Goal: Information Seeking & Learning: Learn about a topic

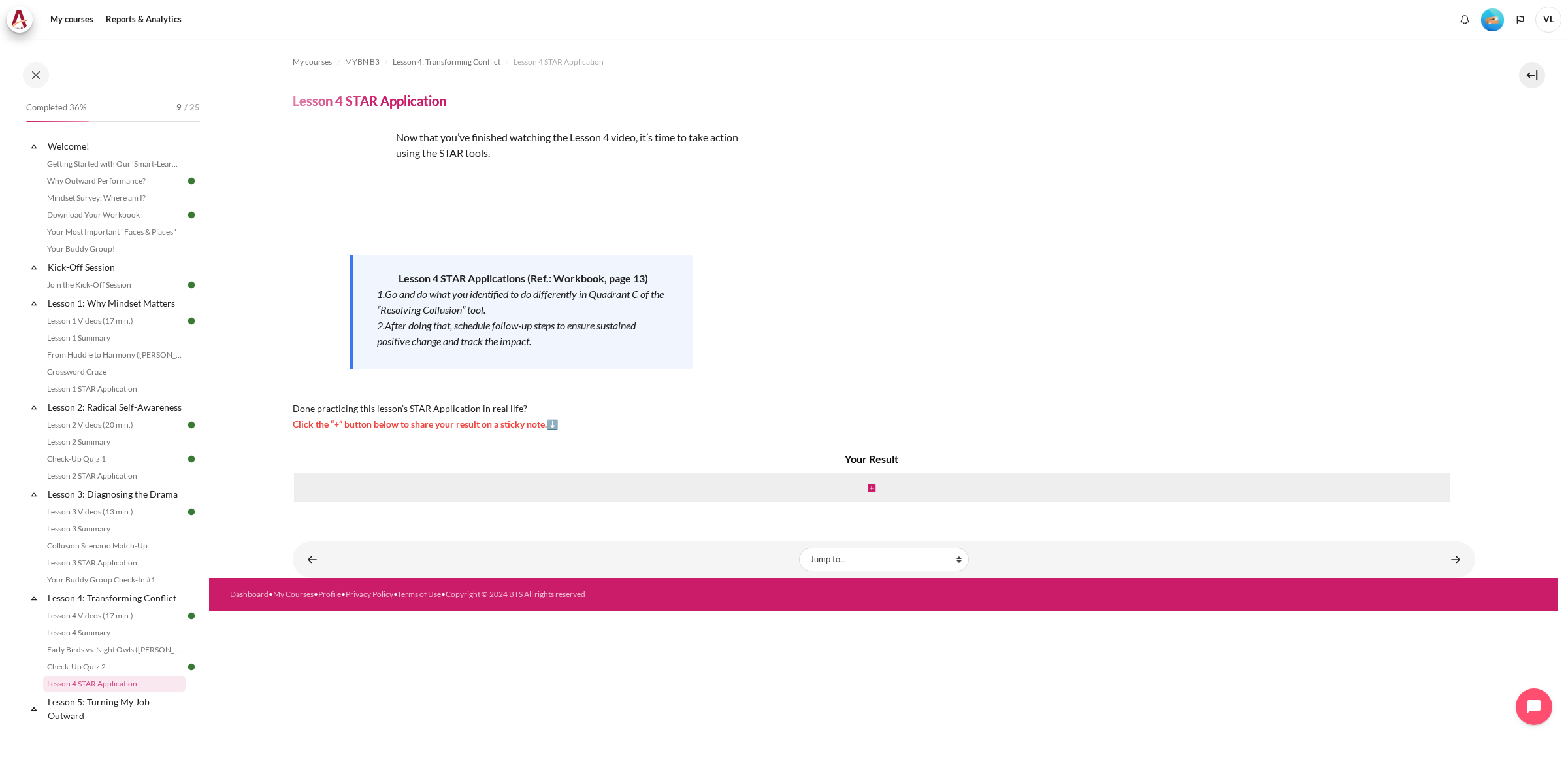
scroll to position [286, 0]
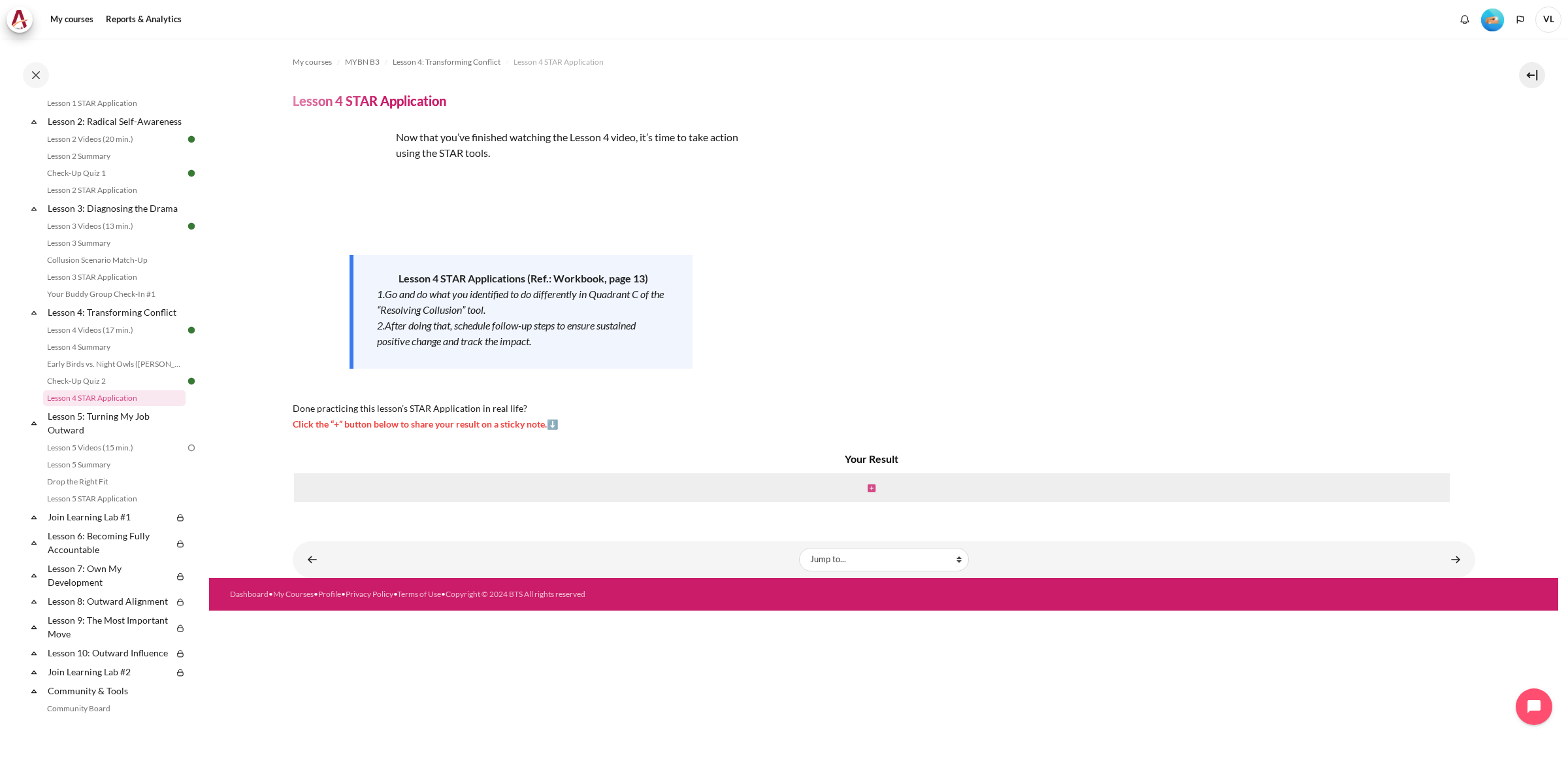
click at [872, 486] on icon "Content" at bounding box center [871, 488] width 8 height 9
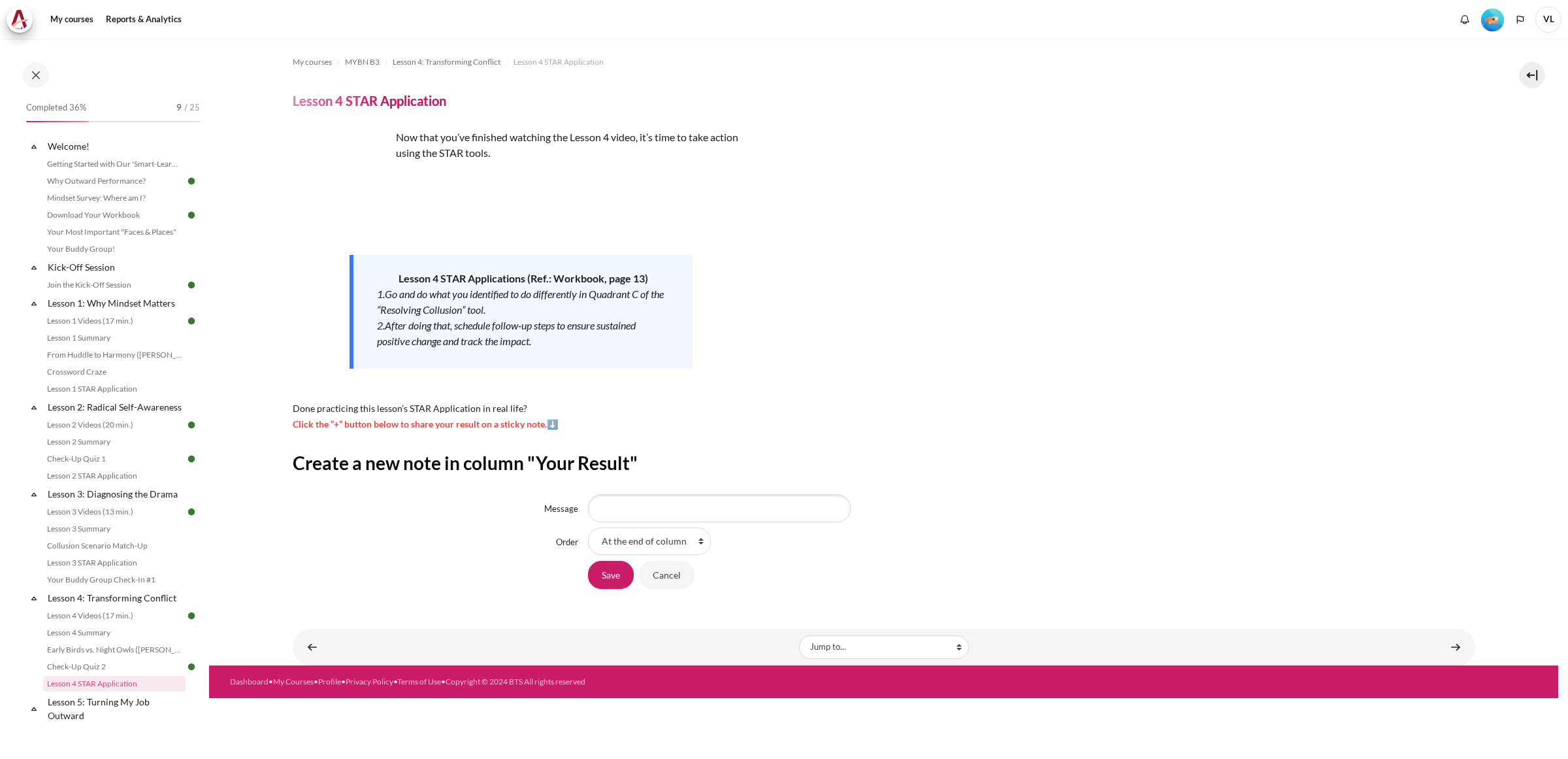
scroll to position [286, 0]
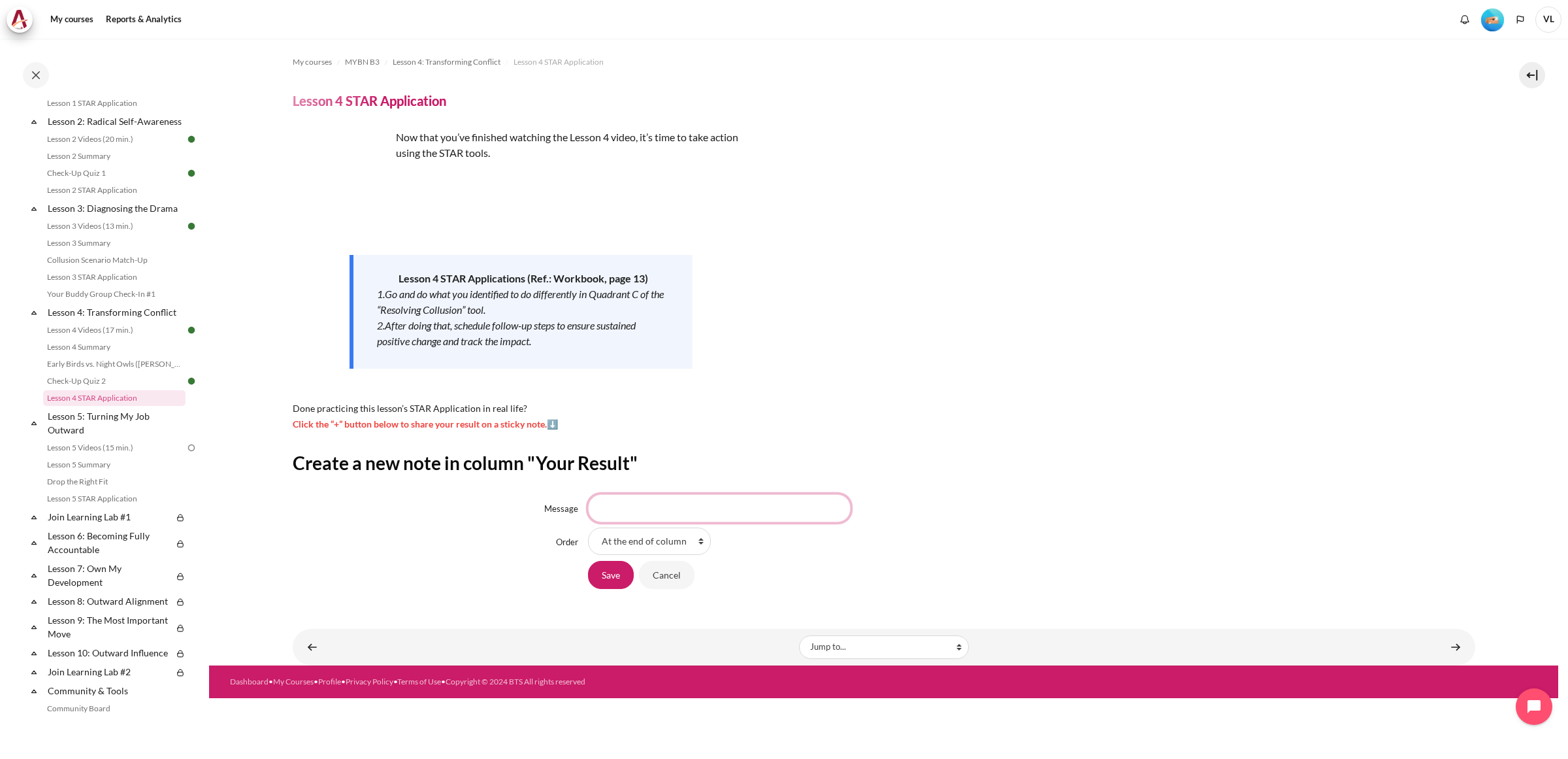
click at [615, 507] on input "Message" at bounding box center [719, 508] width 263 height 28
paste input "I need to be less self-centered and more considerate, treating others with the …"
type input "I need to be less self-centered and more considerate, treating others like how …"
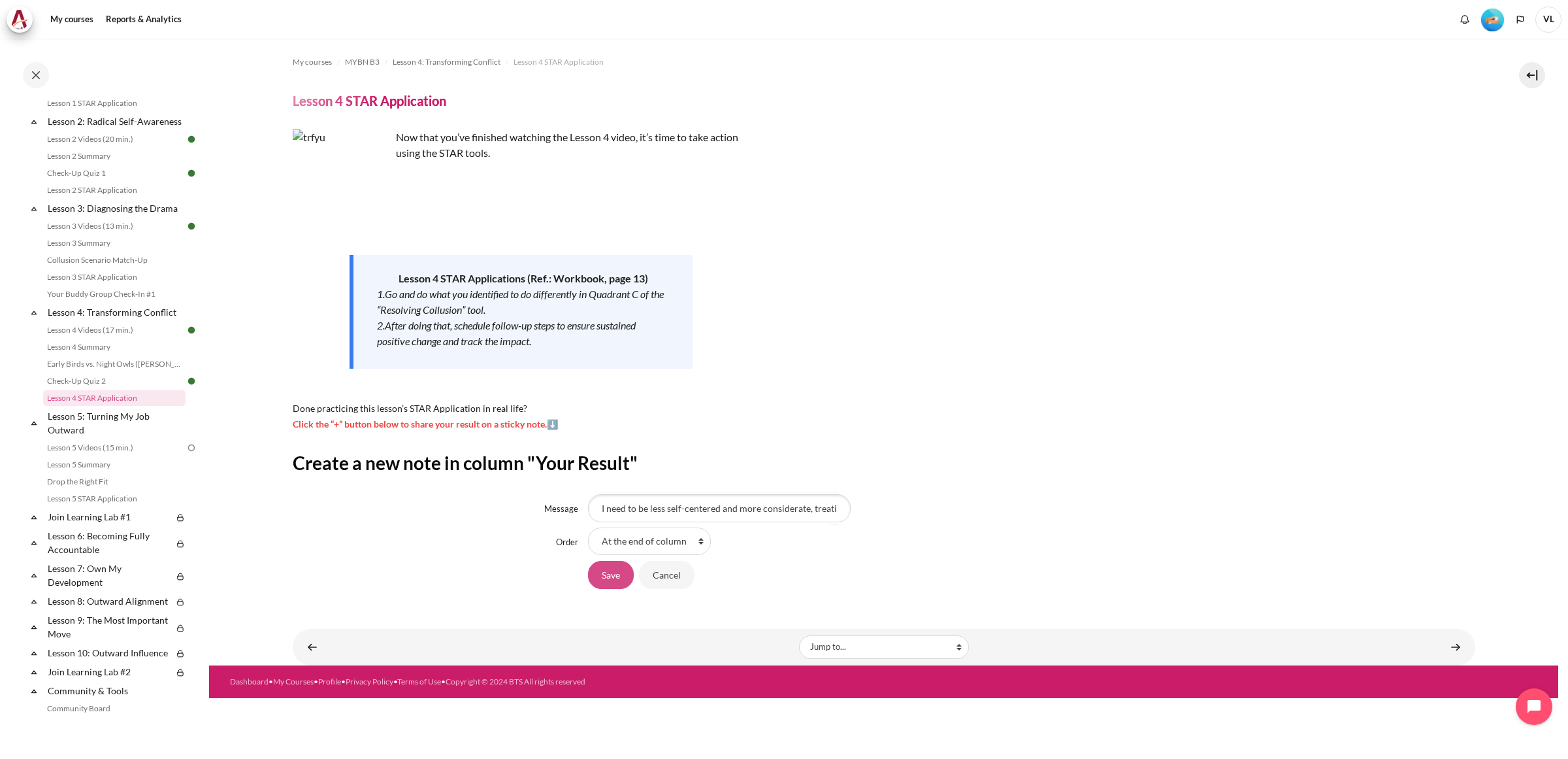
click at [621, 582] on input "Save" at bounding box center [611, 575] width 46 height 28
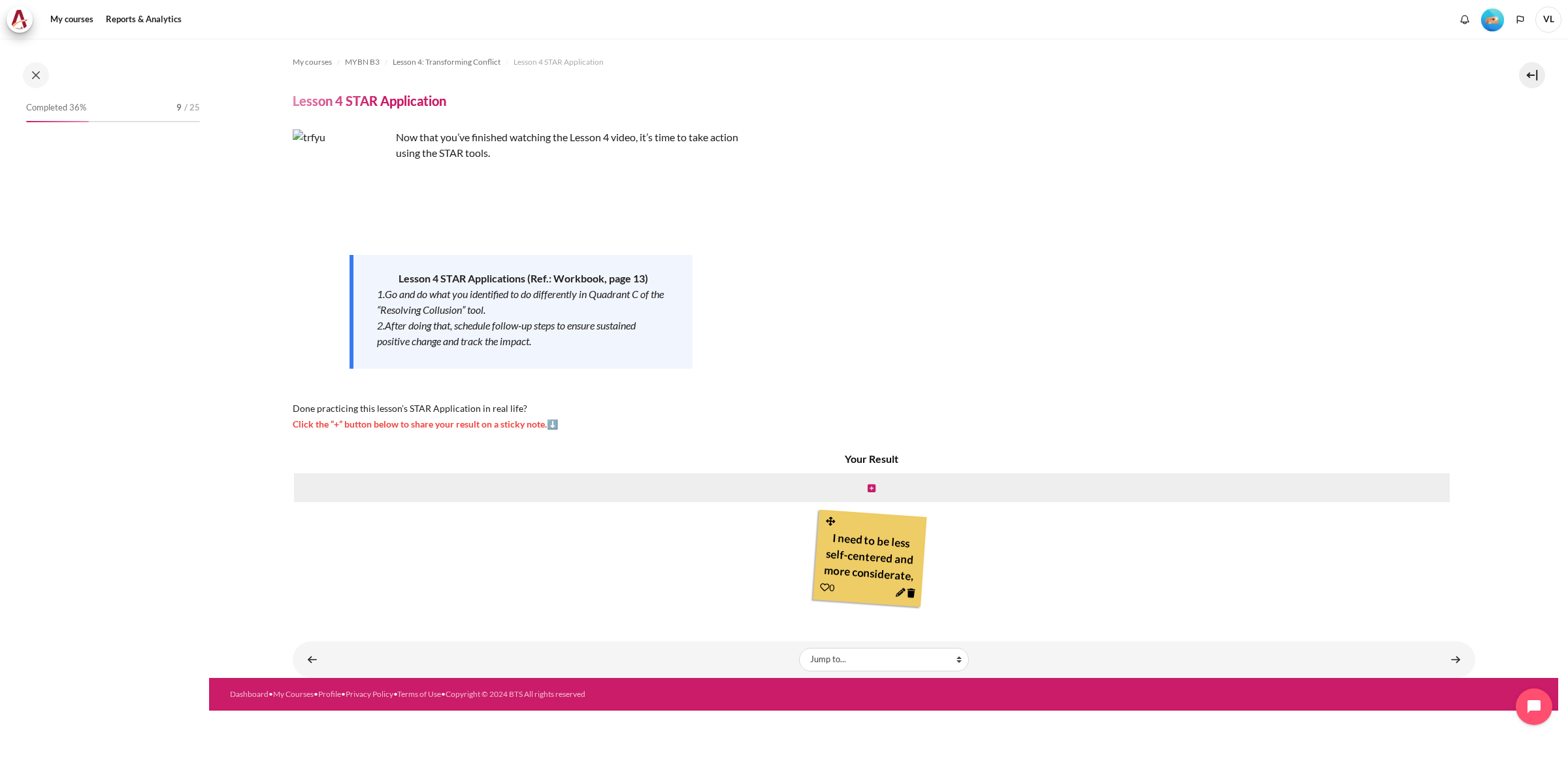
scroll to position [286, 0]
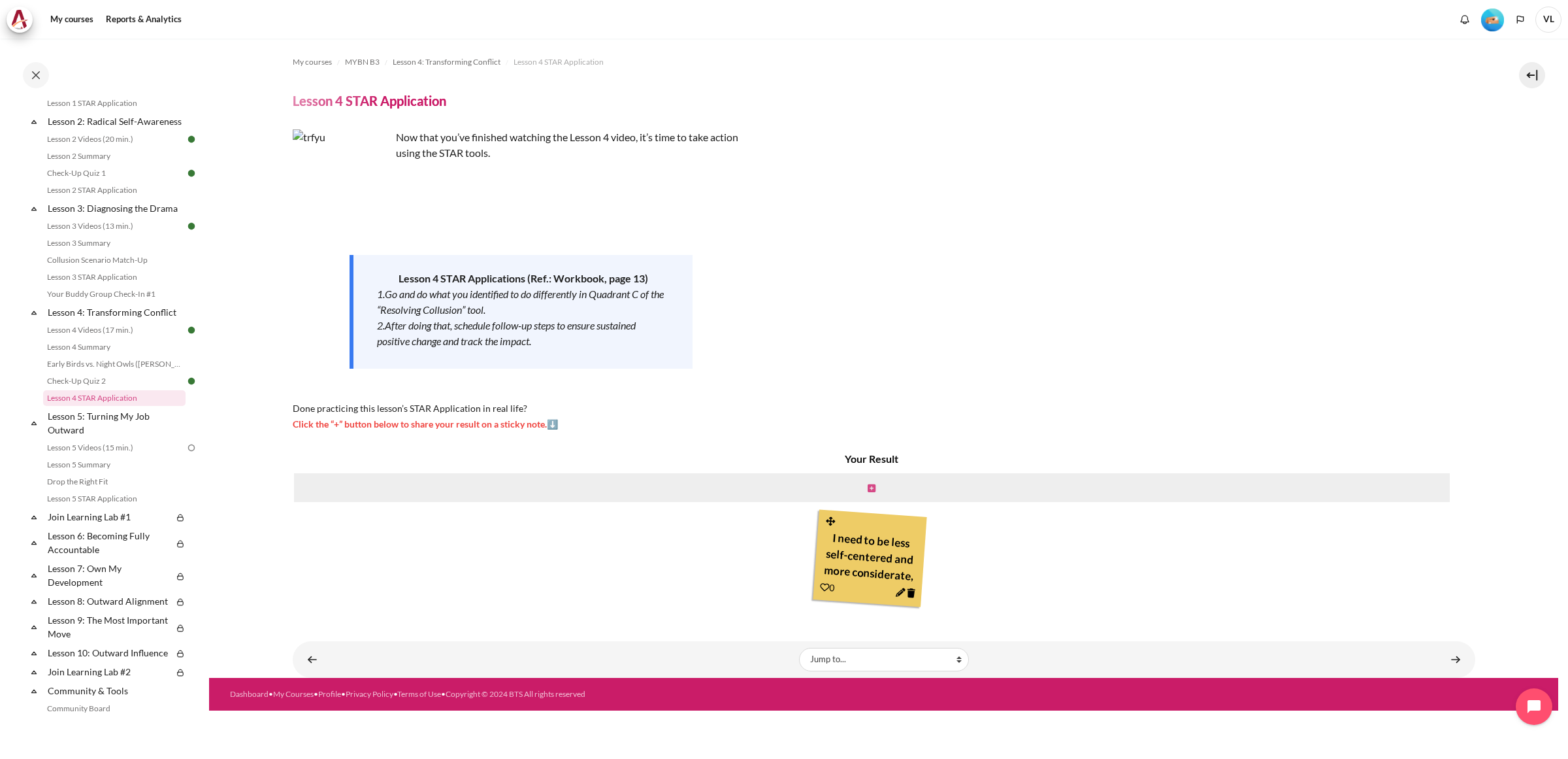
click at [872, 488] on icon "Content" at bounding box center [871, 488] width 8 height 9
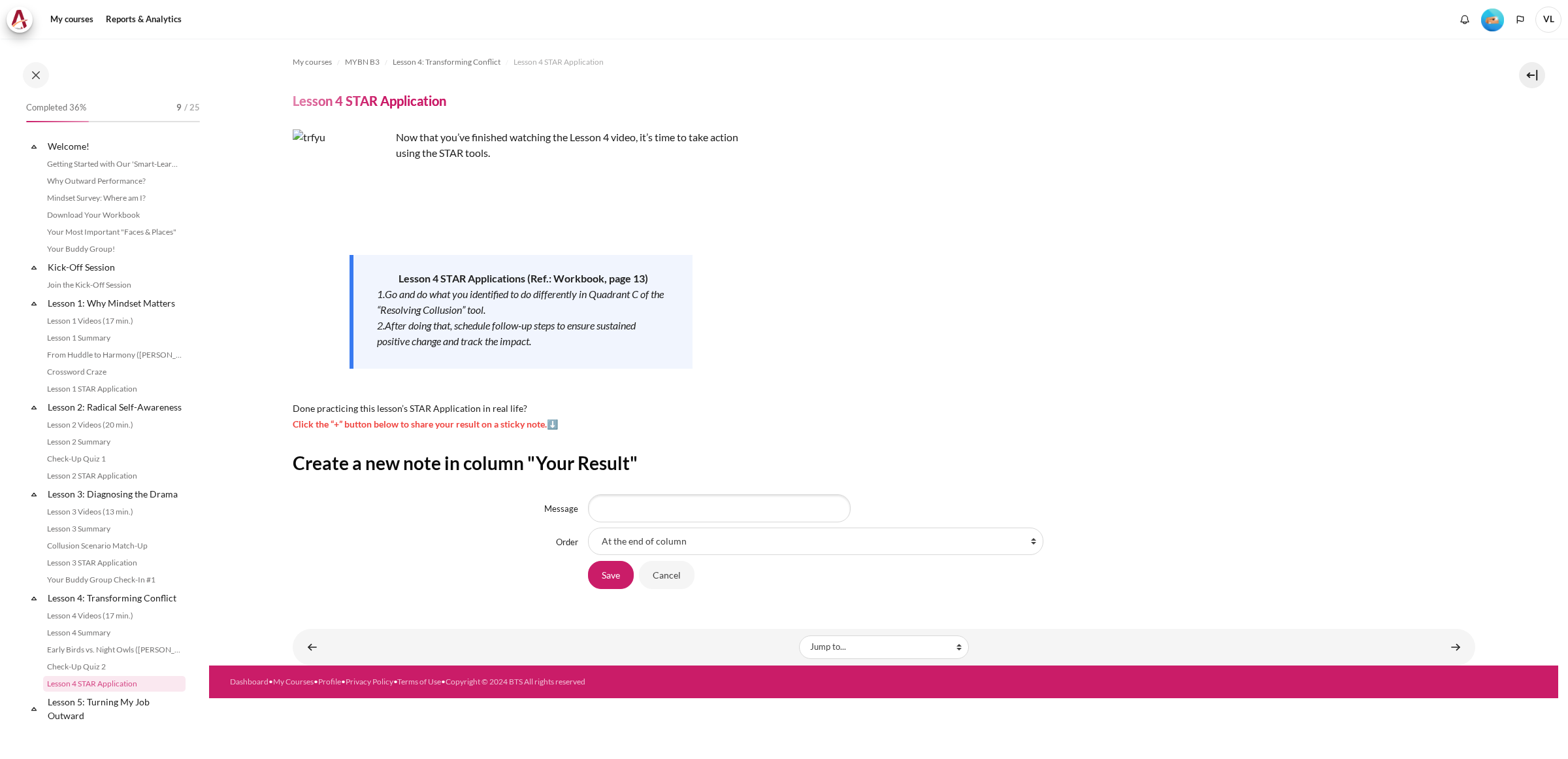
scroll to position [286, 0]
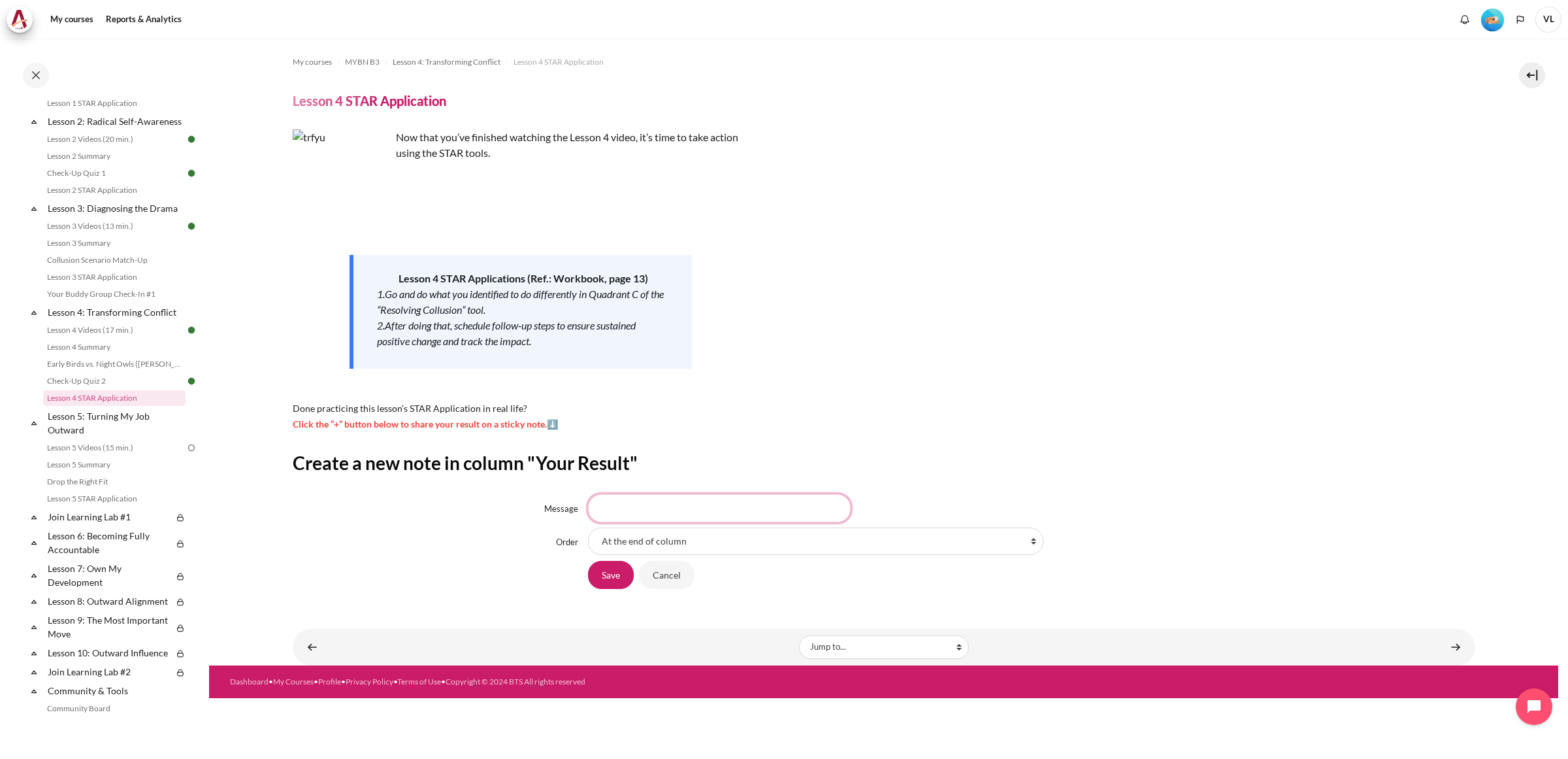
click at [626, 501] on input "Message" at bounding box center [719, 508] width 263 height 28
paste input "prioritize their perspectives and make a conscious effort to empathize with the…"
click at [601, 510] on input "prioritize their perspectives and make a conscious effort to empathize with the…" at bounding box center [719, 508] width 263 height 28
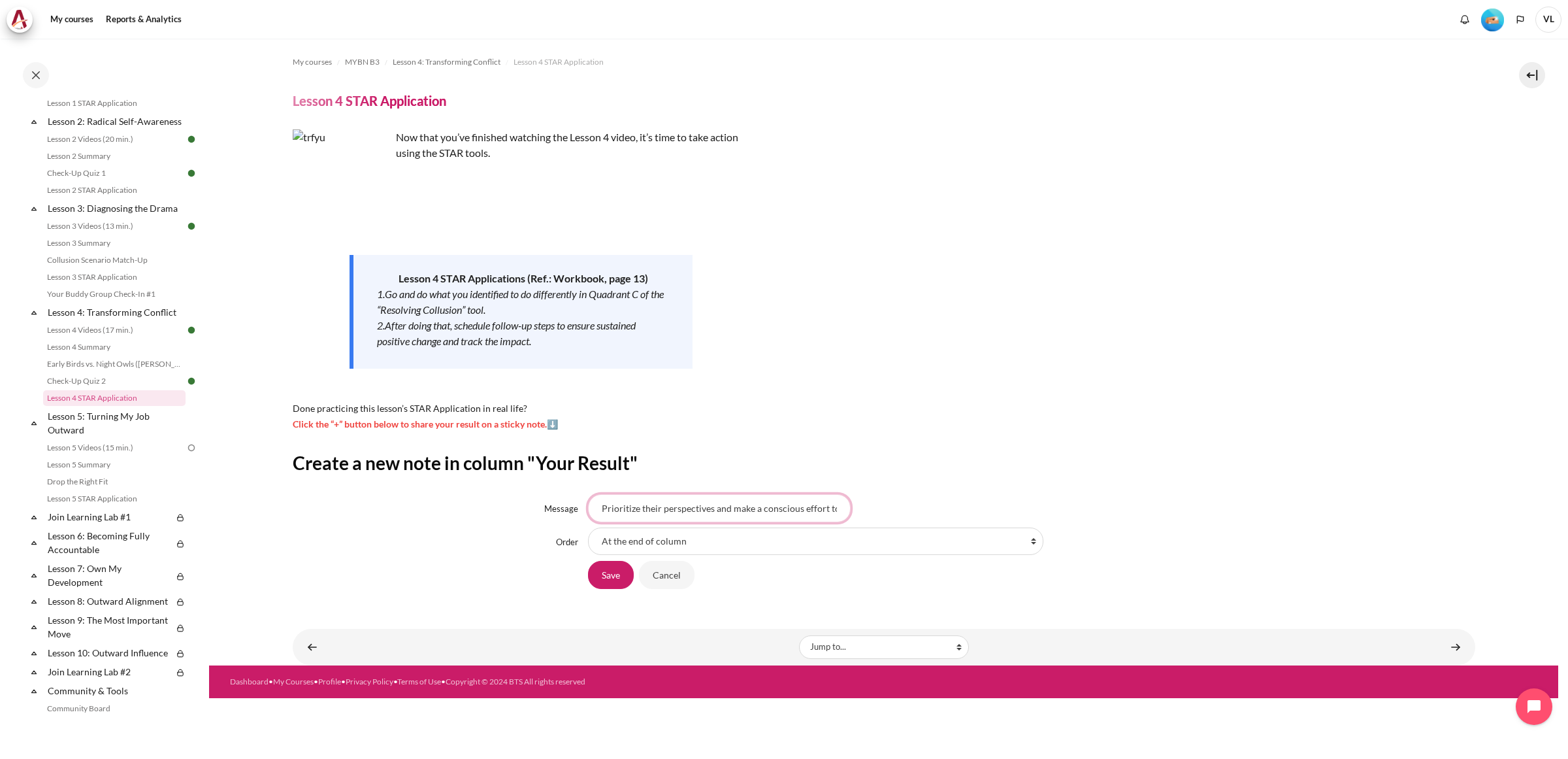
drag, startPoint x: 661, startPoint y: 508, endPoint x: 641, endPoint y: 510, distance: 20.1
click at [641, 510] on input "Prioritize their perspectives and make a conscious effort to empathize with the…" at bounding box center [719, 508] width 263 height 28
click at [779, 510] on input "Prioritize their perspectives and make a conscious effort to empathize with the…" at bounding box center [719, 508] width 263 height 28
click at [646, 510] on input "Prioritize their perspectives and make a conscious effort to empathize with the…" at bounding box center [719, 508] width 263 height 28
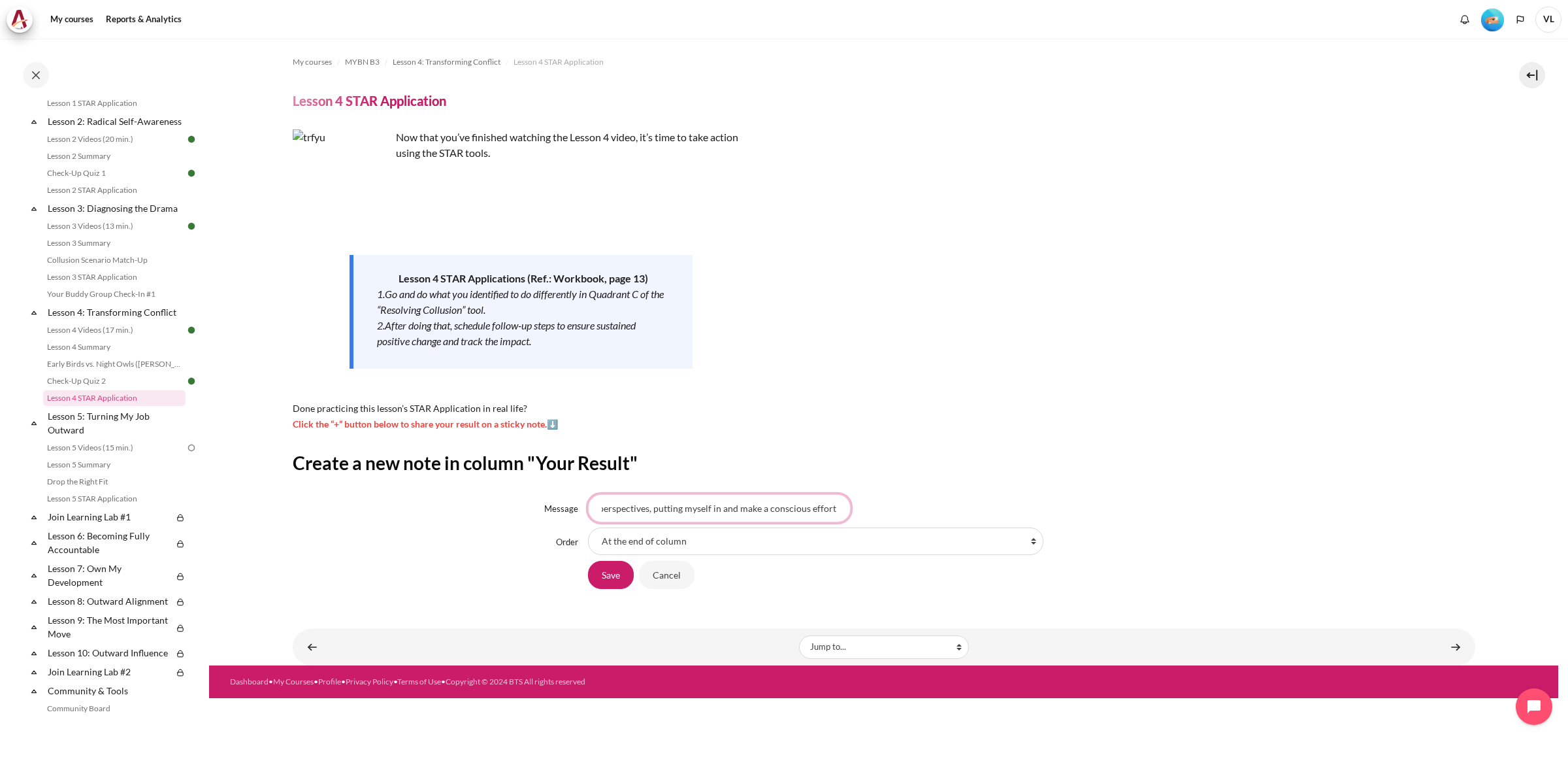
click at [766, 511] on input "Prioritize their perspectives, putting myself in and make a conscious effort to…" at bounding box center [719, 508] width 263 height 28
click at [837, 508] on input "Prioritize their perspectives, putting myself in to their shconscious effort to…" at bounding box center [719, 508] width 263 height 28
drag, startPoint x: 779, startPoint y: 506, endPoint x: 925, endPoint y: 511, distance: 146.1
click at [925, 511] on div "Prioritize their perspectives, putting myself in to their shoes, empathize with…" at bounding box center [1031, 508] width 887 height 28
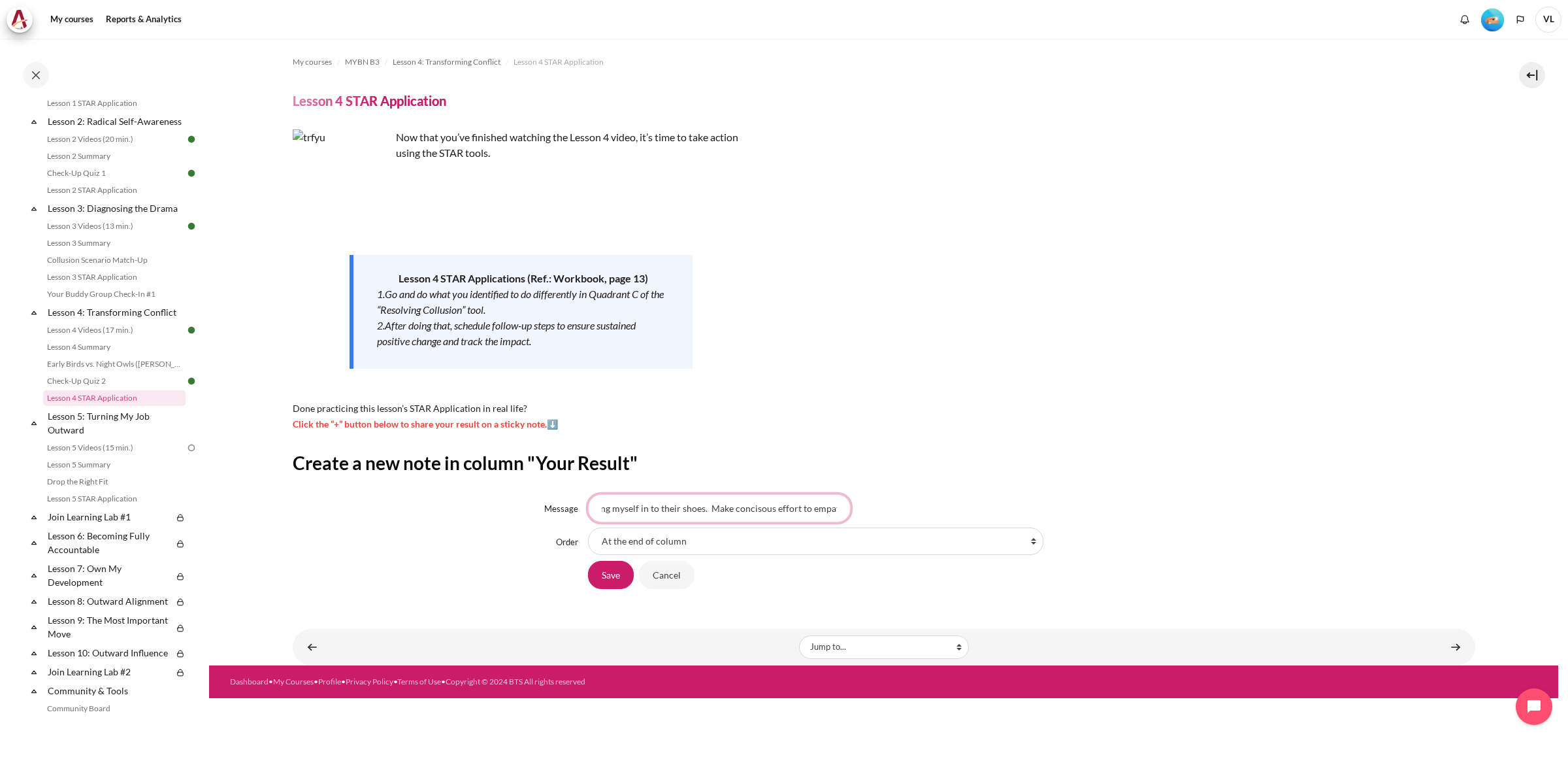
scroll to position [0, 142]
type input "Prioritize their perspectives, putting myself in to their shoes. Make concisous…"
click at [624, 578] on input "Save" at bounding box center [611, 575] width 46 height 28
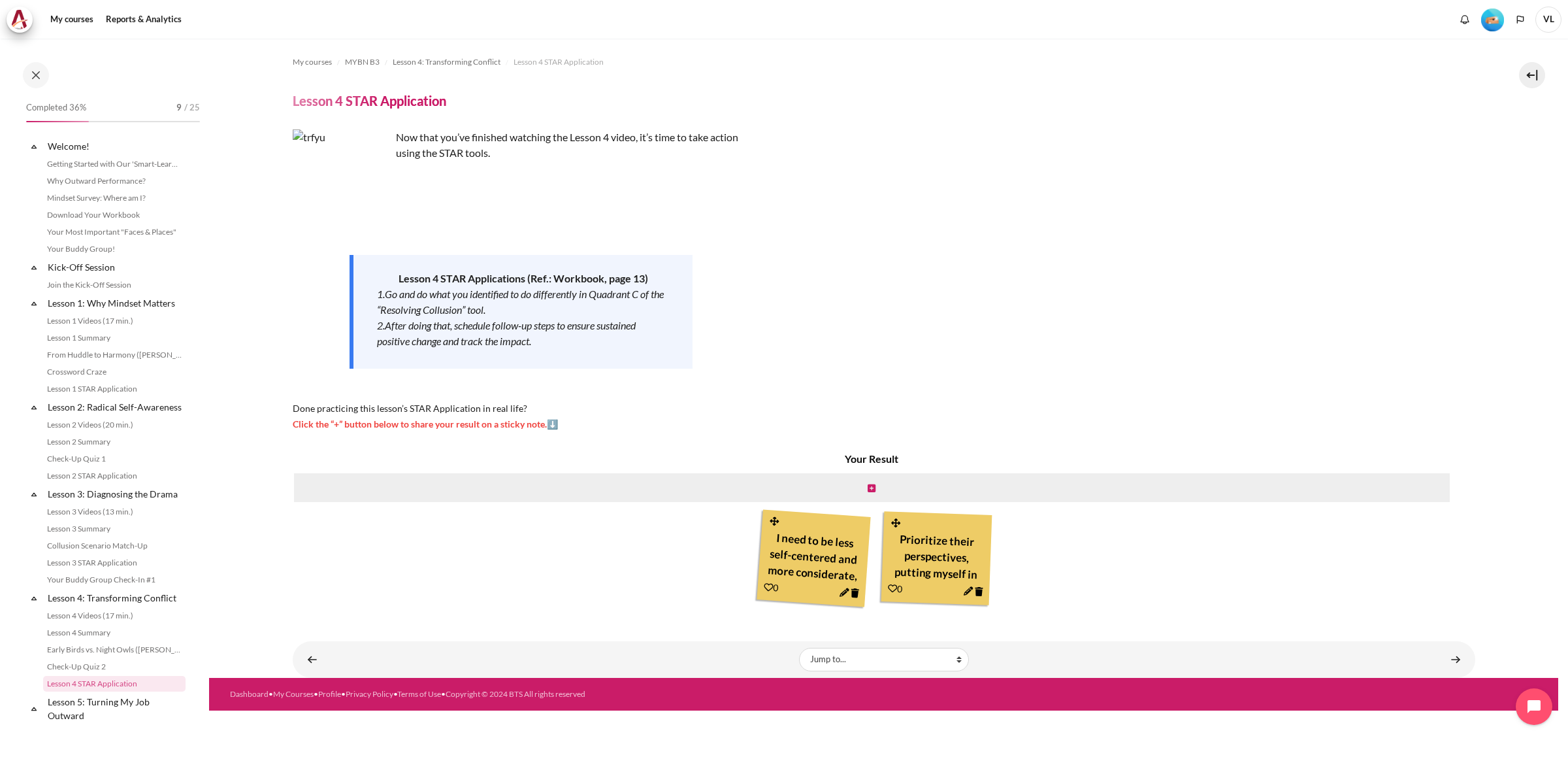
scroll to position [286, 0]
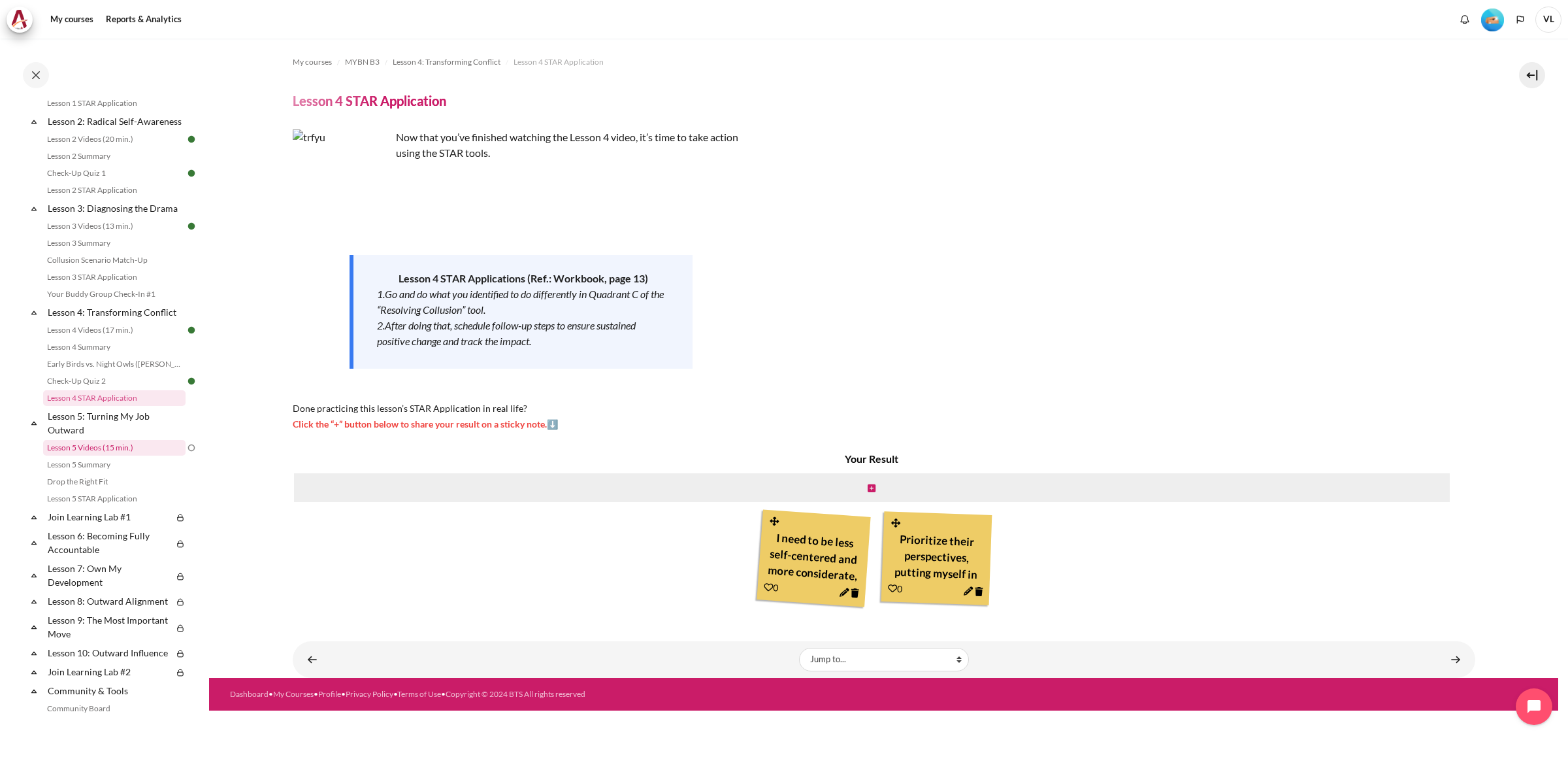
click at [107, 456] on link "Lesson 5 Videos (15 min.)" at bounding box center [115, 448] width 142 height 16
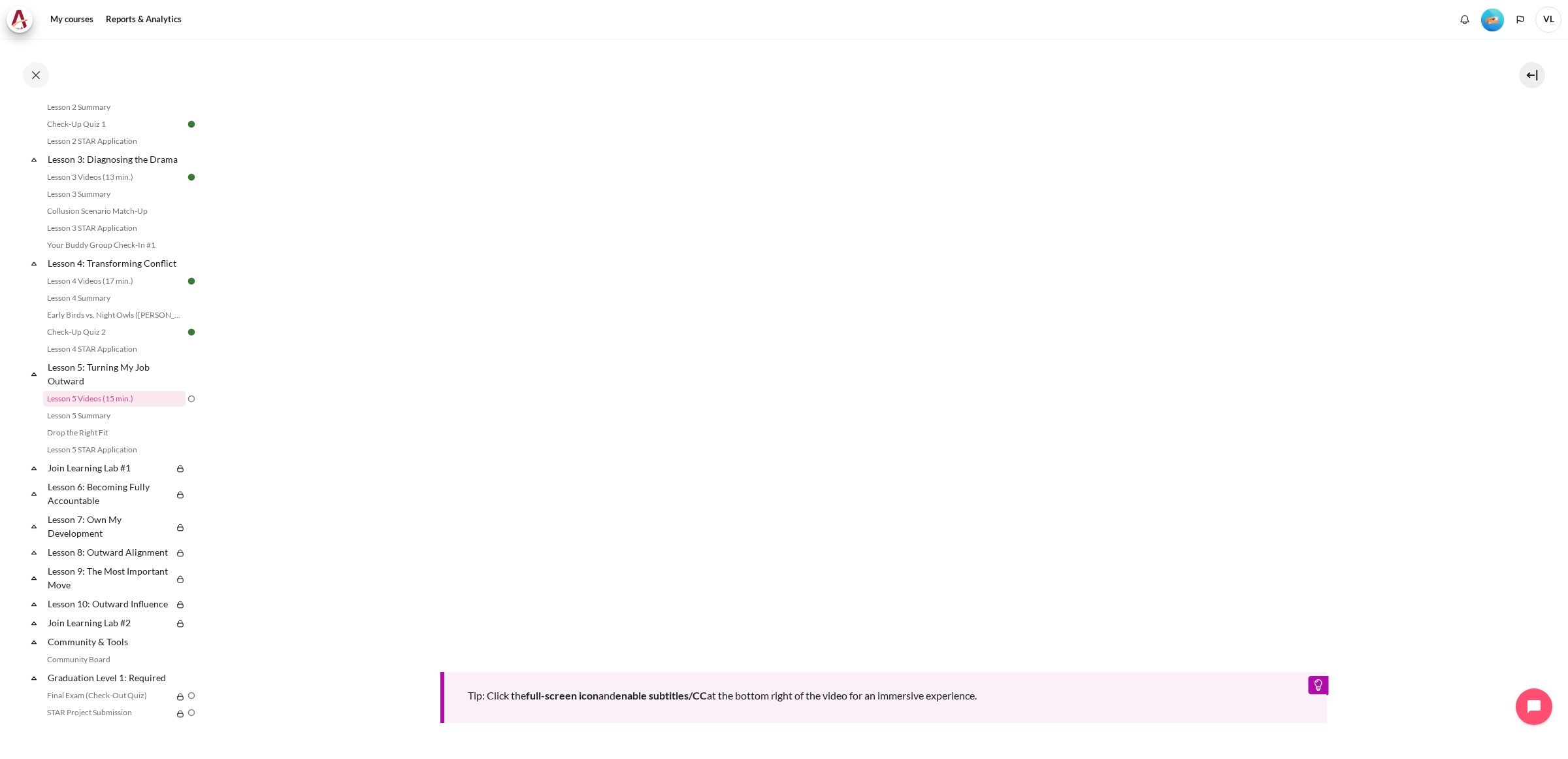
scroll to position [544, 0]
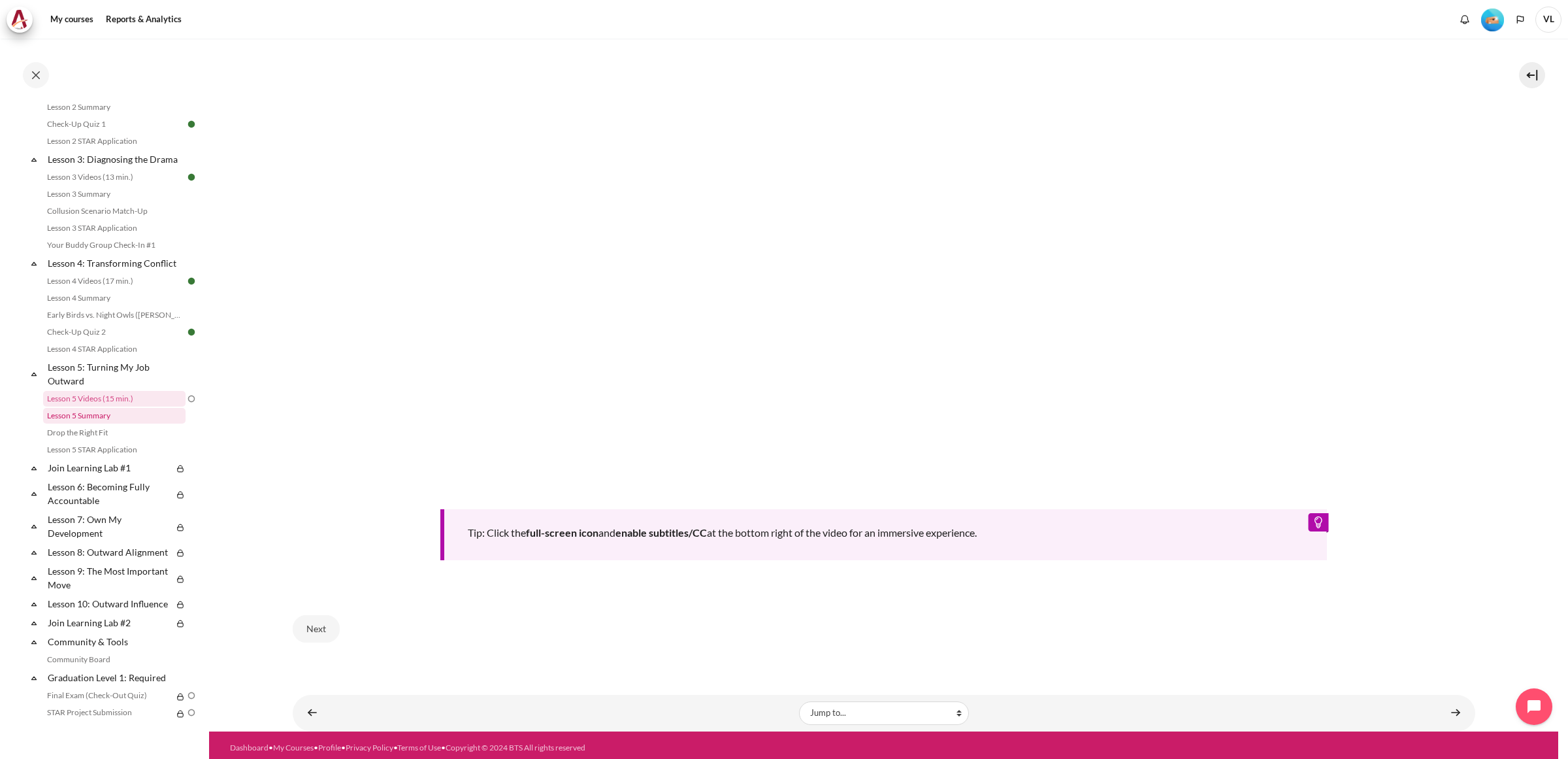
click at [96, 423] on link "Lesson 5 Summary" at bounding box center [115, 416] width 142 height 16
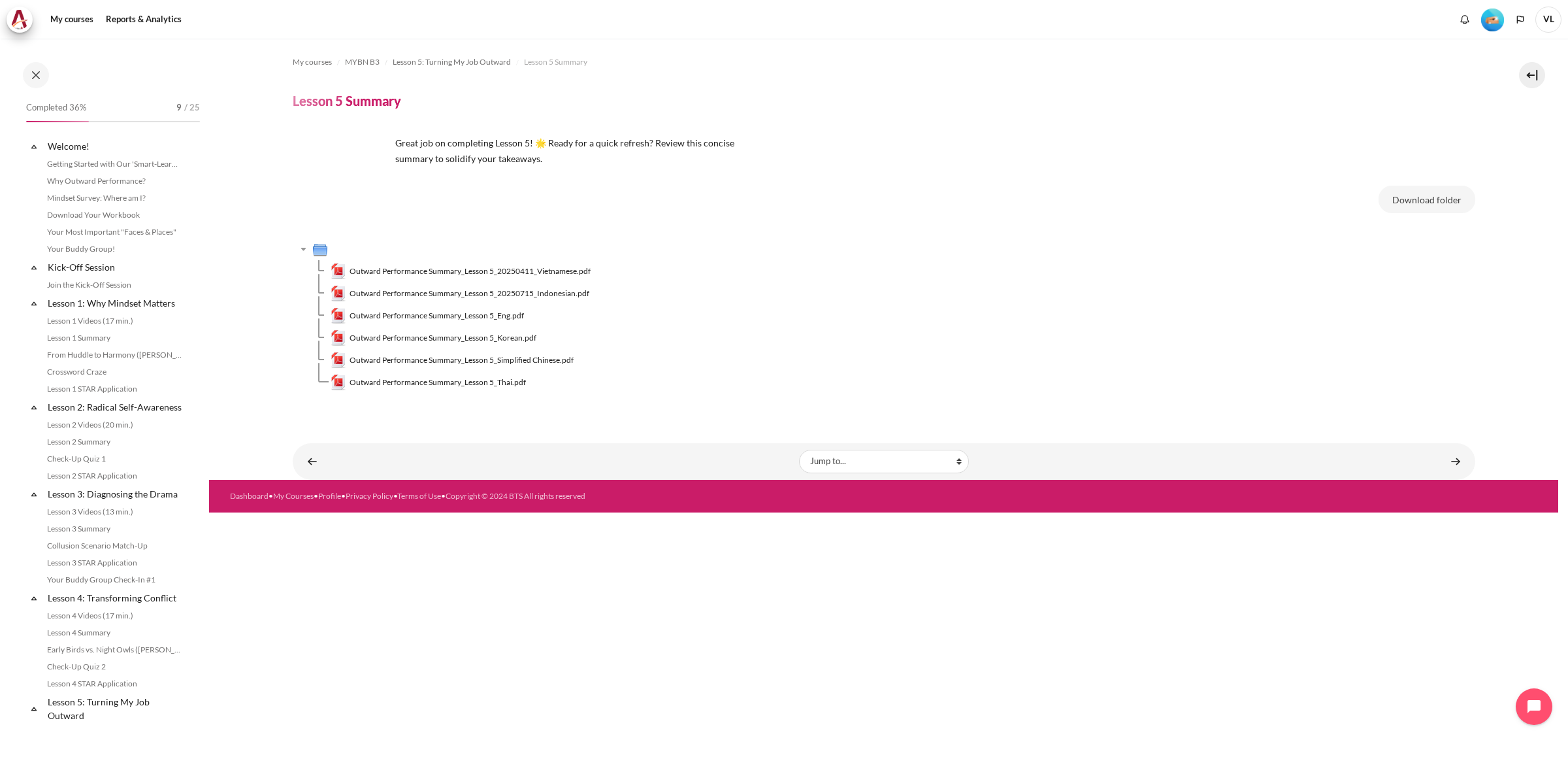
scroll to position [352, 0]
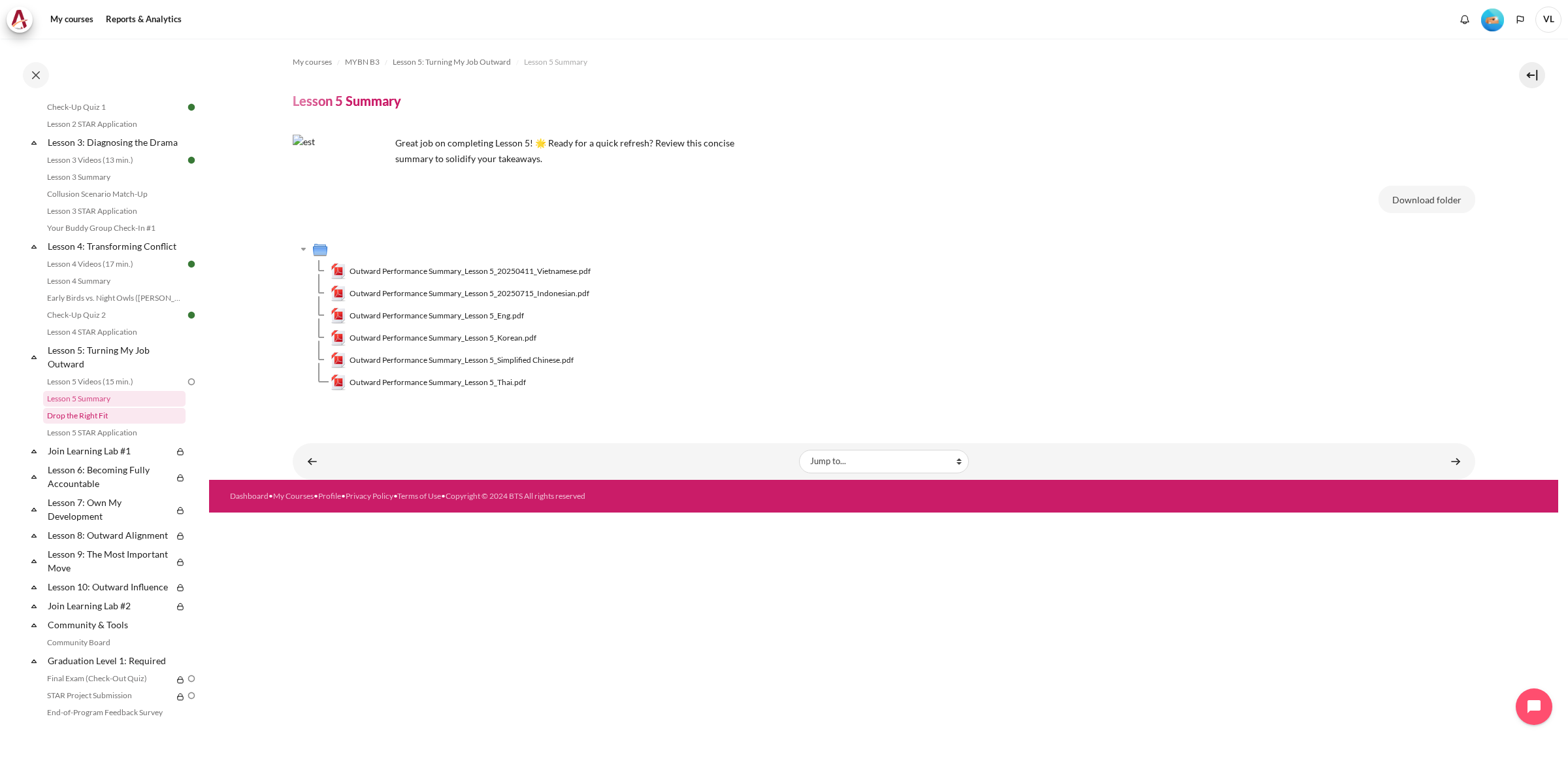
click at [102, 424] on link "Drop the Right Fit" at bounding box center [115, 416] width 142 height 16
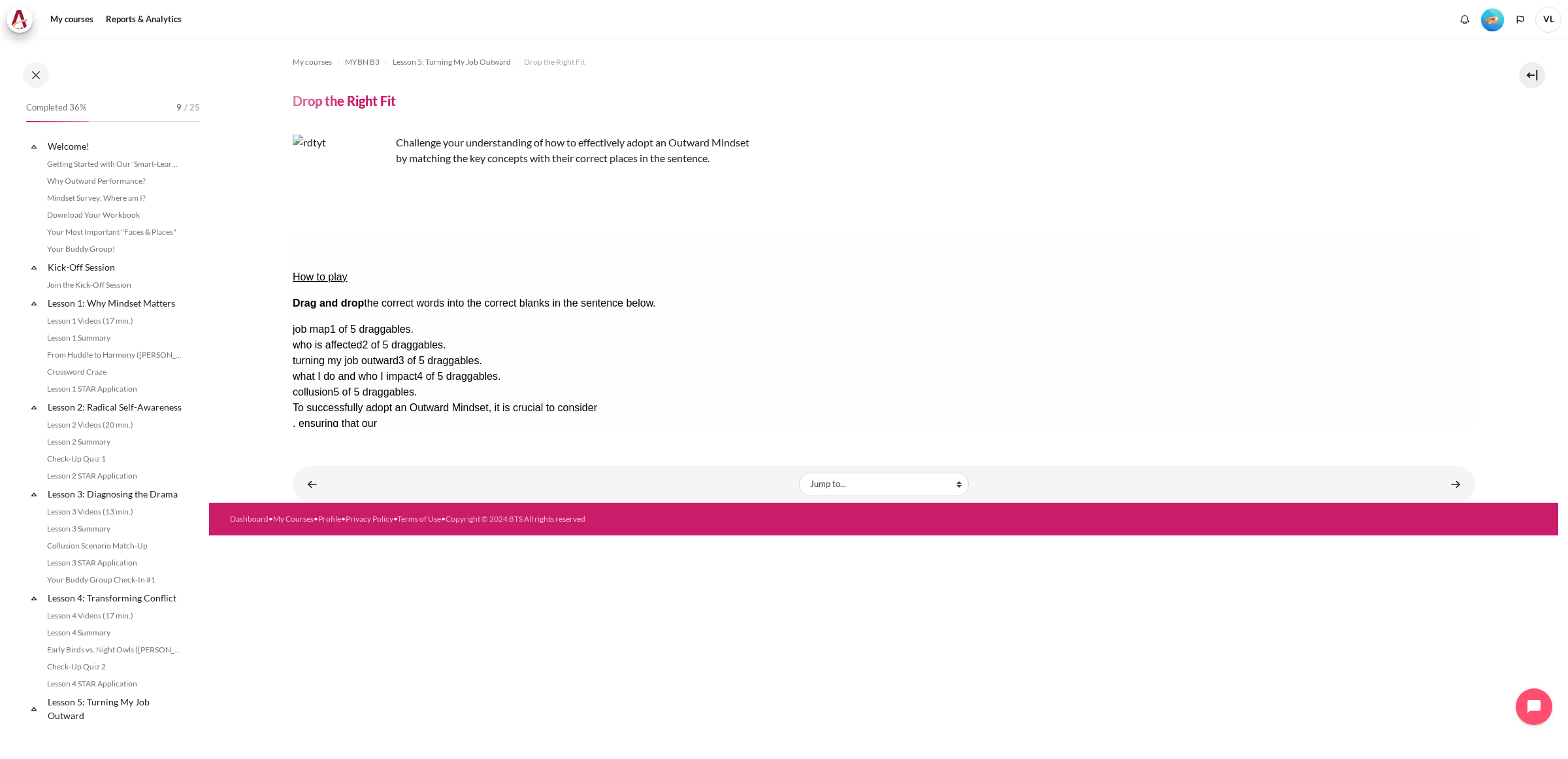
scroll to position [370, 0]
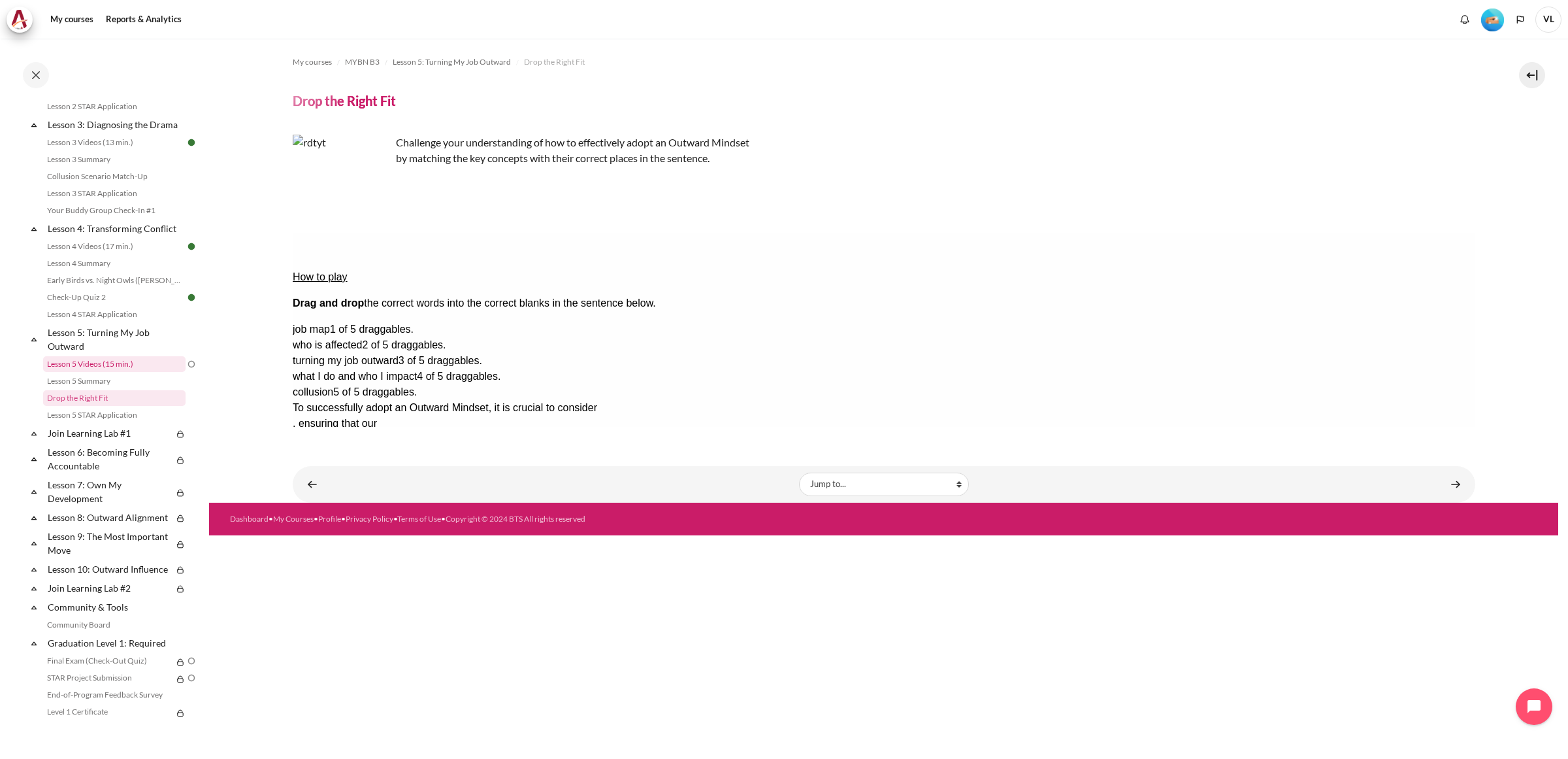
click at [120, 370] on link "Lesson 5 Videos (15 min.)" at bounding box center [115, 364] width 142 height 16
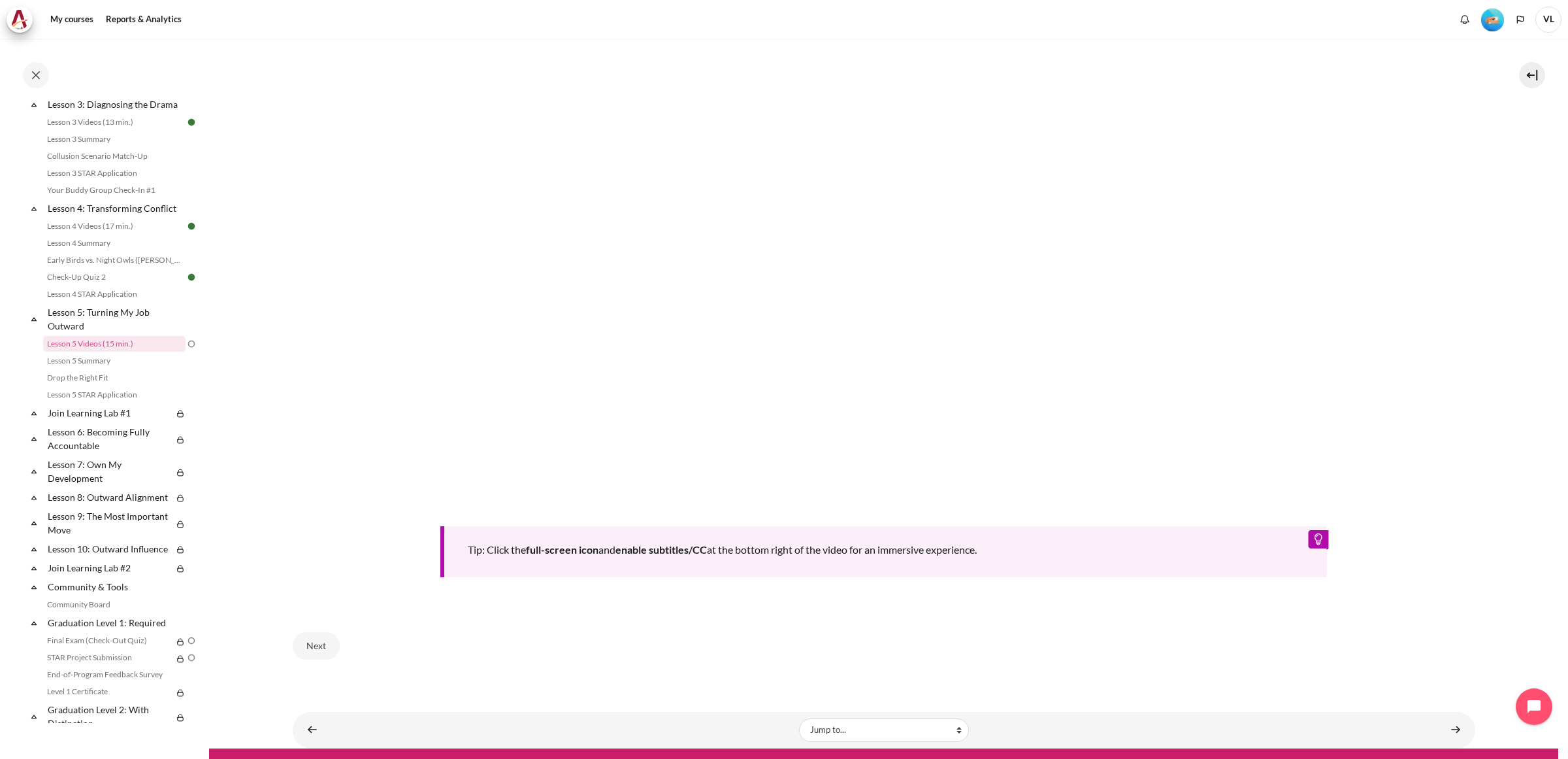
scroll to position [544, 0]
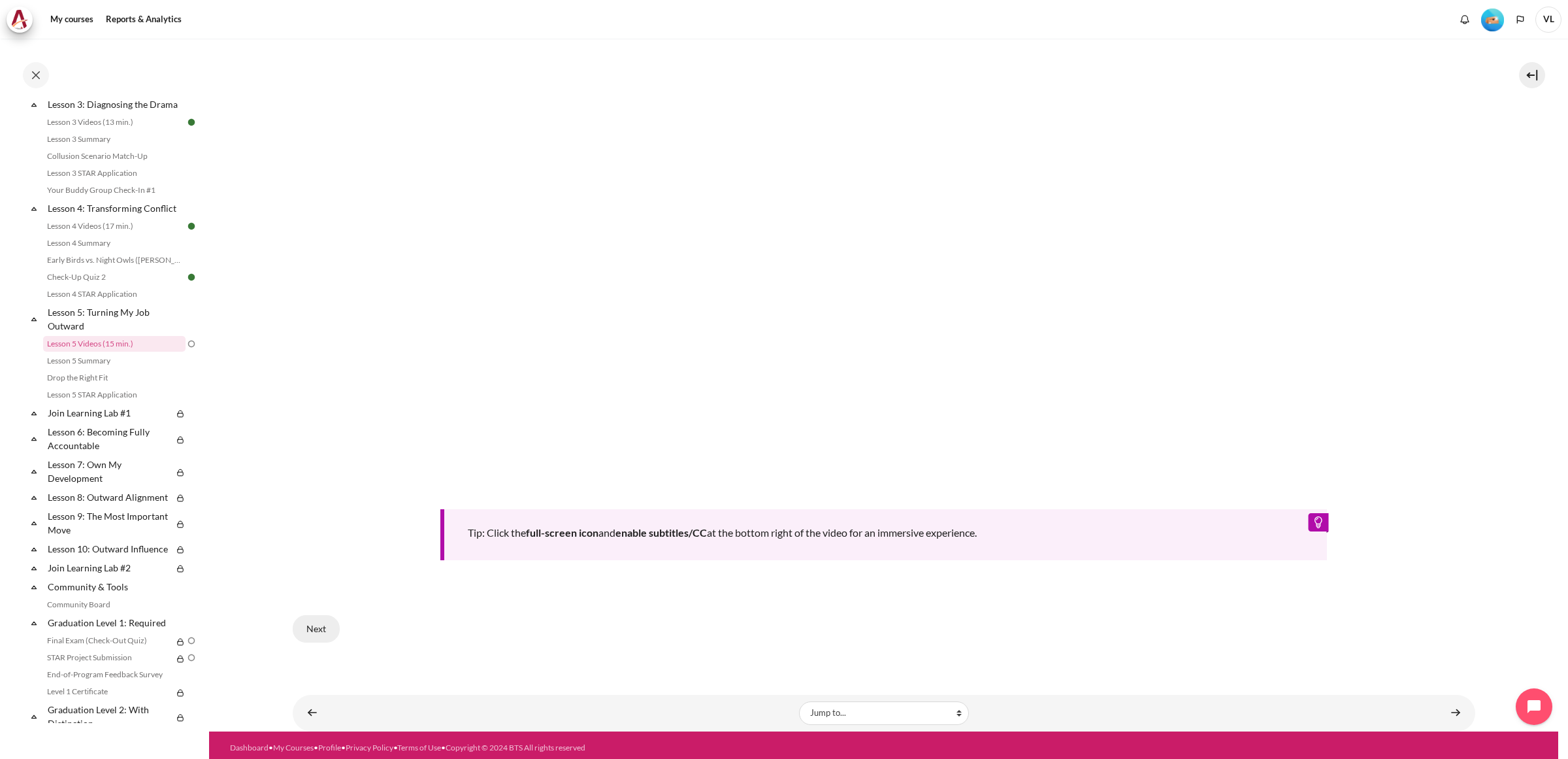
click at [319, 621] on button "Next" at bounding box center [316, 629] width 47 height 28
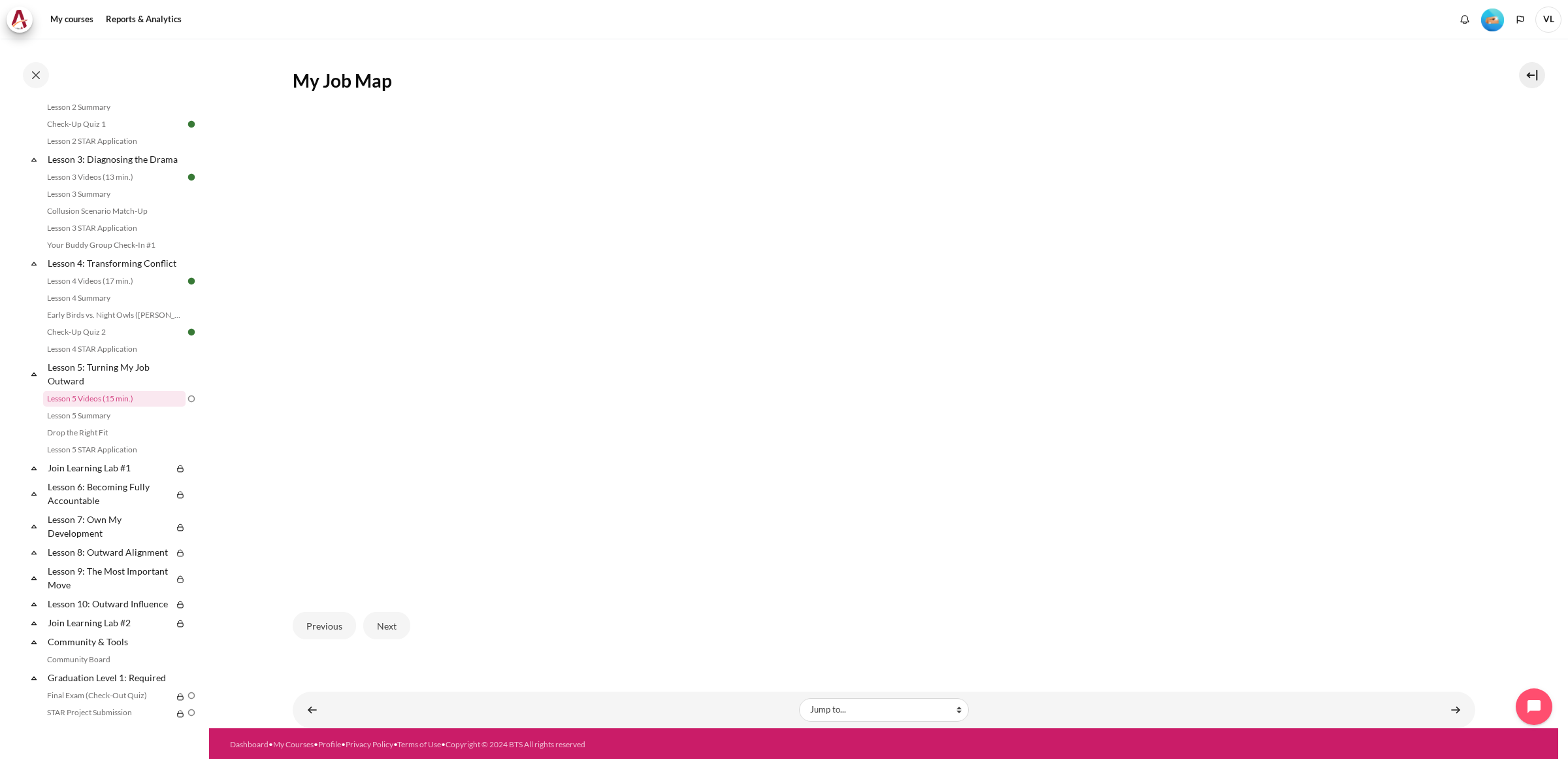
scroll to position [218, 0]
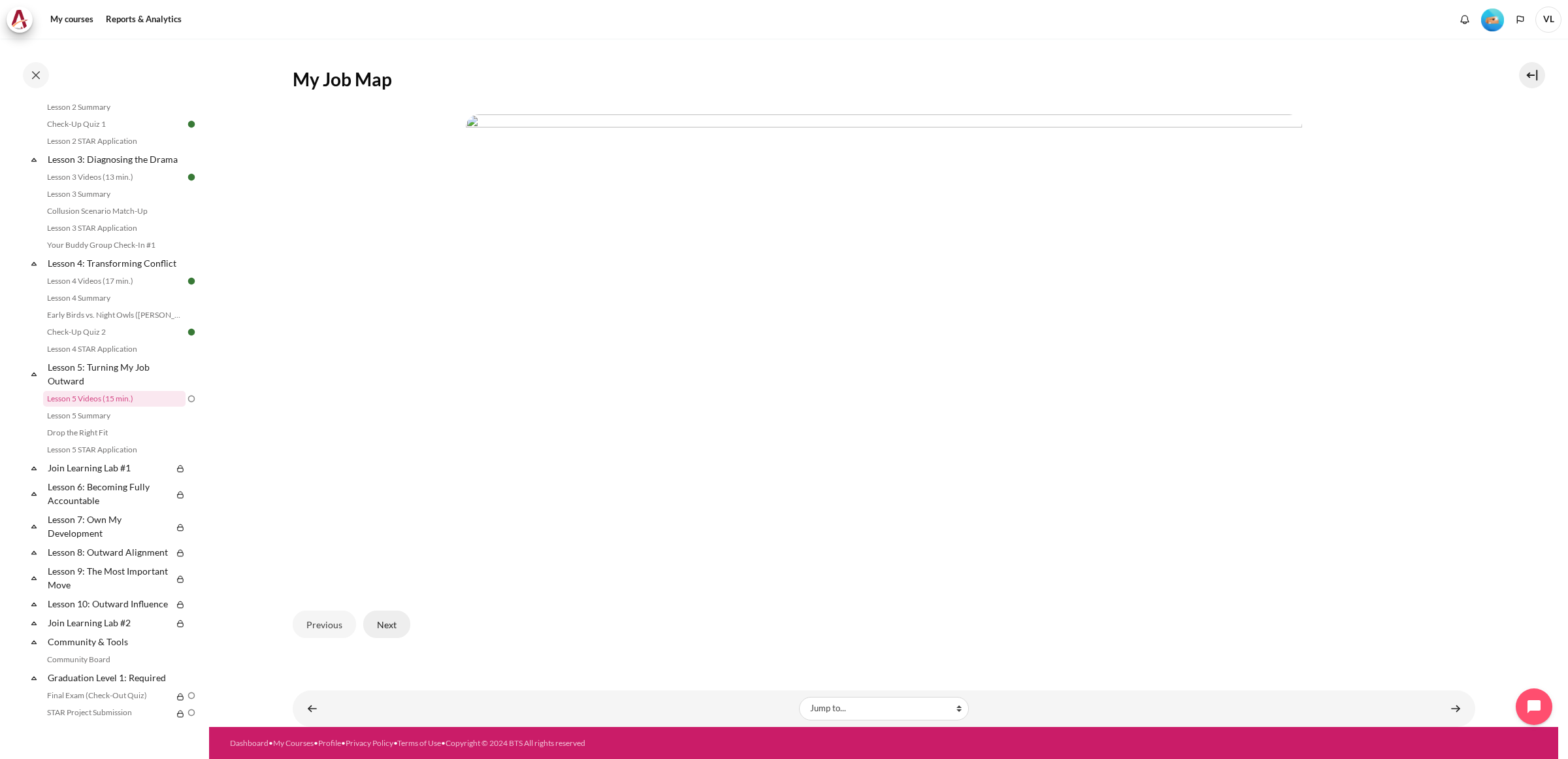
click at [392, 626] on button "Next" at bounding box center [386, 624] width 47 height 28
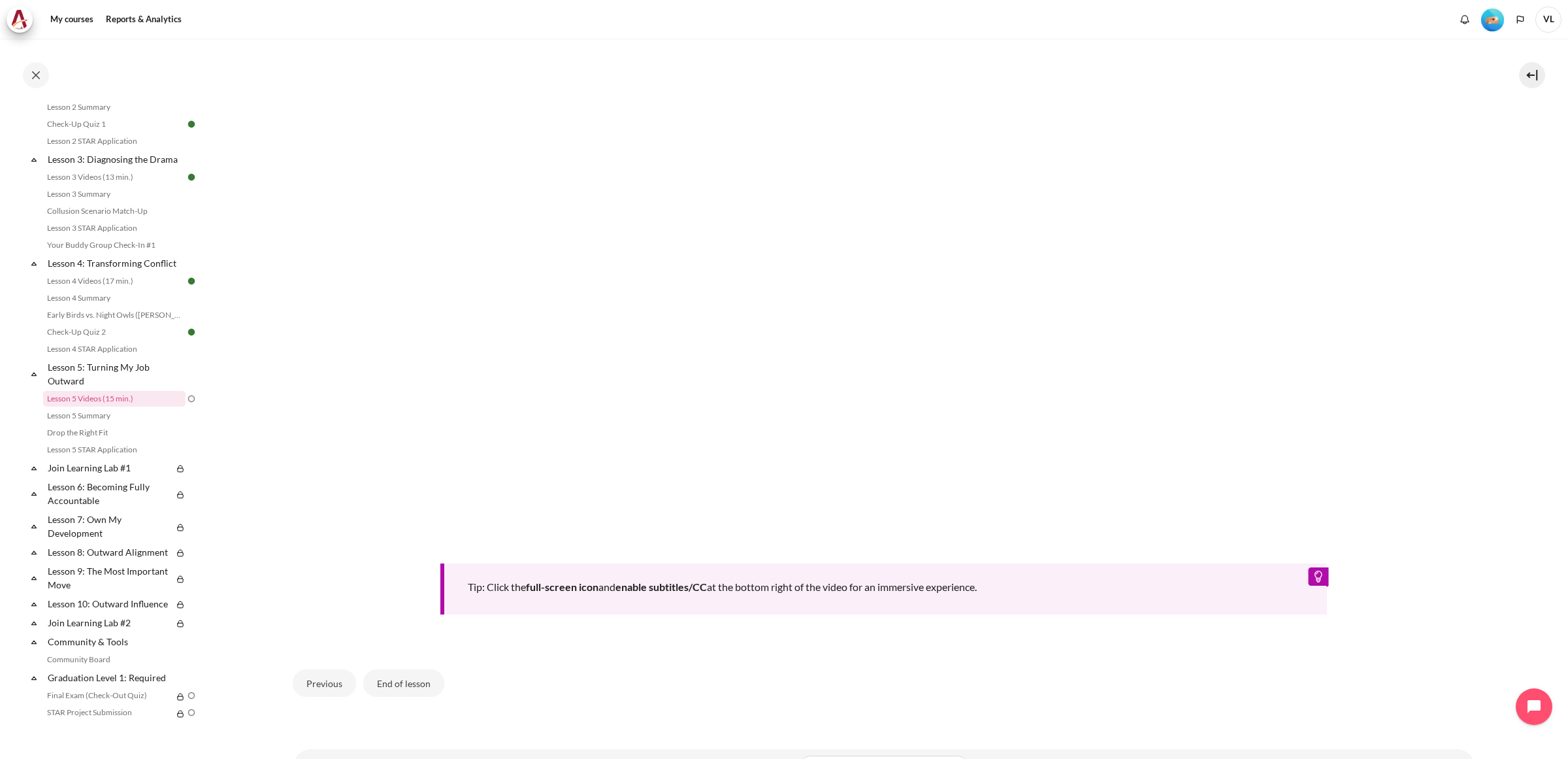
scroll to position [520, 0]
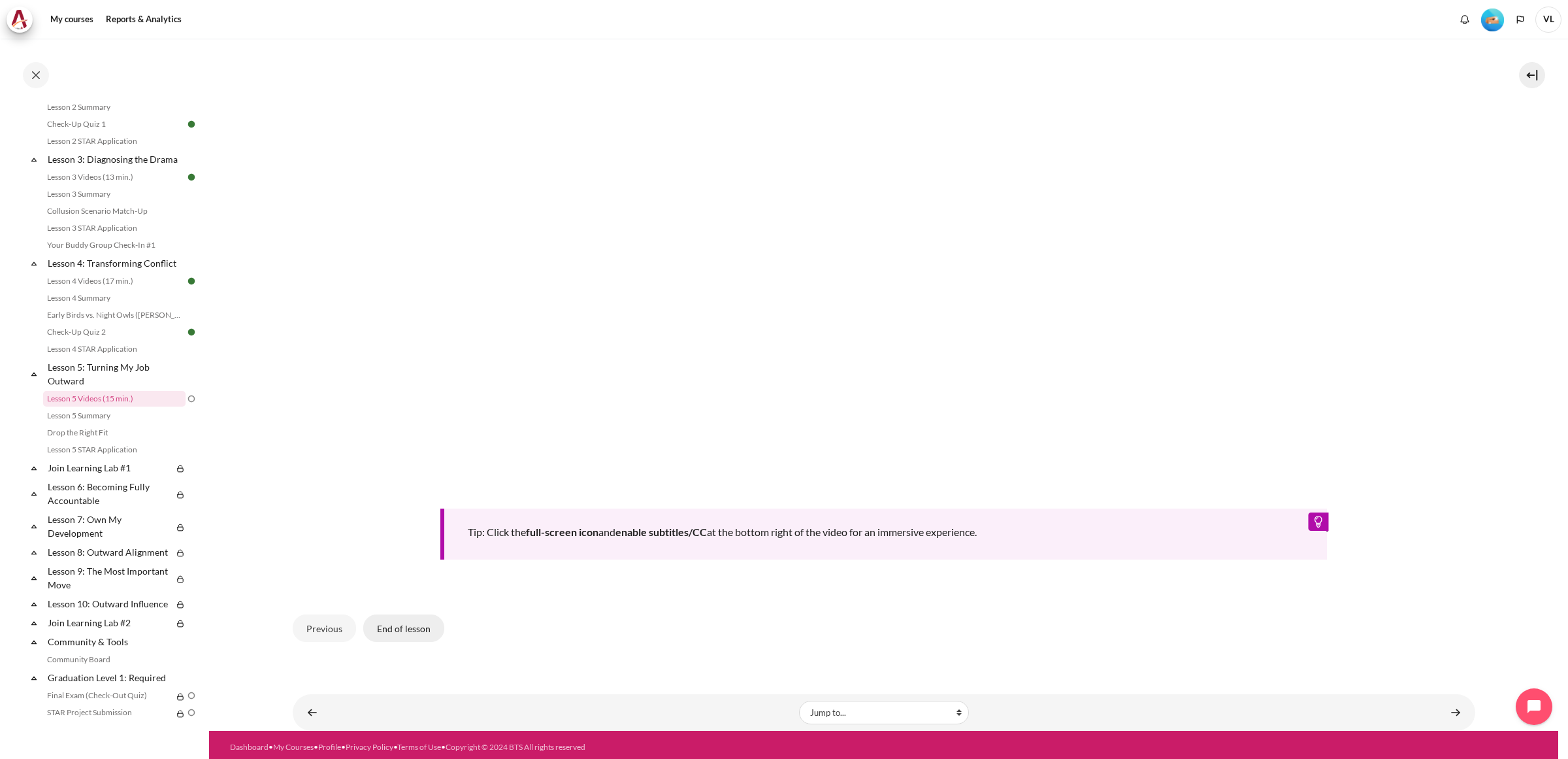
click at [402, 623] on button "End of lesson" at bounding box center [404, 628] width 81 height 28
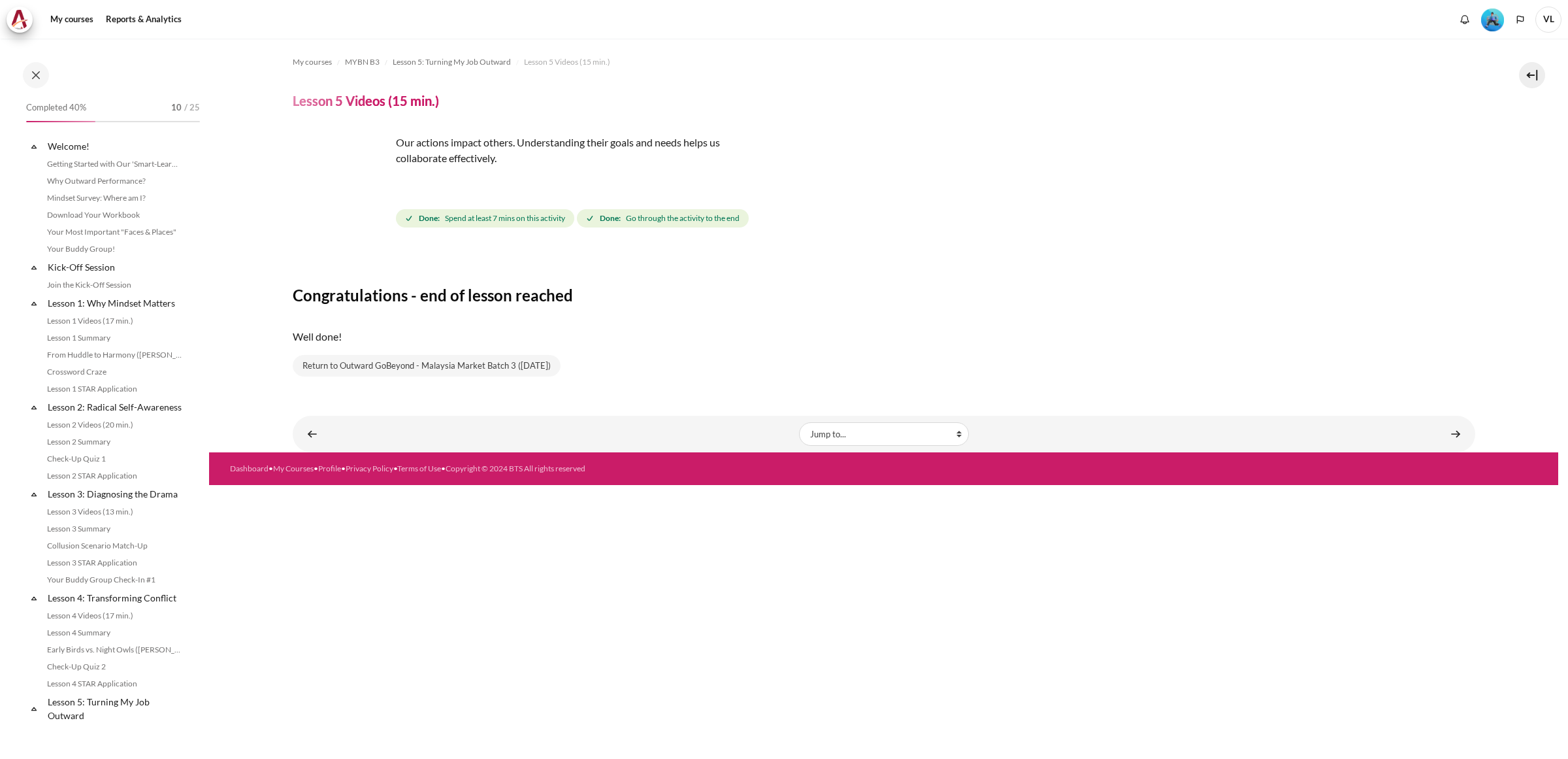
scroll to position [335, 0]
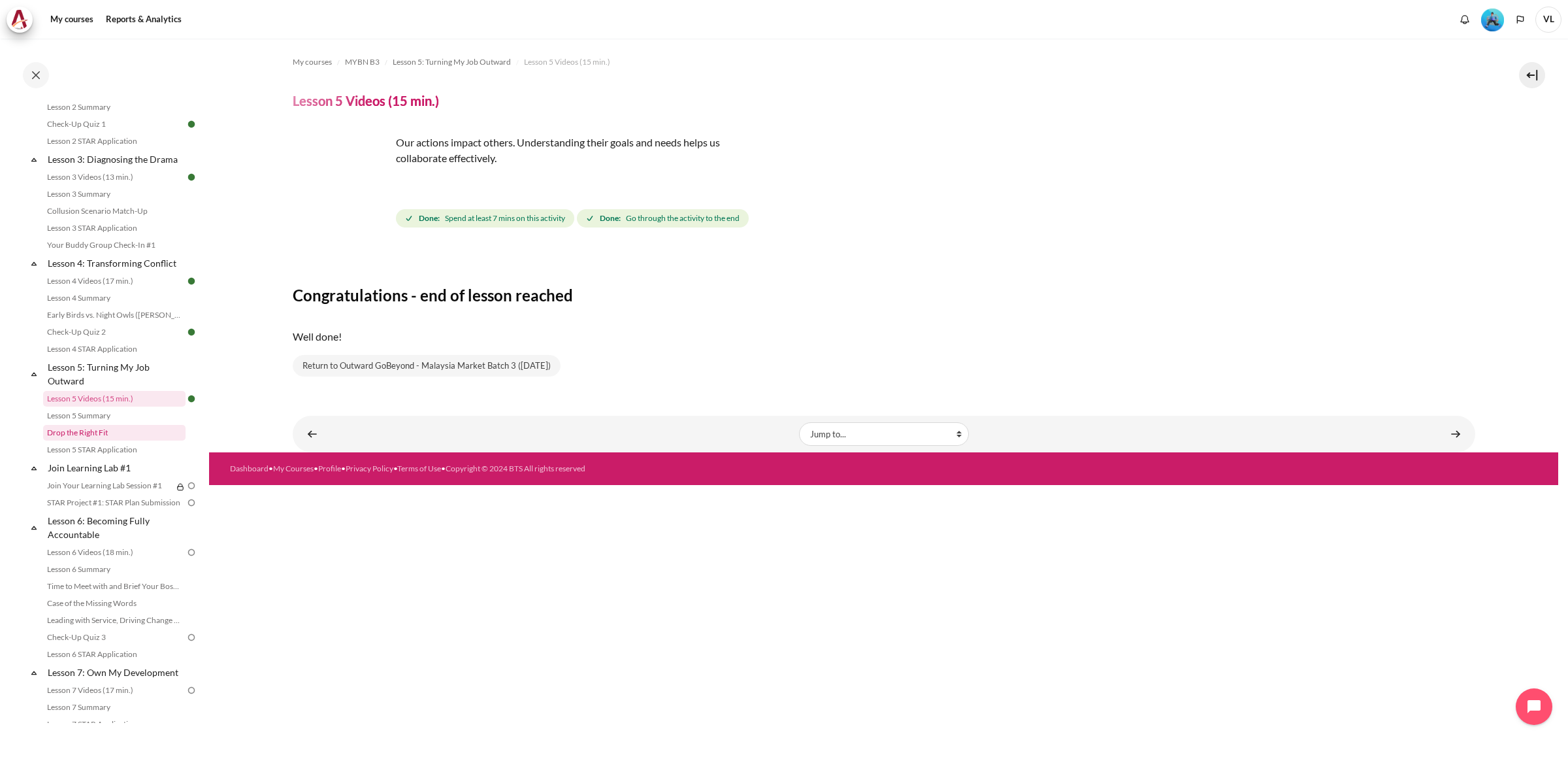
click at [132, 441] on link "Drop the Right Fit" at bounding box center [115, 433] width 142 height 16
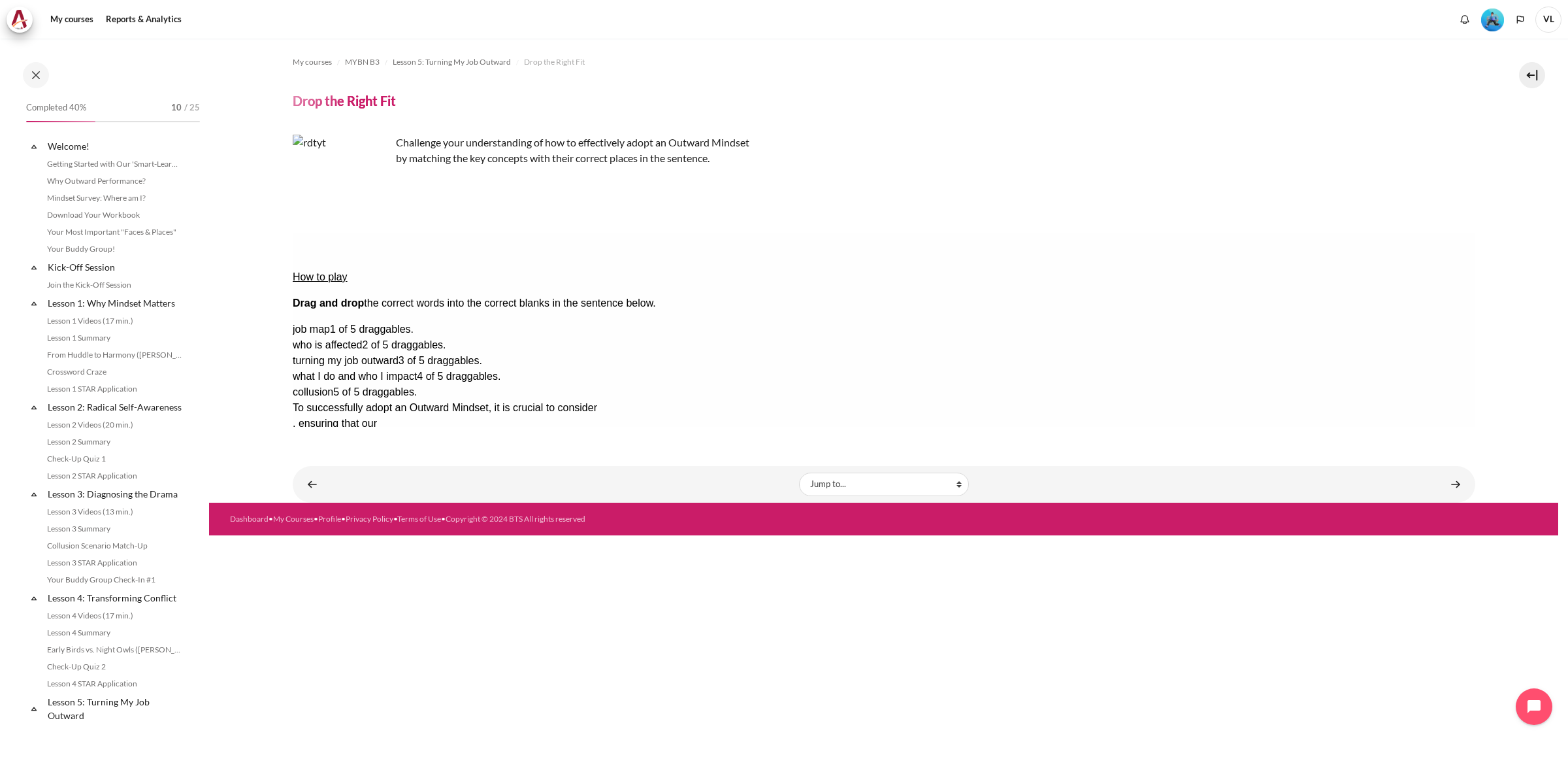
scroll to position [370, 0]
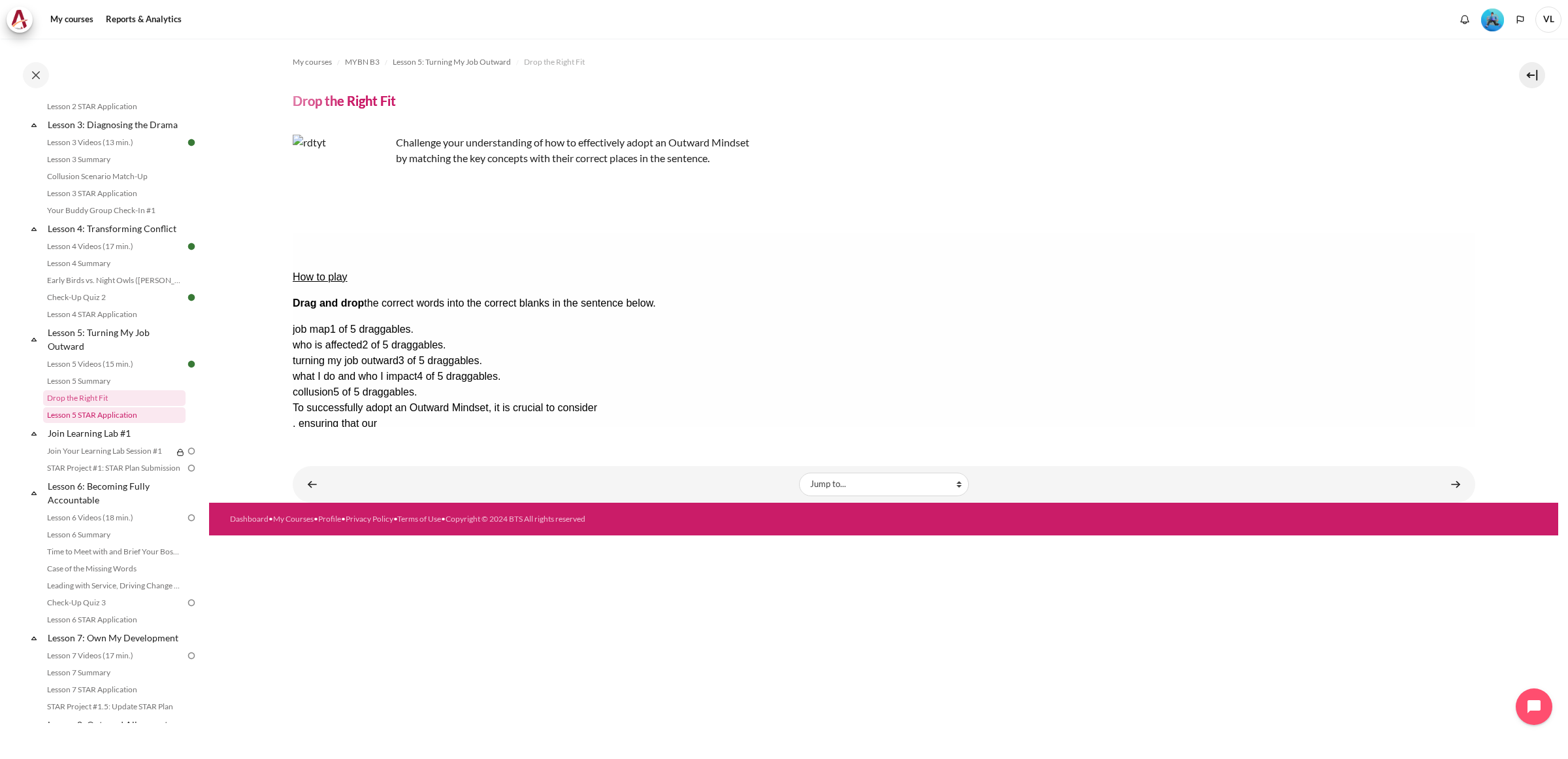
click at [118, 423] on link "Lesson 5 STAR Application" at bounding box center [115, 415] width 142 height 16
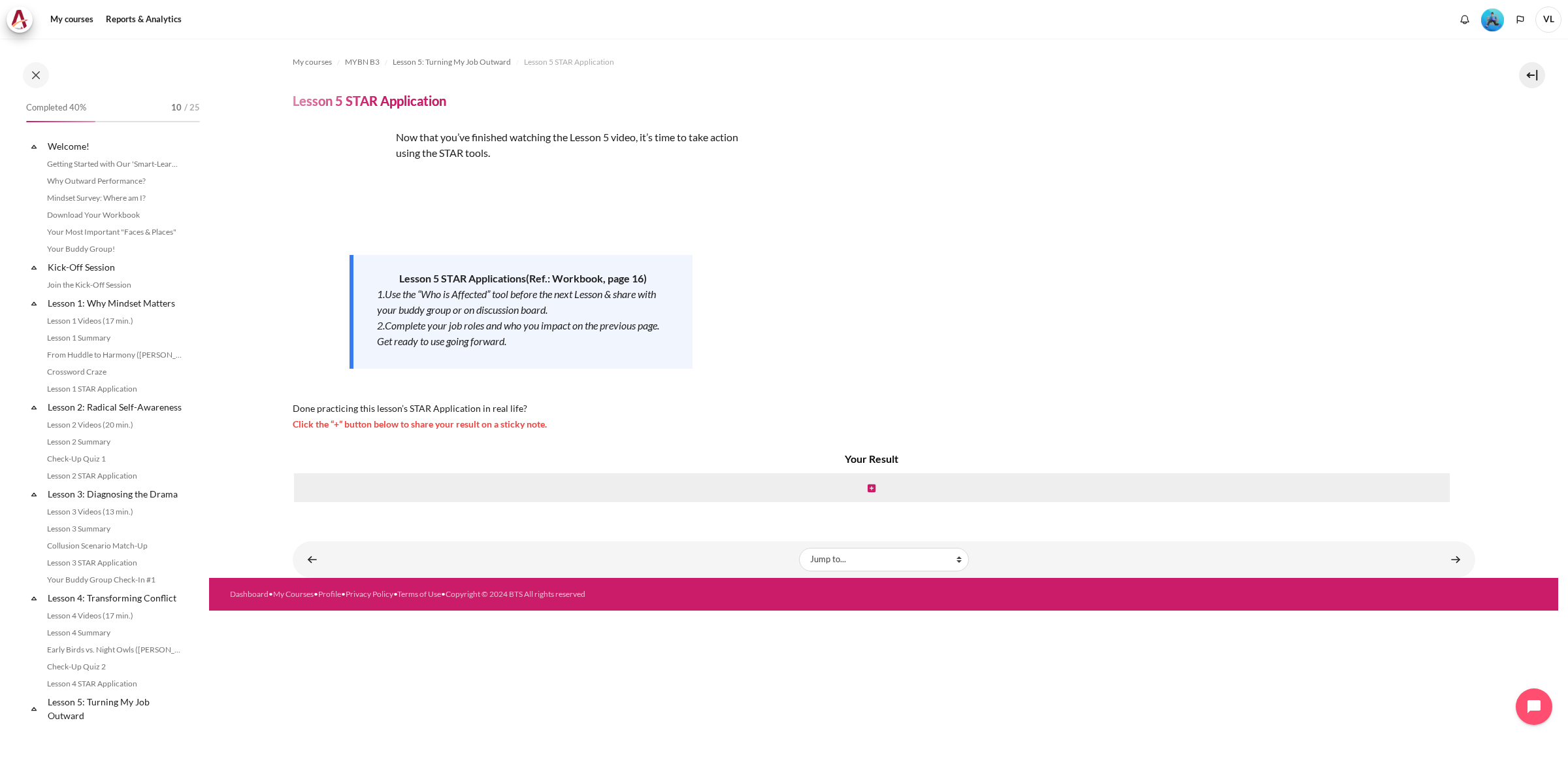
scroll to position [386, 0]
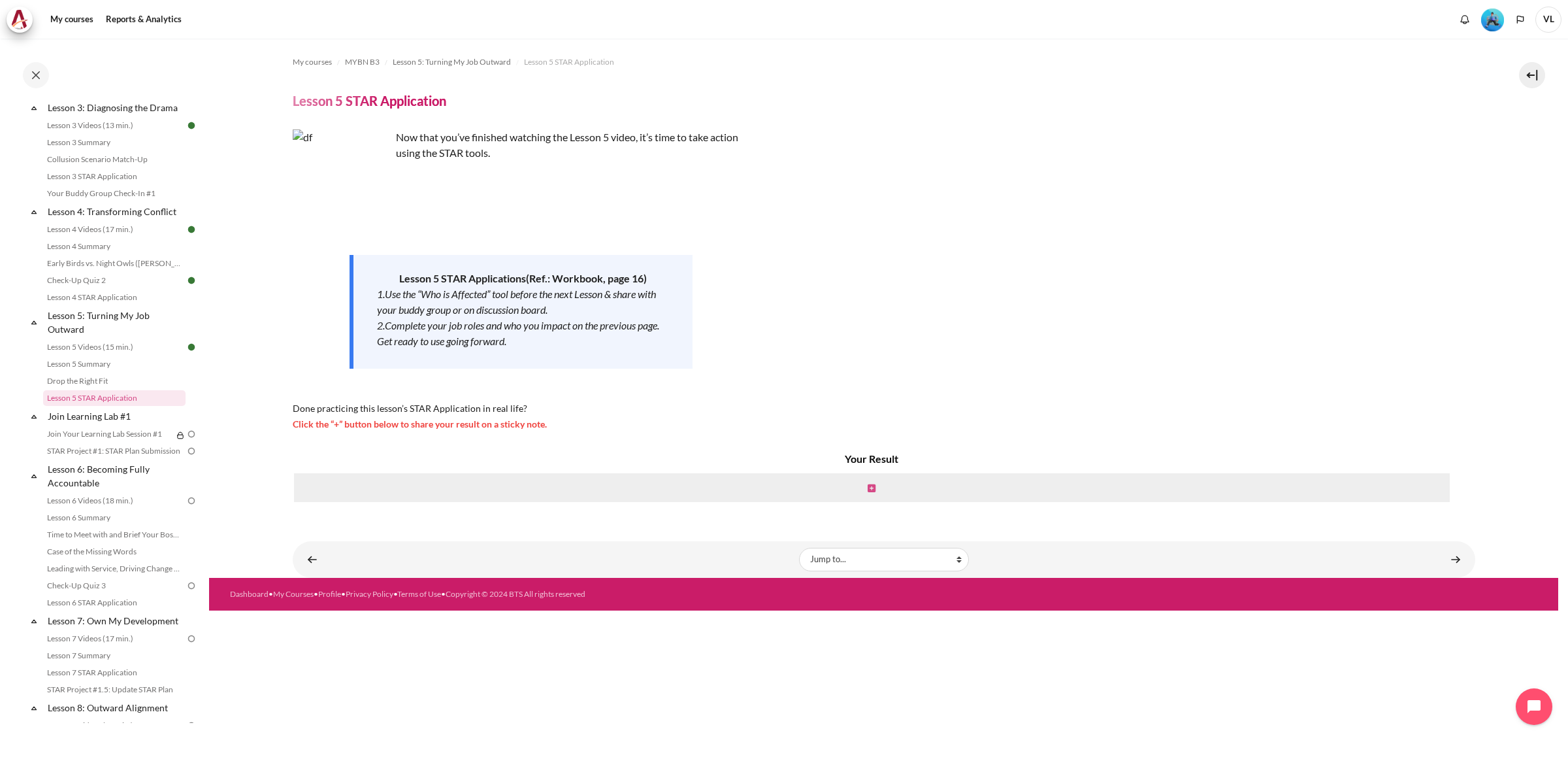
click at [871, 486] on icon "Content" at bounding box center [871, 488] width 8 height 9
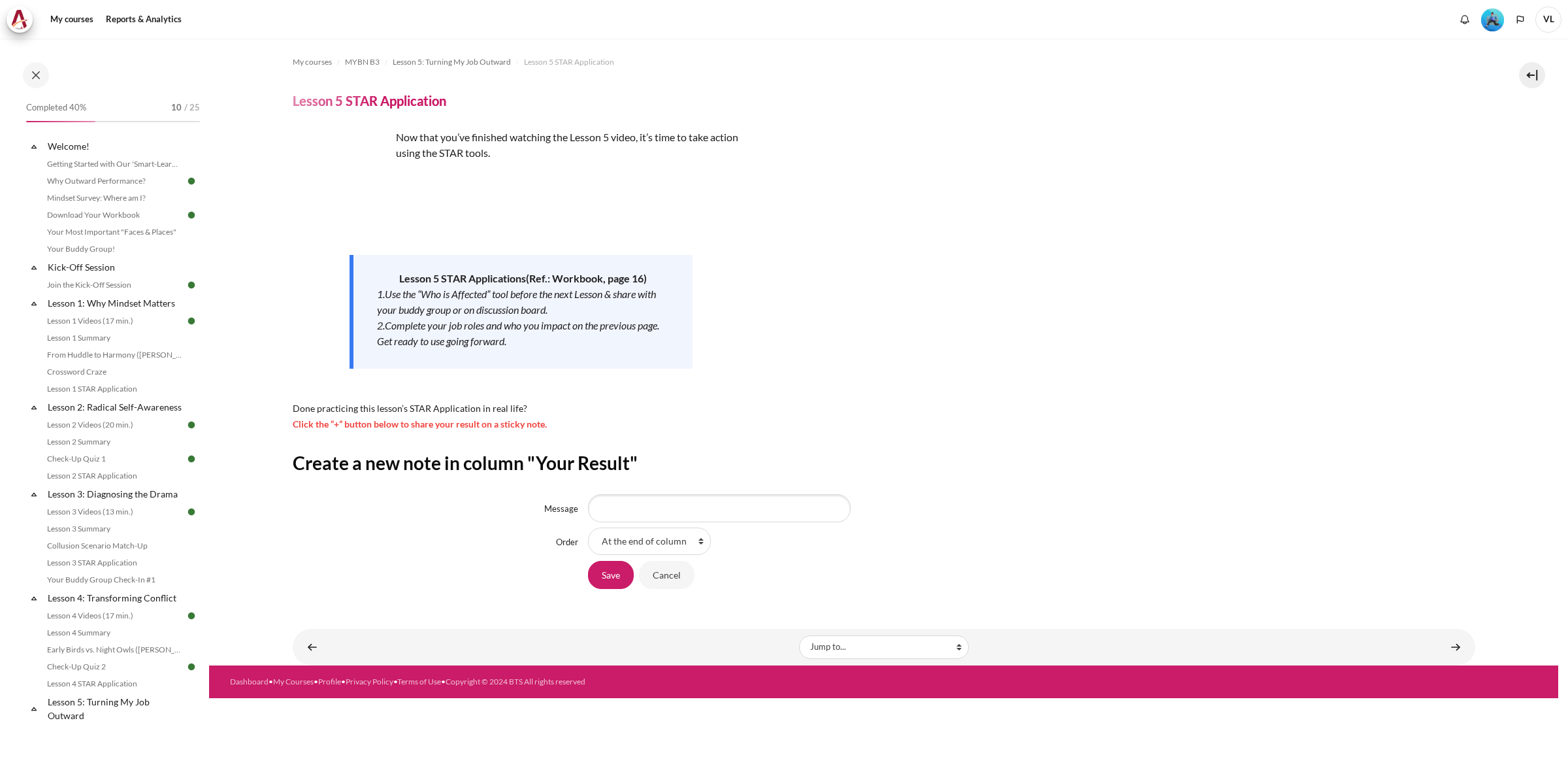
scroll to position [386, 0]
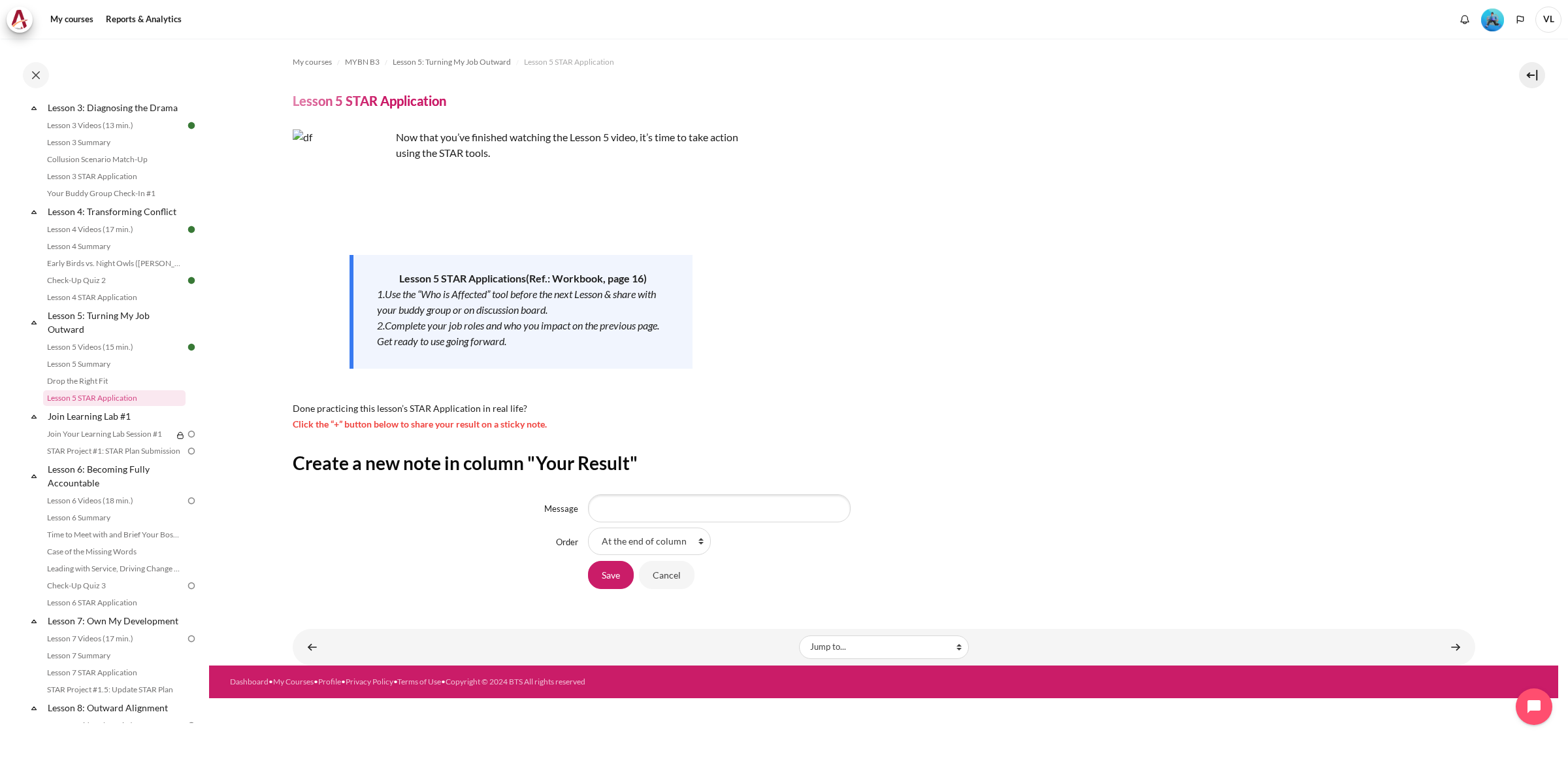
click at [1496, 23] on img "Level #3" at bounding box center [1493, 20] width 23 height 23
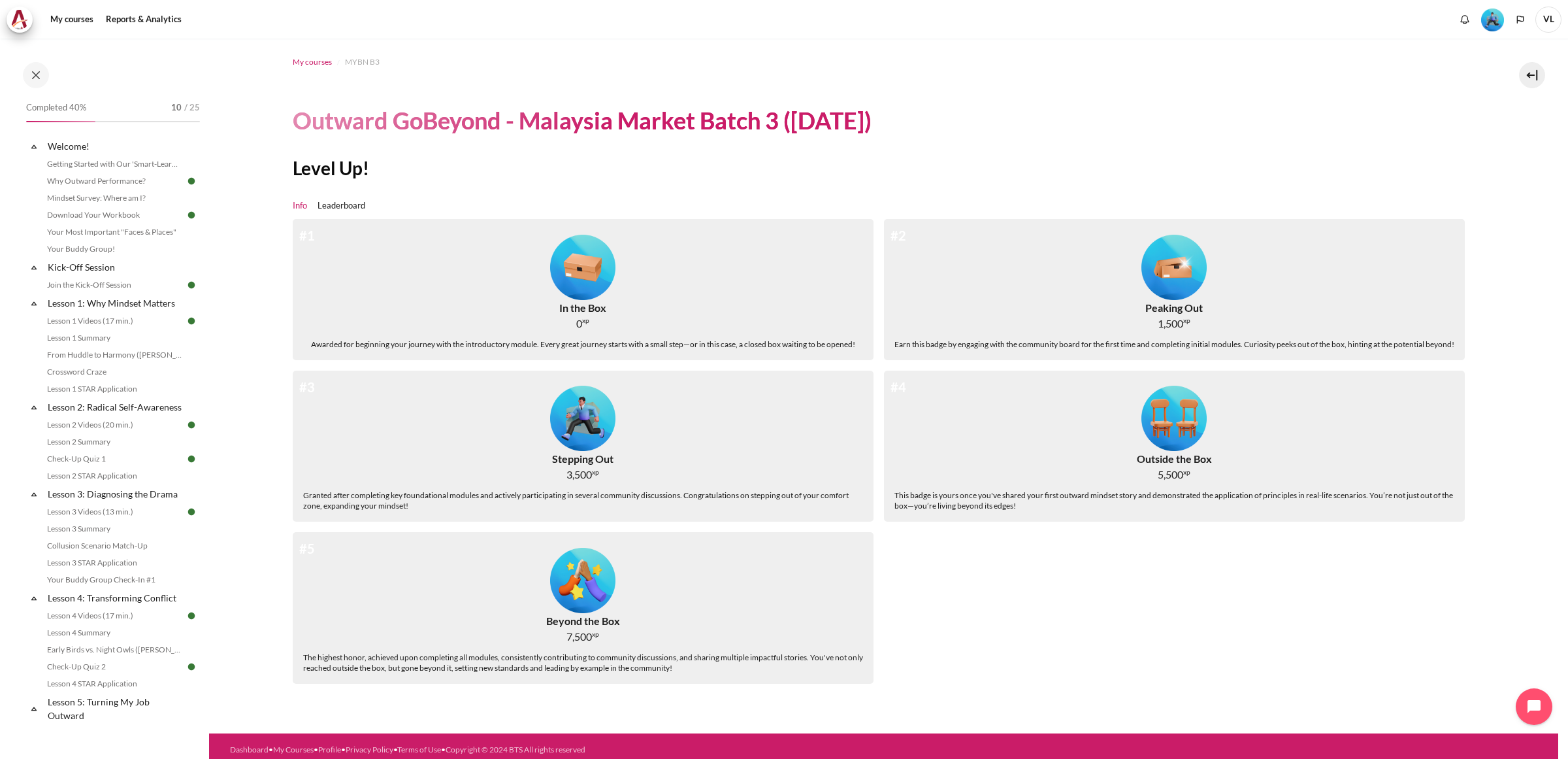
click at [307, 60] on span "My courses" at bounding box center [312, 62] width 39 height 12
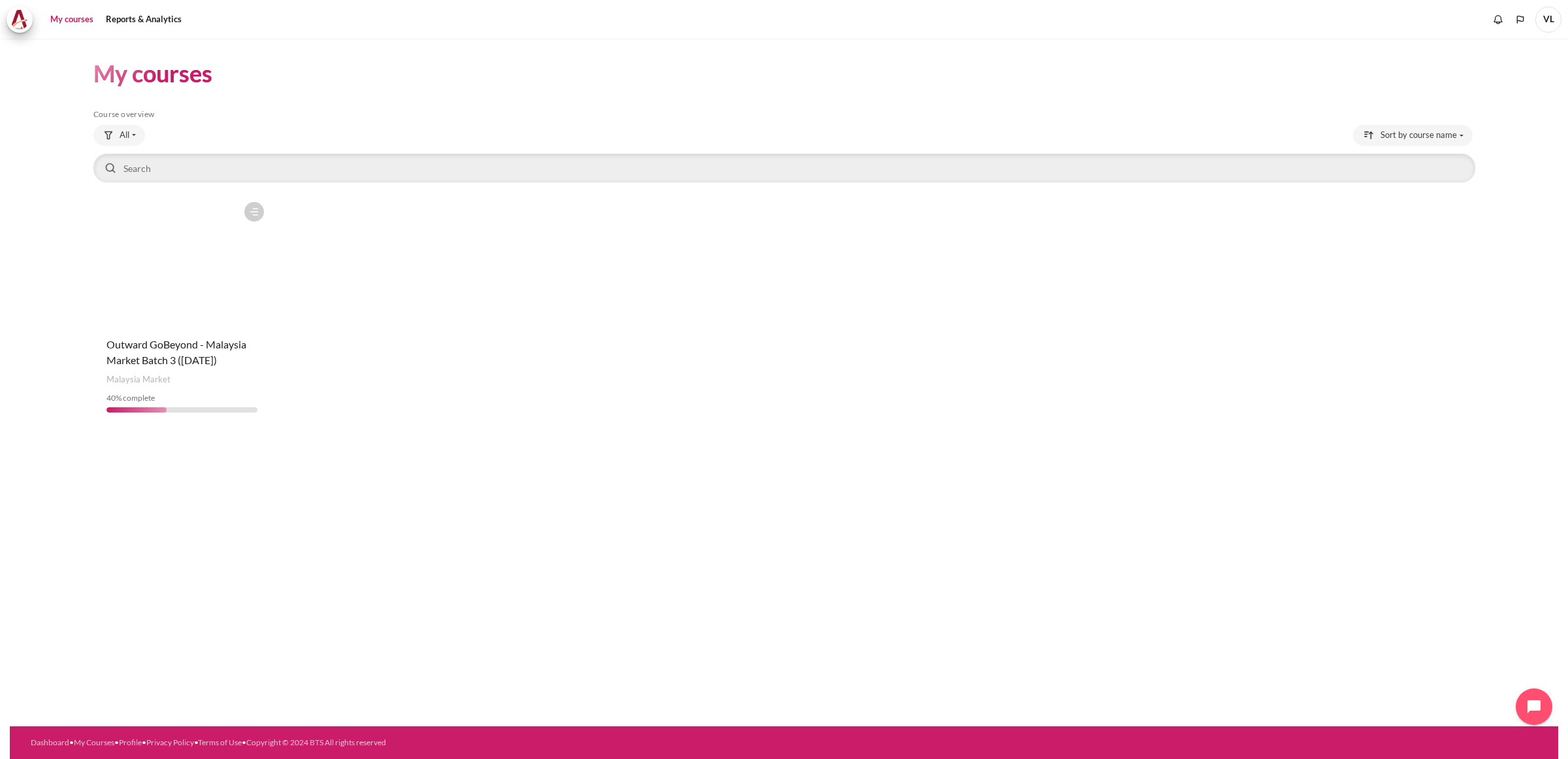
click at [252, 212] on icon "Content" at bounding box center [254, 211] width 12 height 12
click at [461, 268] on div "Course is starred Actions for course Outward GoBeyond - [GEOGRAPHIC_DATA] Marke…" at bounding box center [784, 308] width 1382 height 227
click at [142, 19] on link "Reports & Analytics" at bounding box center [143, 19] width 85 height 26
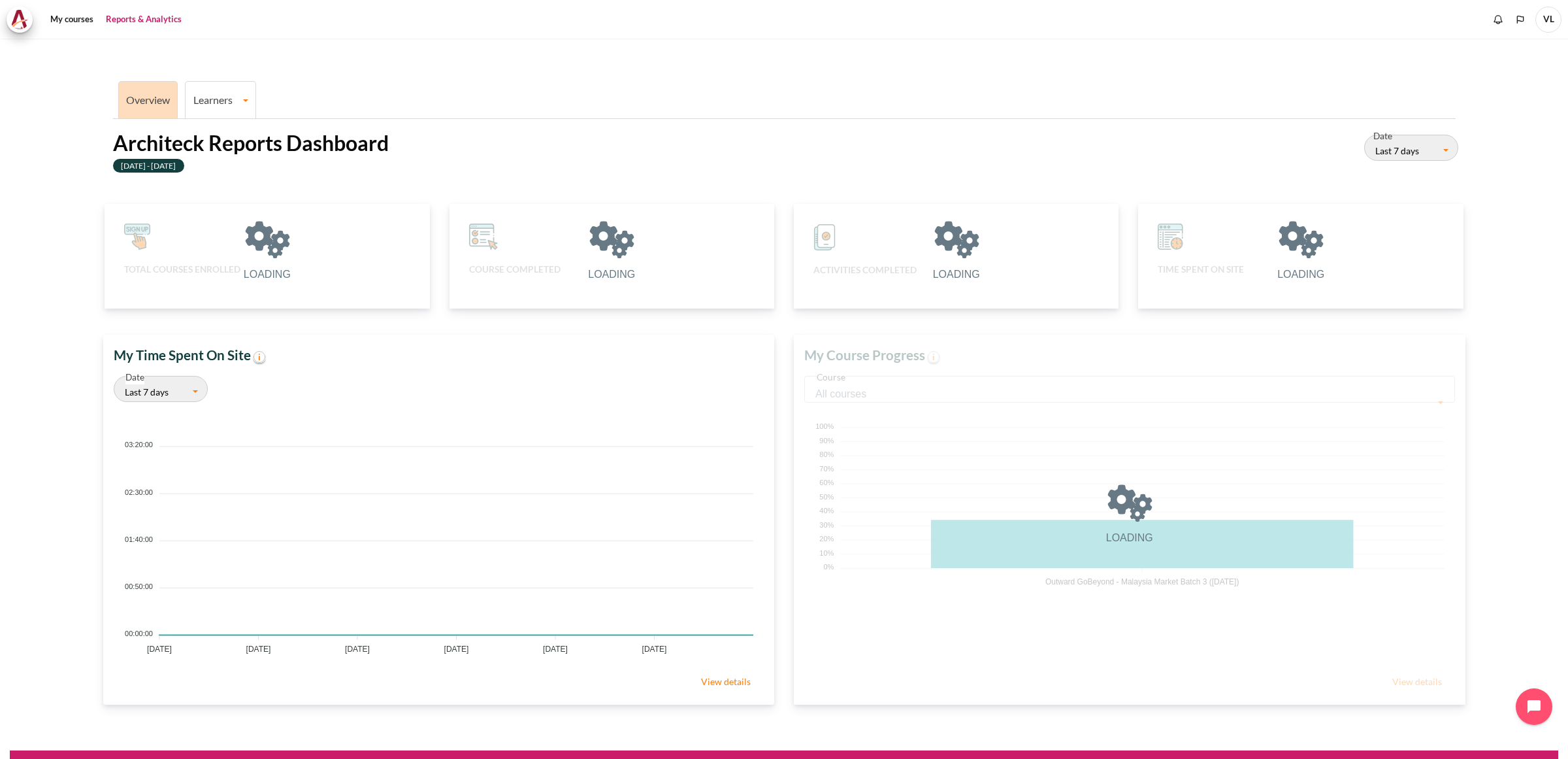
scroll to position [258, 655]
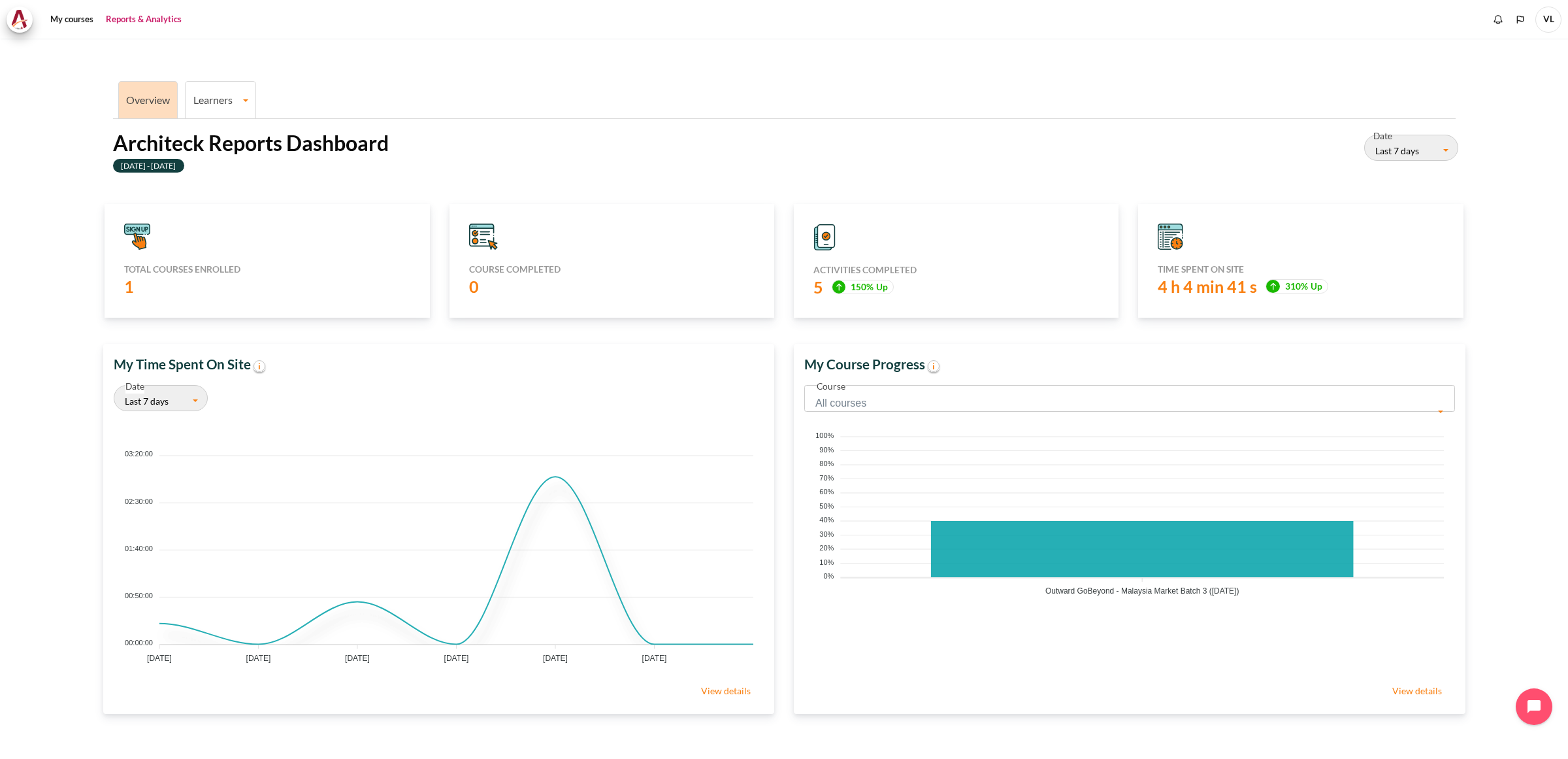
click at [223, 105] on link "Learners" at bounding box center [221, 99] width 70 height 12
click at [219, 135] on link "Learner Course Progress" at bounding box center [221, 145] width 63 height 43
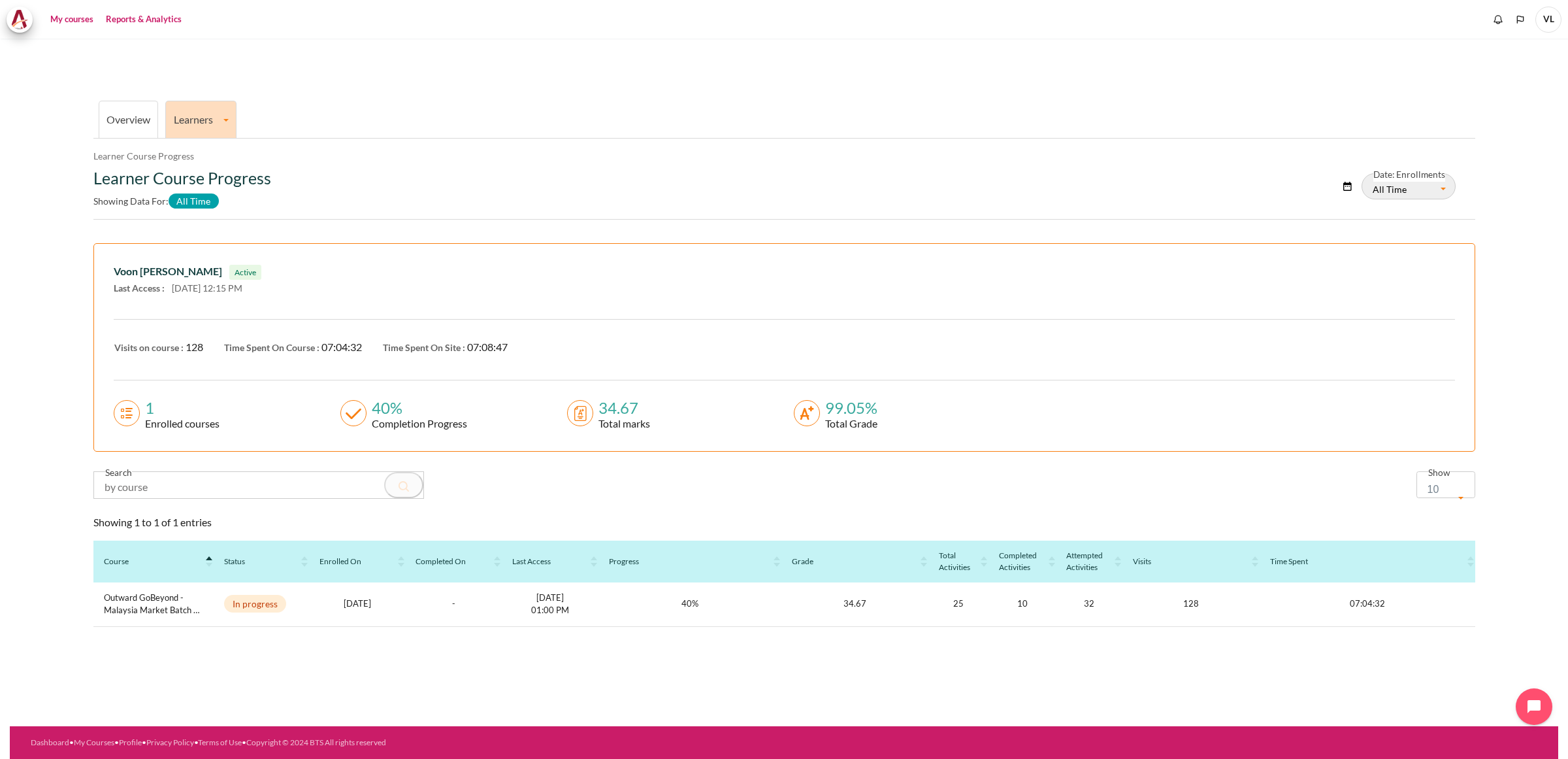
click at [83, 20] on link "My courses" at bounding box center [71, 19] width 52 height 26
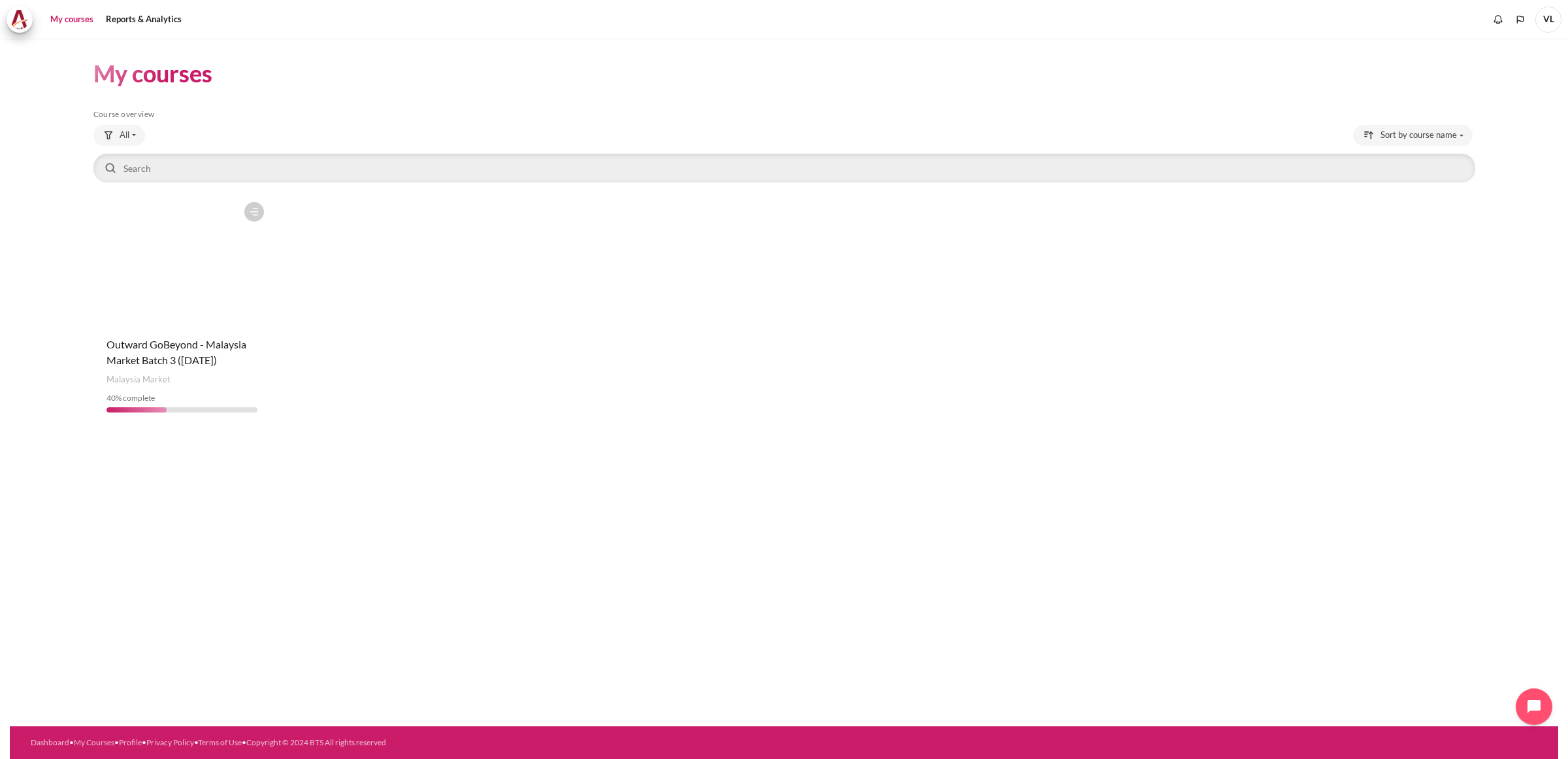
click at [236, 266] on figure "Content" at bounding box center [181, 261] width 177 height 131
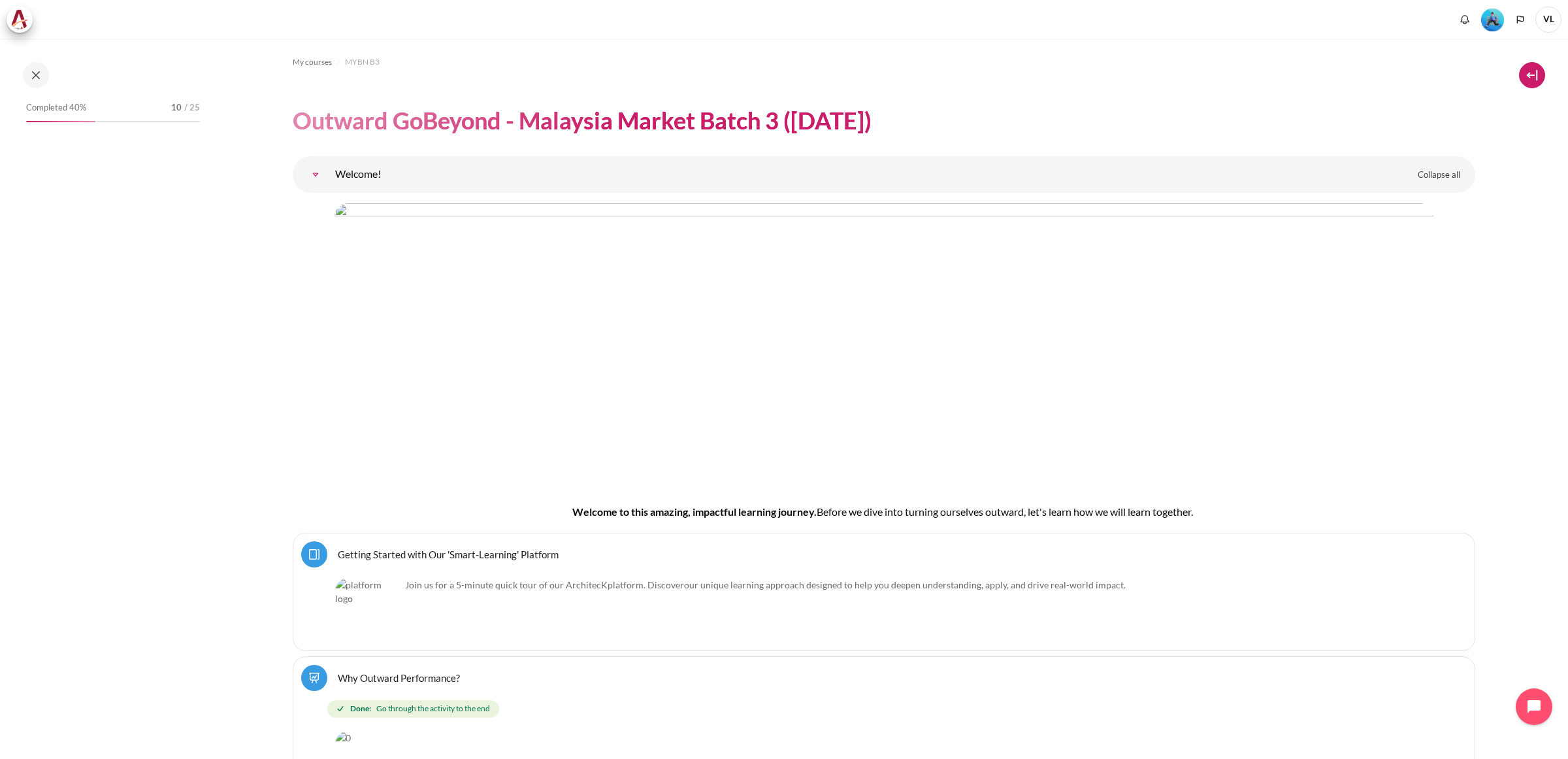
click at [1530, 73] on button at bounding box center [1532, 75] width 26 height 26
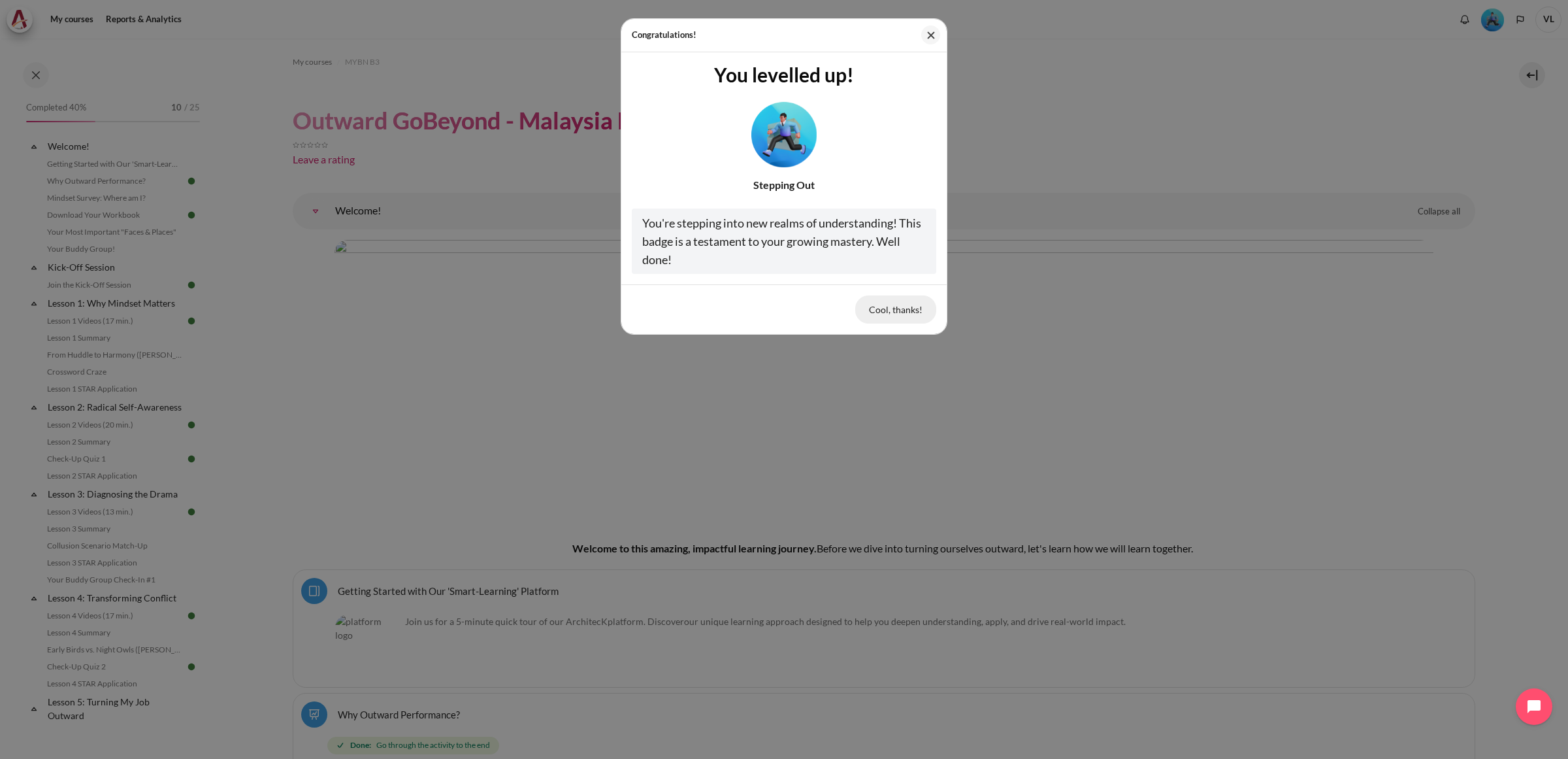
click at [899, 312] on button "Cool, thanks!" at bounding box center [895, 309] width 81 height 28
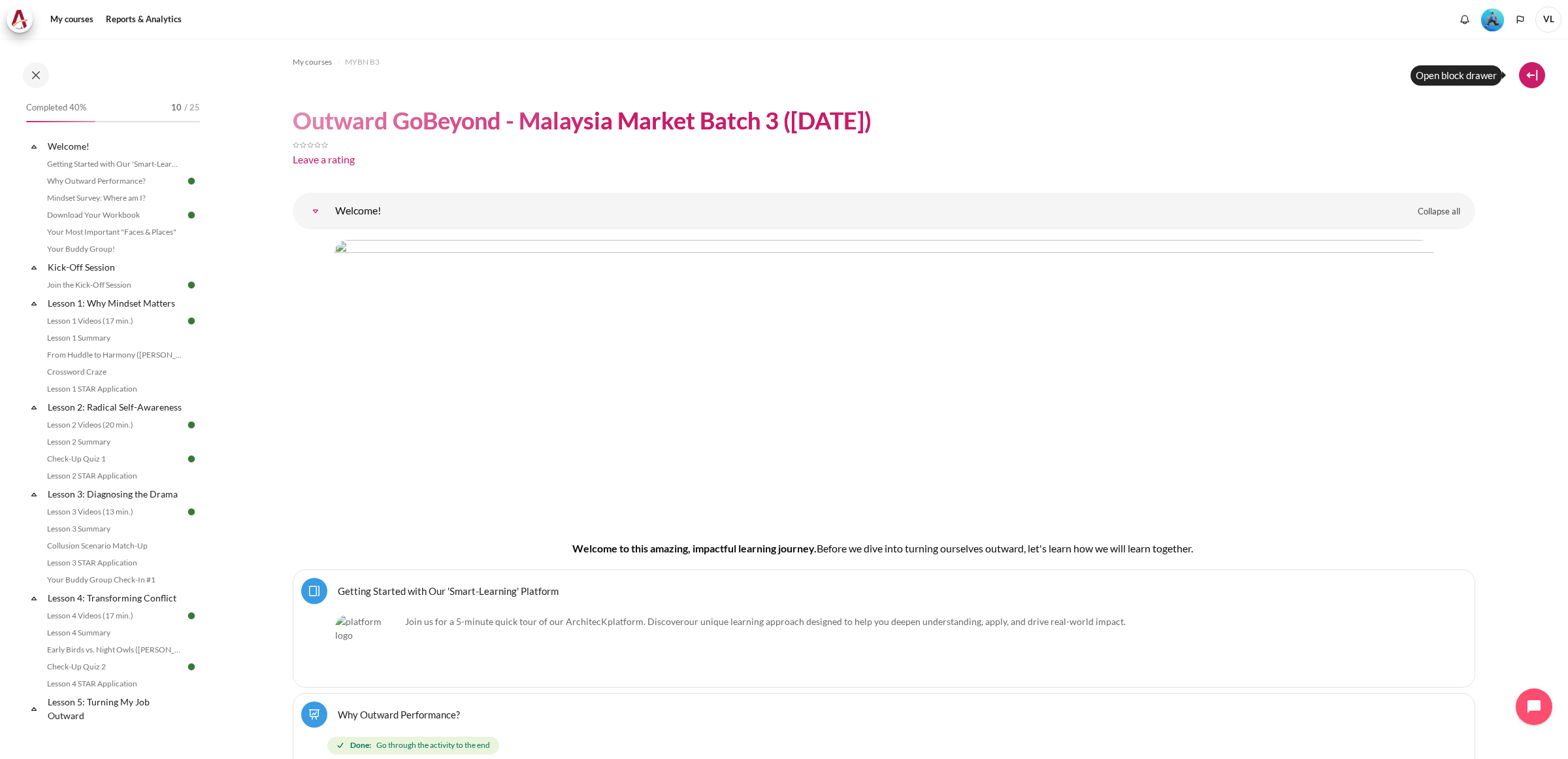
click at [1527, 77] on button at bounding box center [1532, 75] width 26 height 26
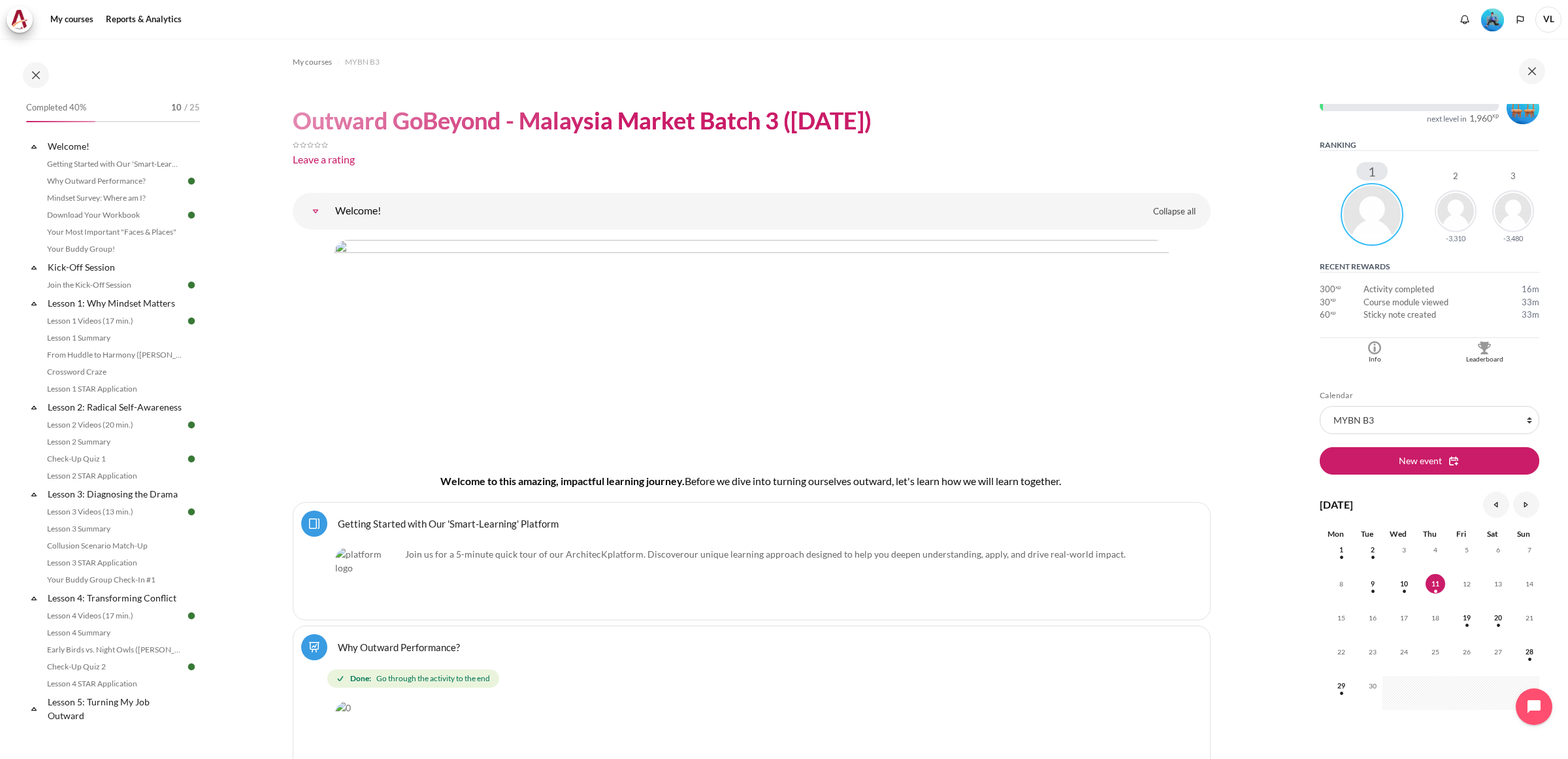
scroll to position [218, 0]
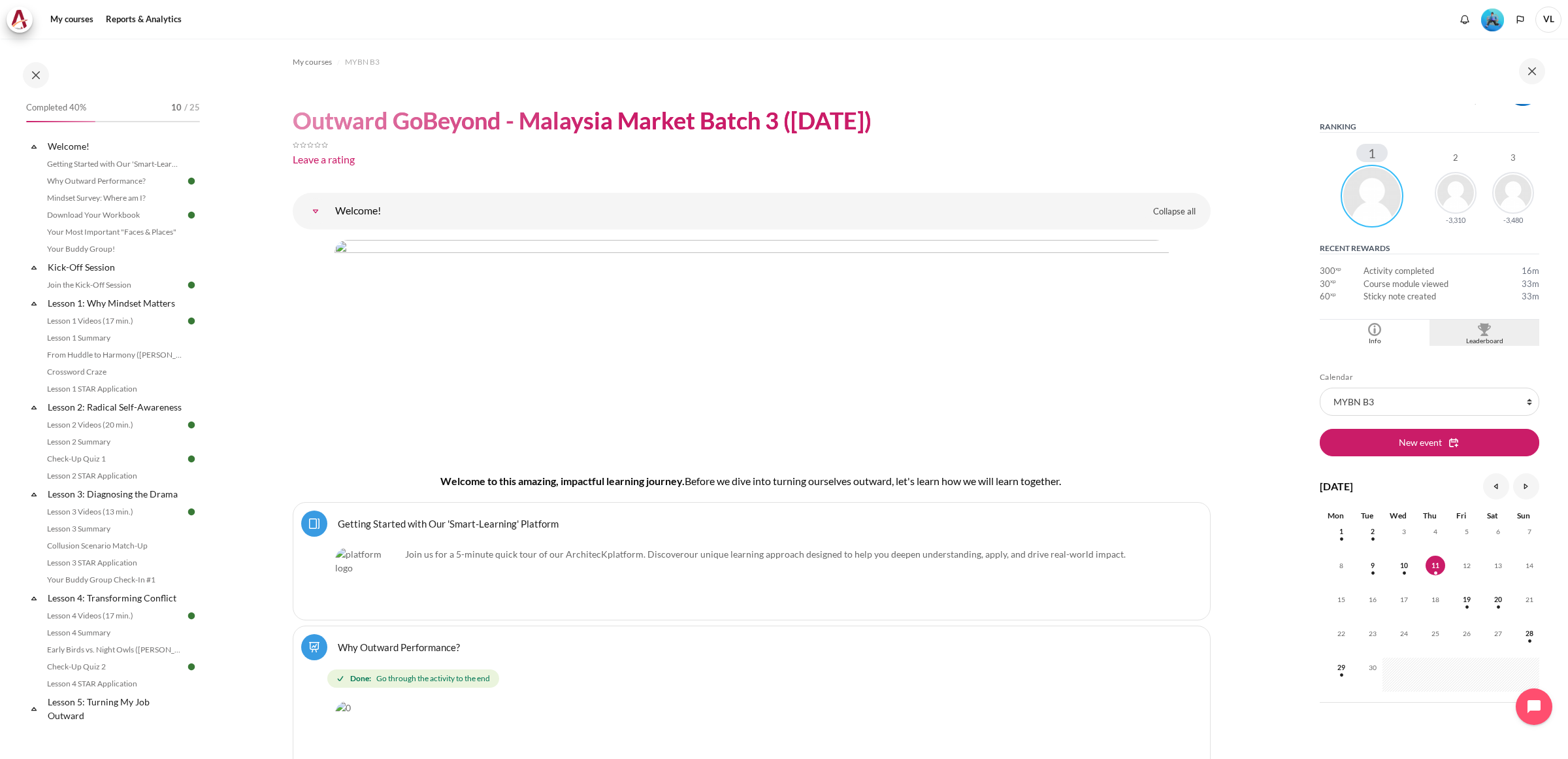
click at [1481, 327] on img "Blocks" at bounding box center [1484, 329] width 13 height 13
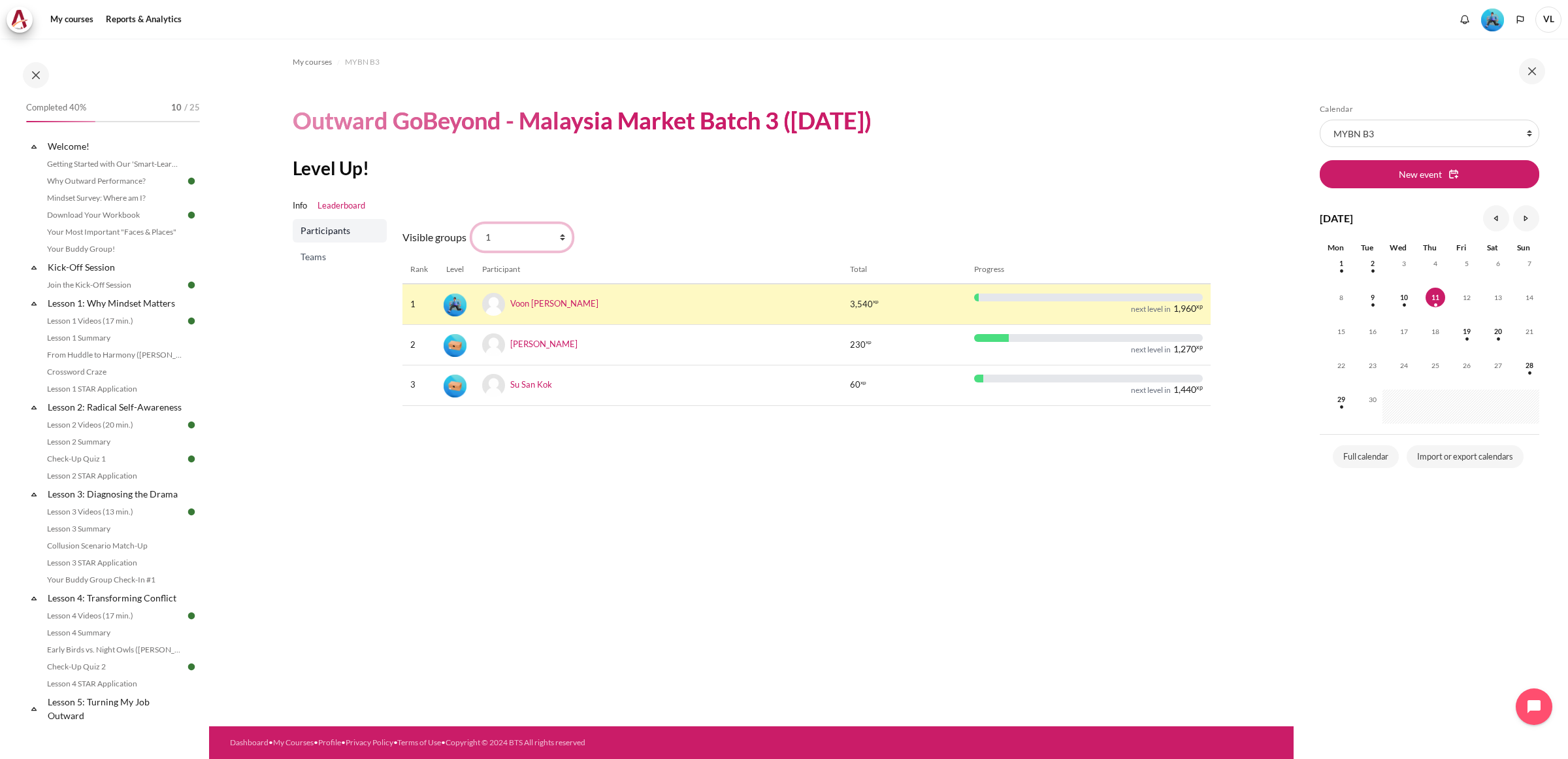
click at [506, 233] on select "All participants 1 2 3 3 4" at bounding box center [522, 237] width 100 height 28
click at [778, 197] on ul "Info Leaderboard" at bounding box center [752, 206] width 918 height 26
click at [537, 239] on select "All participants 1 2 3 3 4" at bounding box center [522, 237] width 100 height 28
click at [327, 230] on span "Participants" at bounding box center [341, 231] width 81 height 13
click at [312, 256] on span "Teams" at bounding box center [341, 257] width 81 height 13
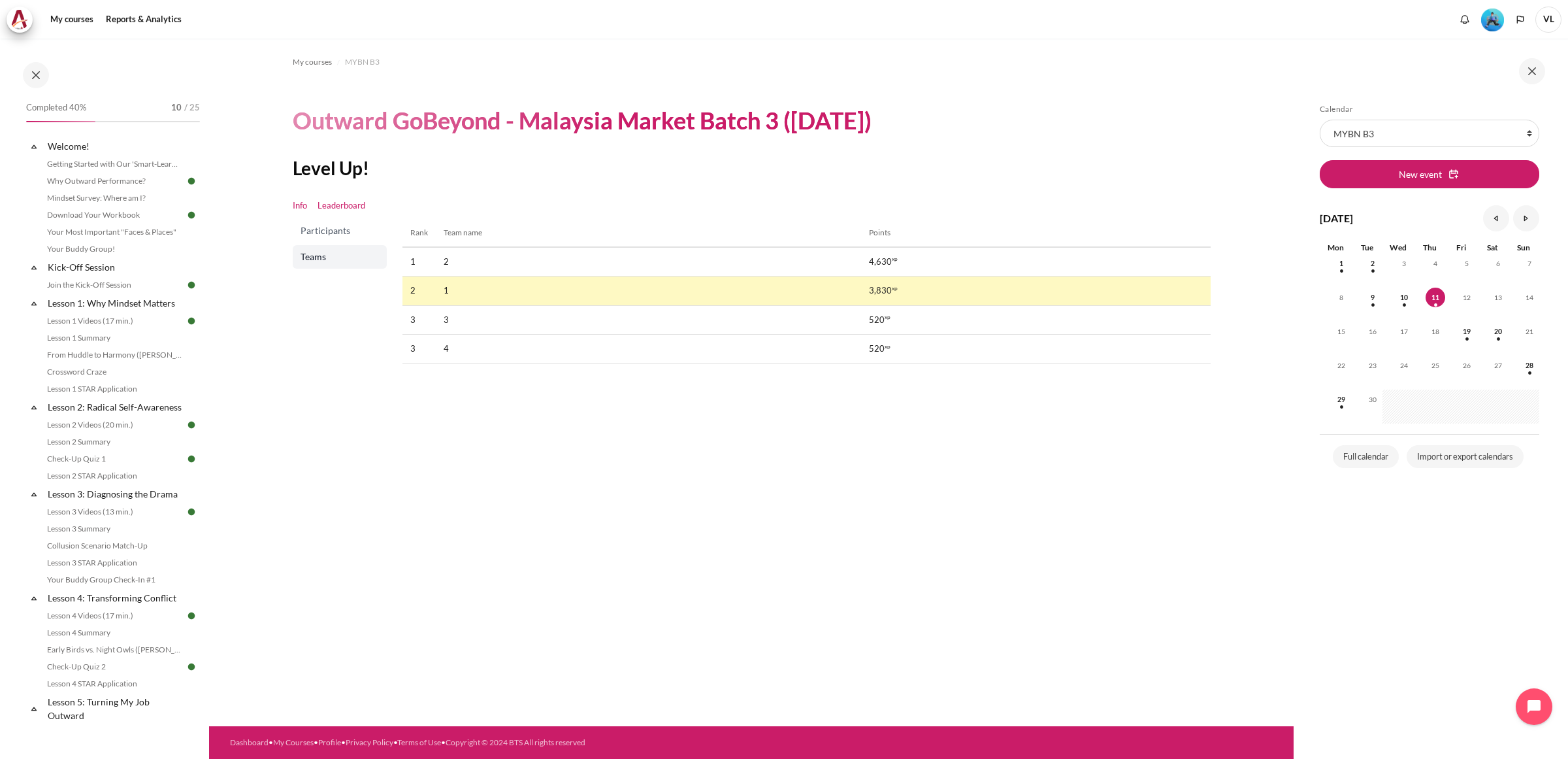
click at [298, 204] on link "Info" at bounding box center [300, 206] width 14 height 13
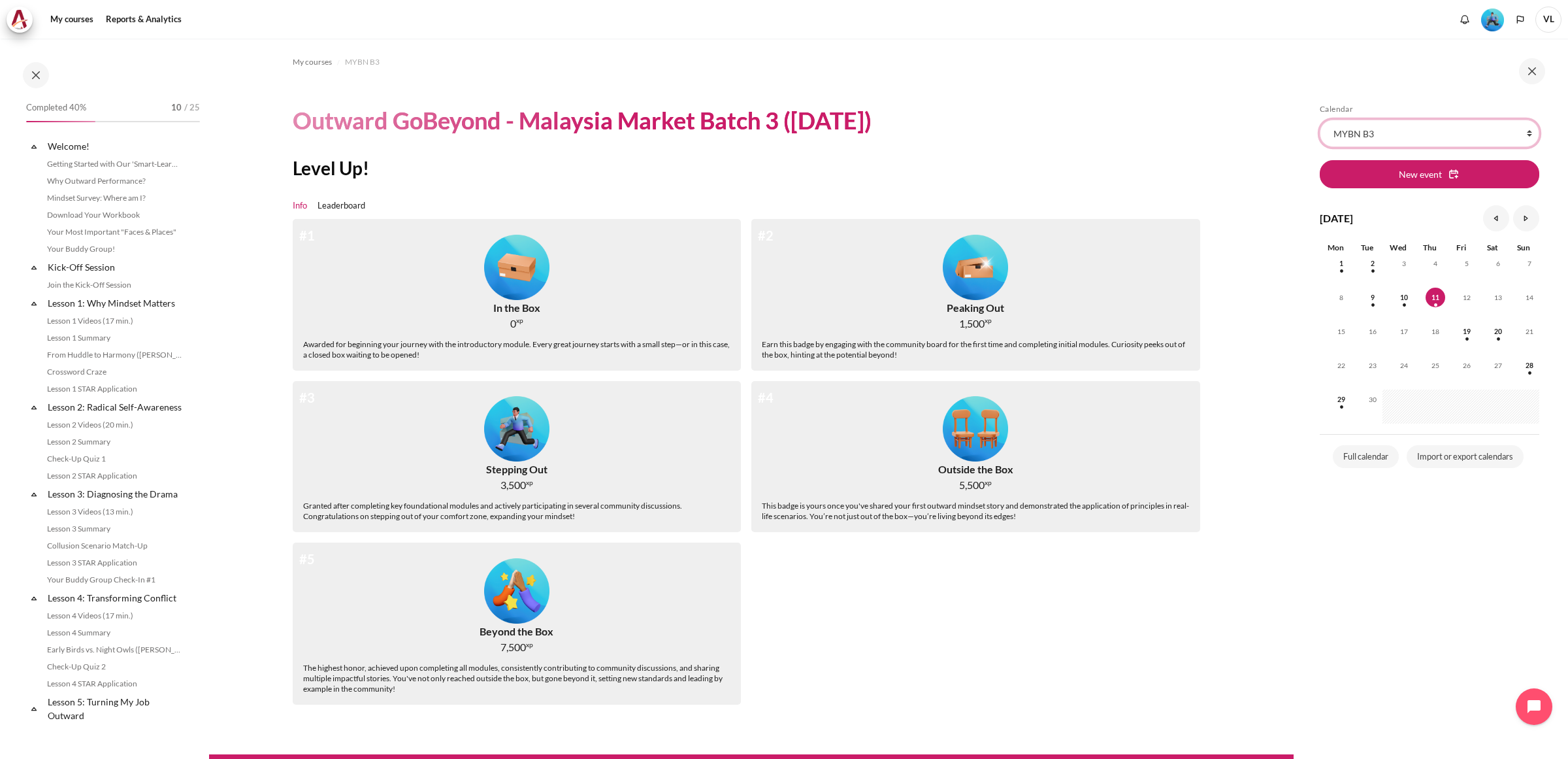
click at [1530, 131] on select "All courses MYBN B3" at bounding box center [1429, 133] width 219 height 28
select select "1"
click at [1320, 120] on select "All courses MYBN B3" at bounding box center [1429, 133] width 219 height 28
click at [319, 203] on link "Leaderboard" at bounding box center [341, 206] width 48 height 13
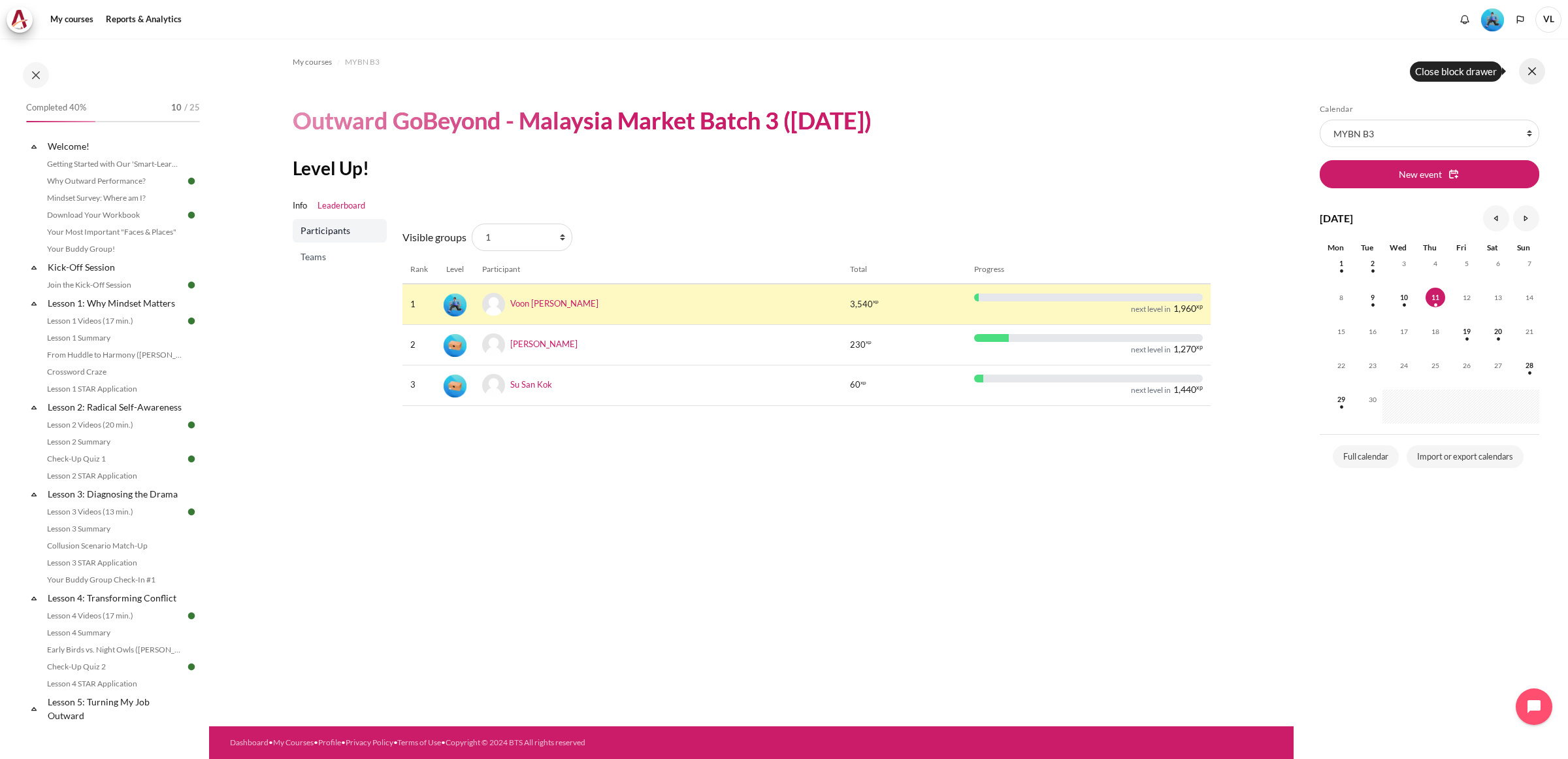
click at [1530, 73] on button at bounding box center [1532, 71] width 26 height 26
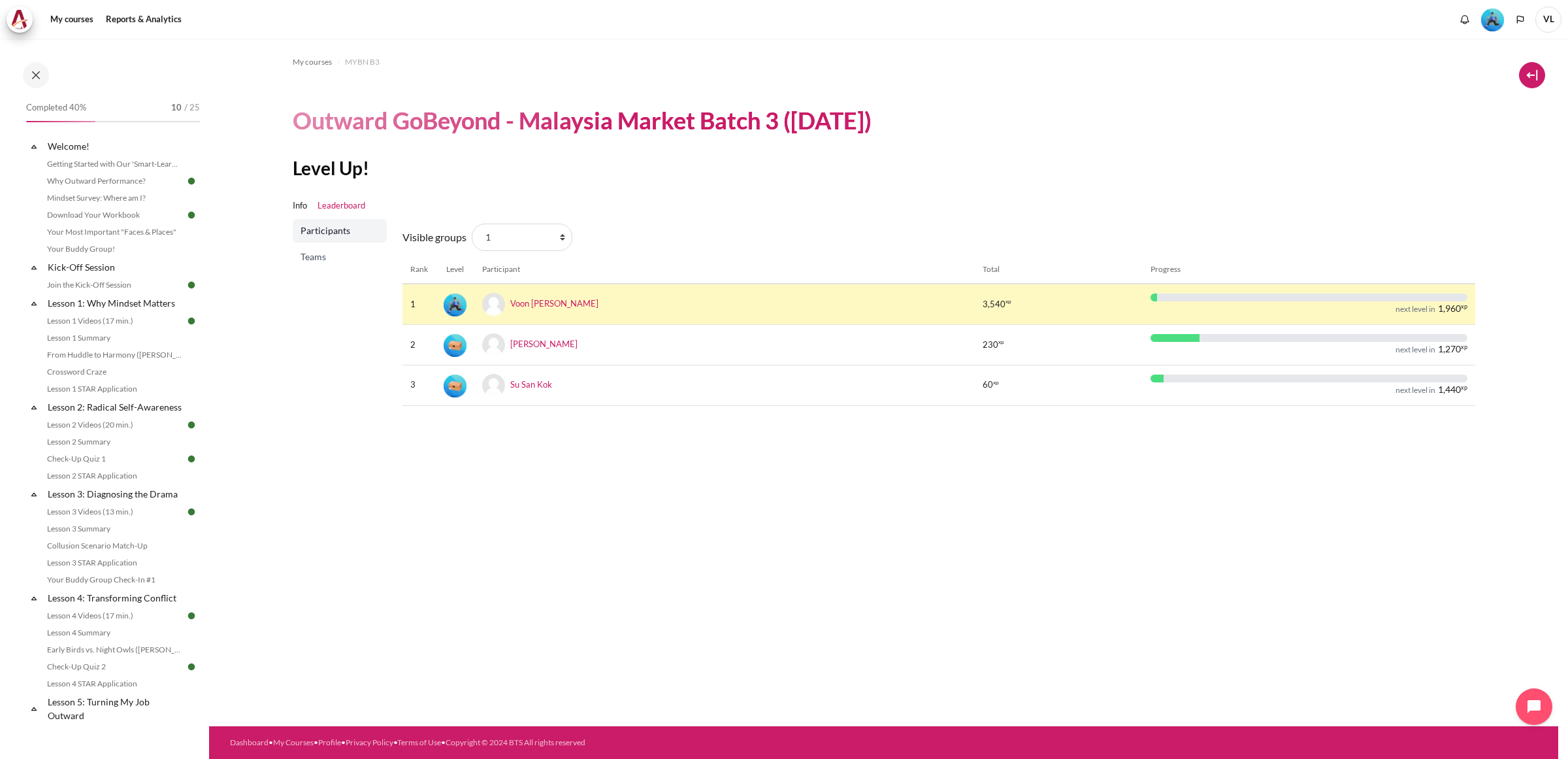
click at [1532, 83] on button at bounding box center [1532, 75] width 26 height 26
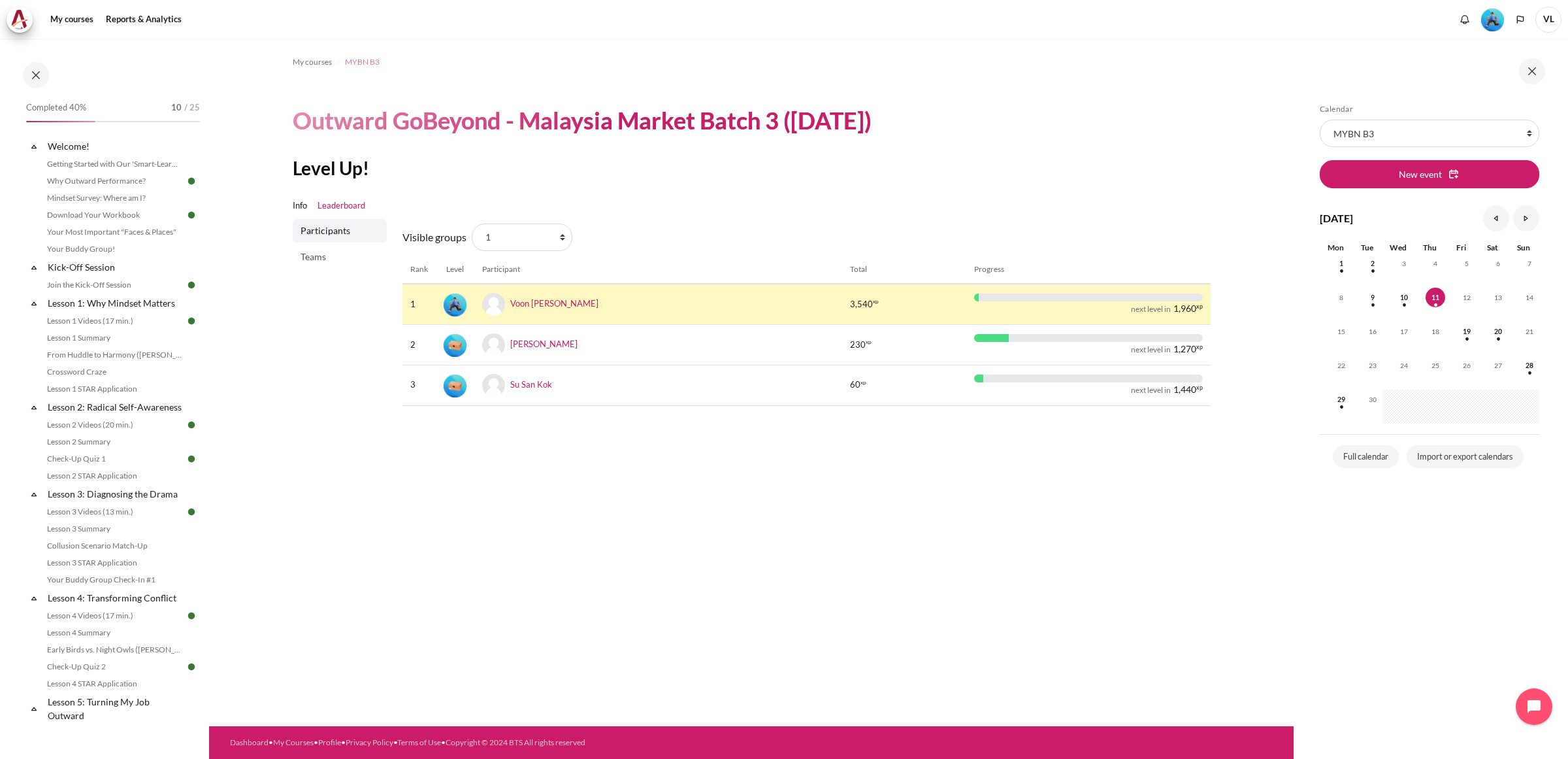
click at [346, 63] on span "MYBN B3" at bounding box center [362, 62] width 35 height 12
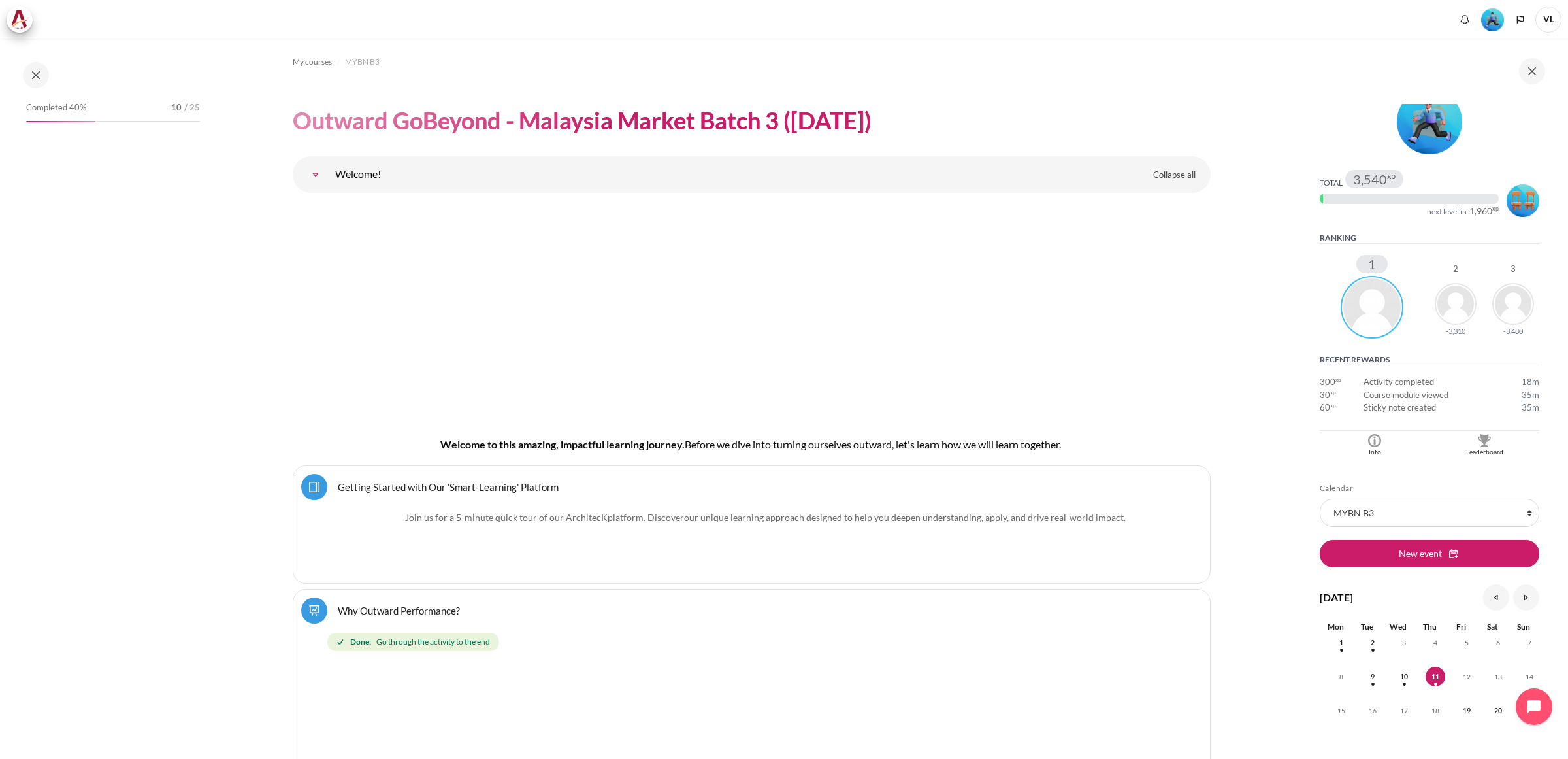
scroll to position [108, 0]
click at [1520, 201] on img "Level #4" at bounding box center [1523, 199] width 33 height 33
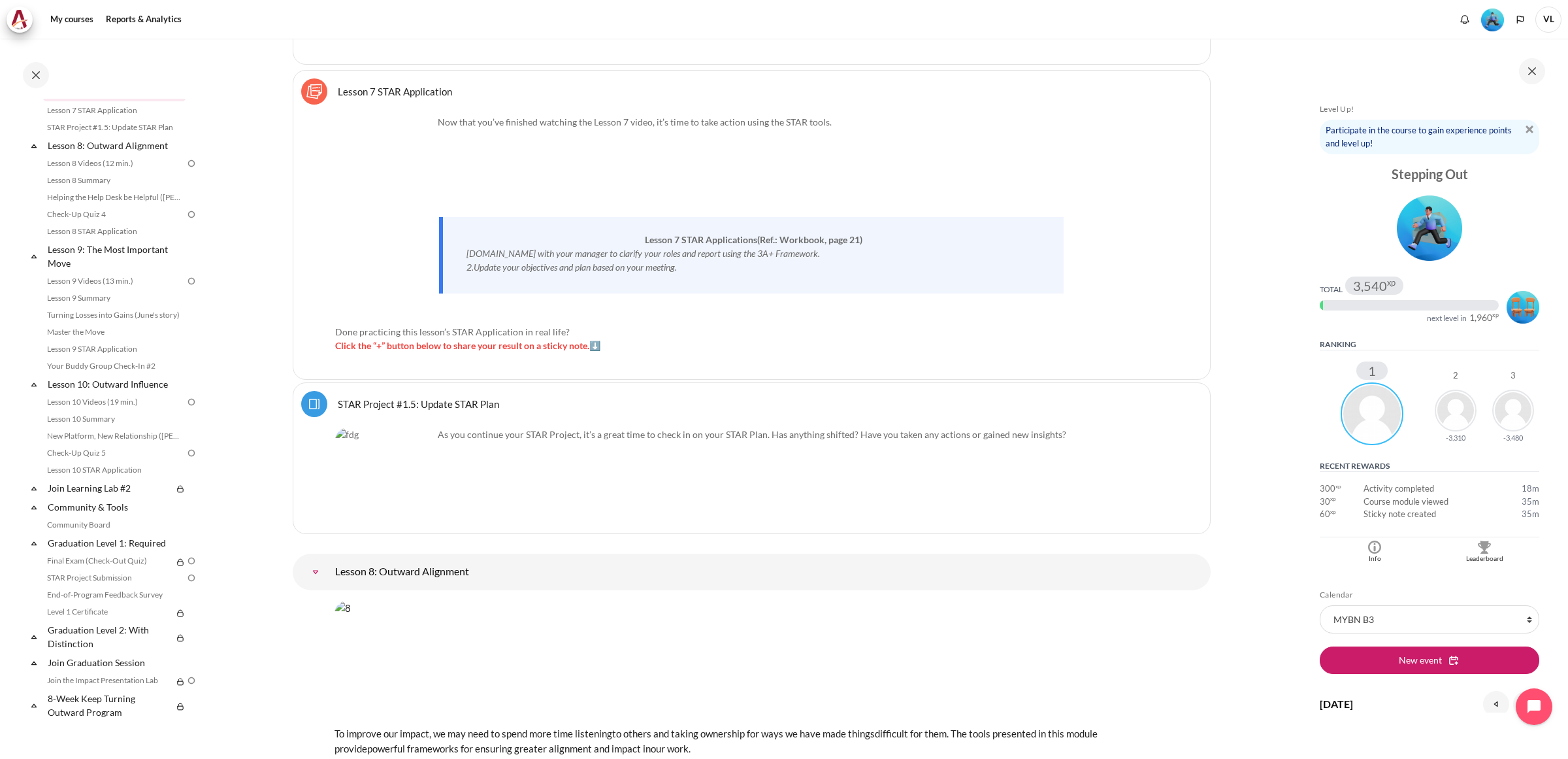
scroll to position [0, 0]
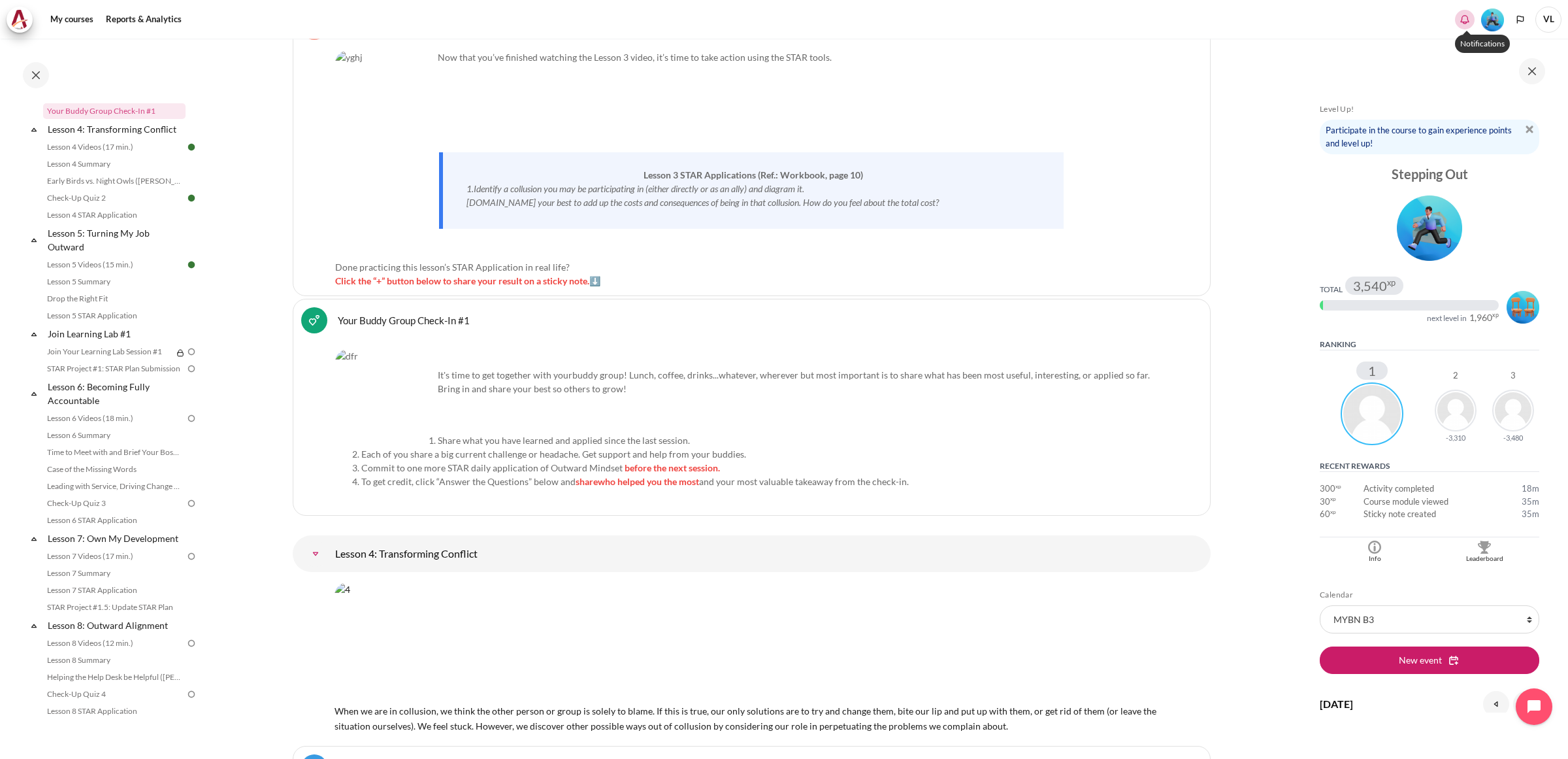
click at [1465, 16] on icon "Show notification window with no new notifications" at bounding box center [1465, 19] width 13 height 13
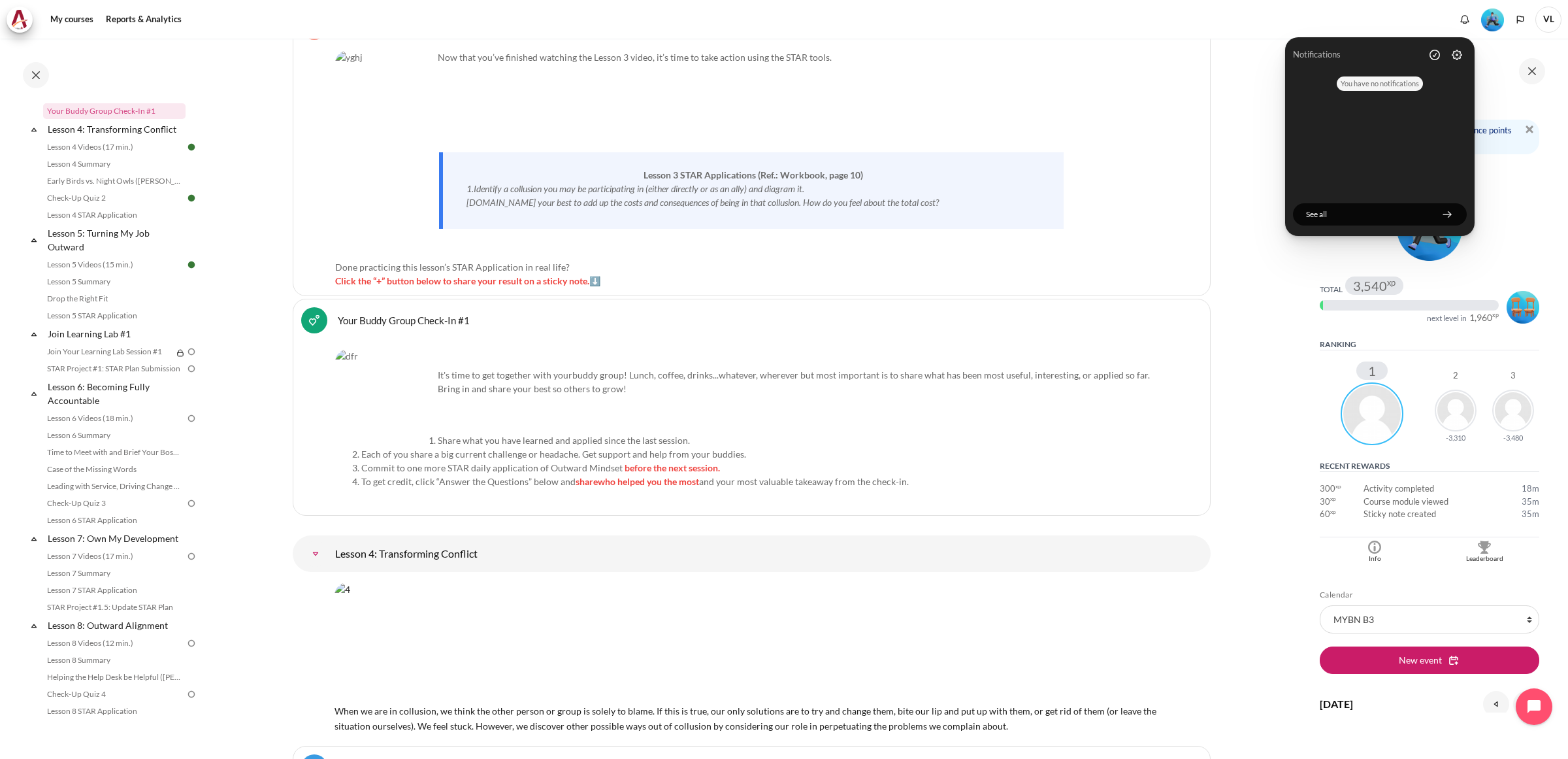
click at [1155, 40] on div "Lesson 3 STAR Application Sticky Notes" at bounding box center [752, 26] width 901 height 26
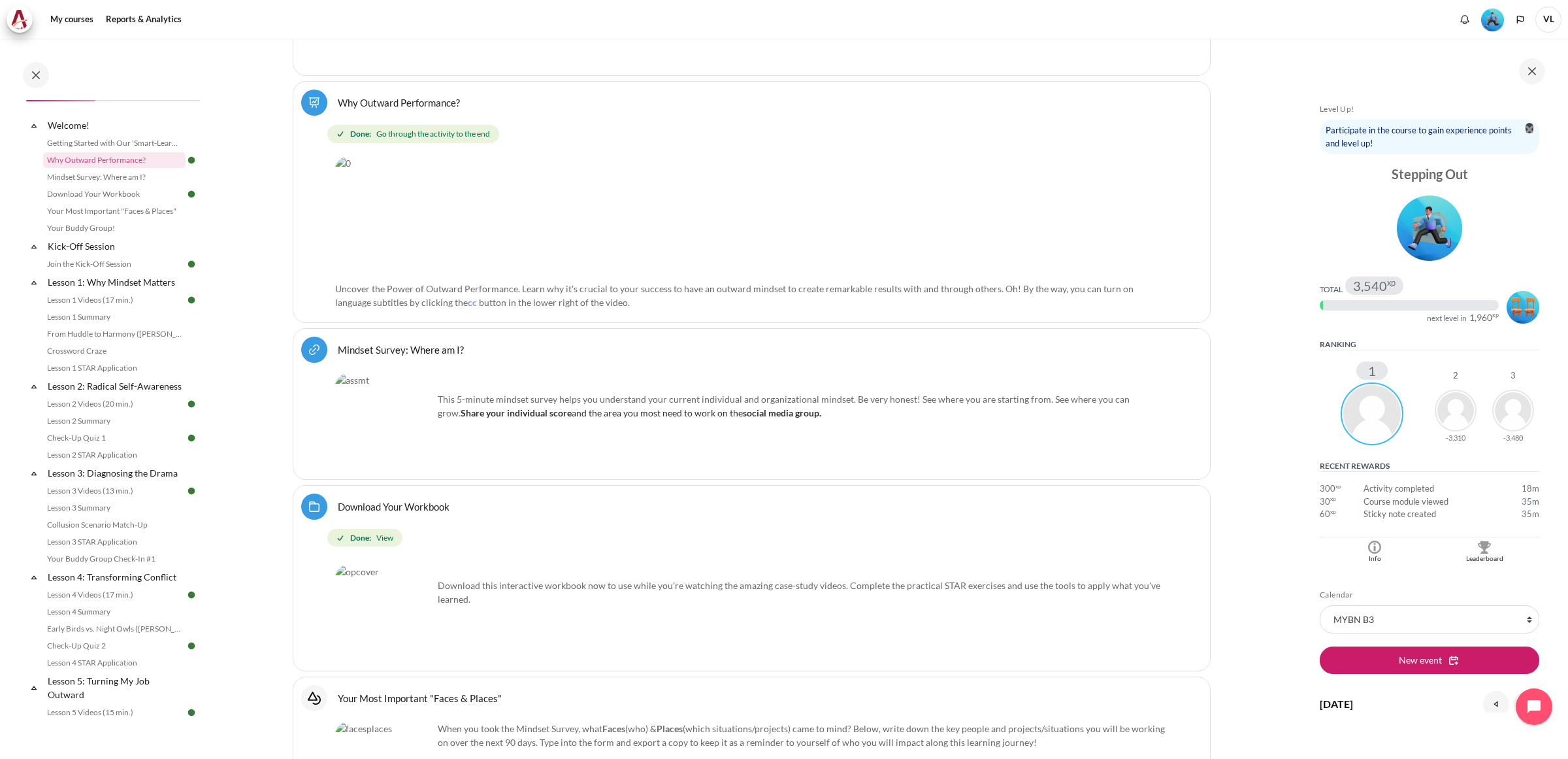
click at [1525, 130] on img "Blocks" at bounding box center [1529, 129] width 8 height 8
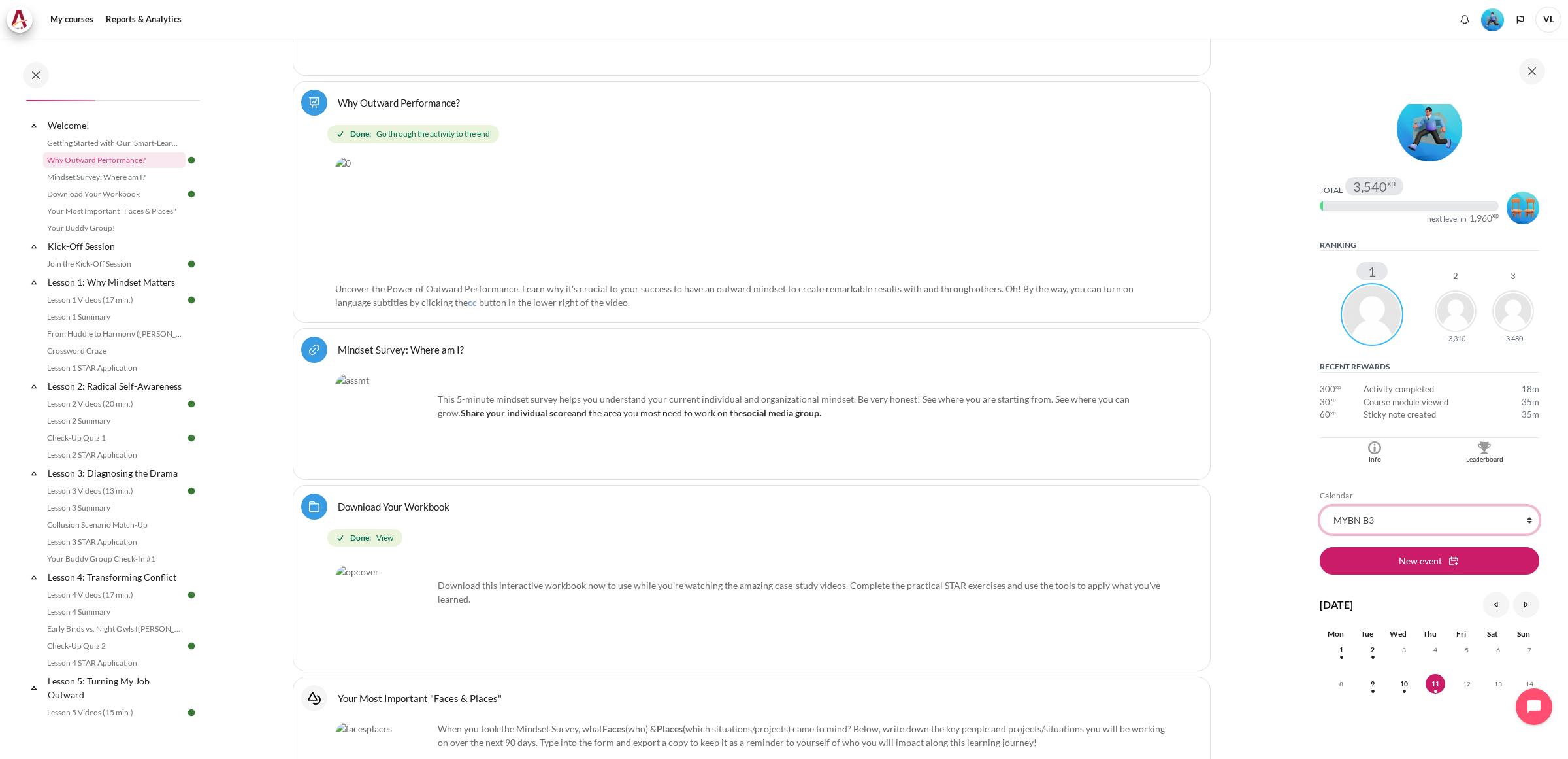
click at [1401, 515] on select "All courses MYBN B3" at bounding box center [1429, 519] width 219 height 28
click at [1320, 506] on select "All courses MYBN B3" at bounding box center [1429, 519] width 219 height 28
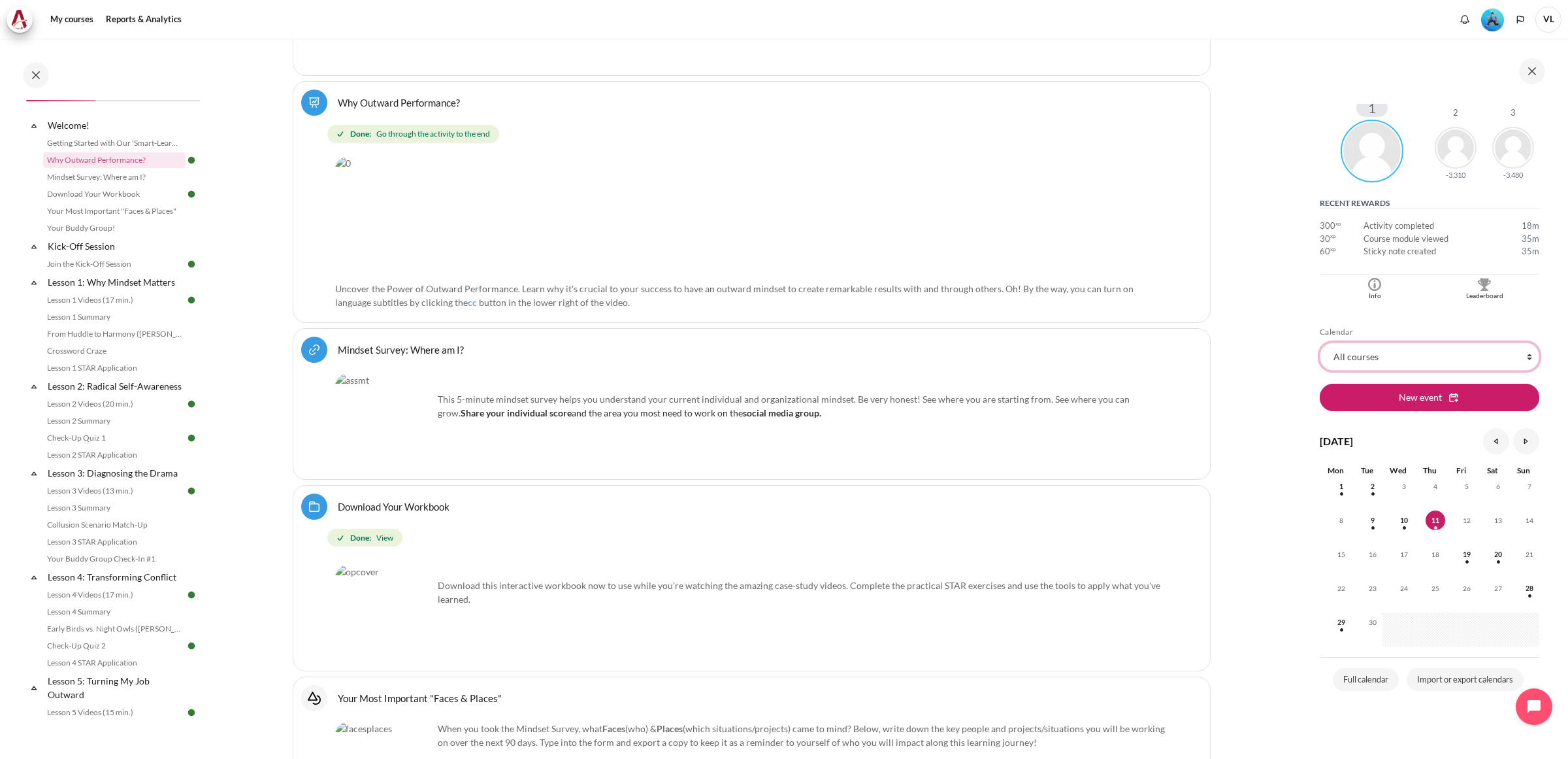
click at [1448, 352] on select "All courses MYBN B3" at bounding box center [1429, 356] width 219 height 28
select select "830"
click at [1320, 342] on select "All courses MYBN B3" at bounding box center [1429, 356] width 219 height 28
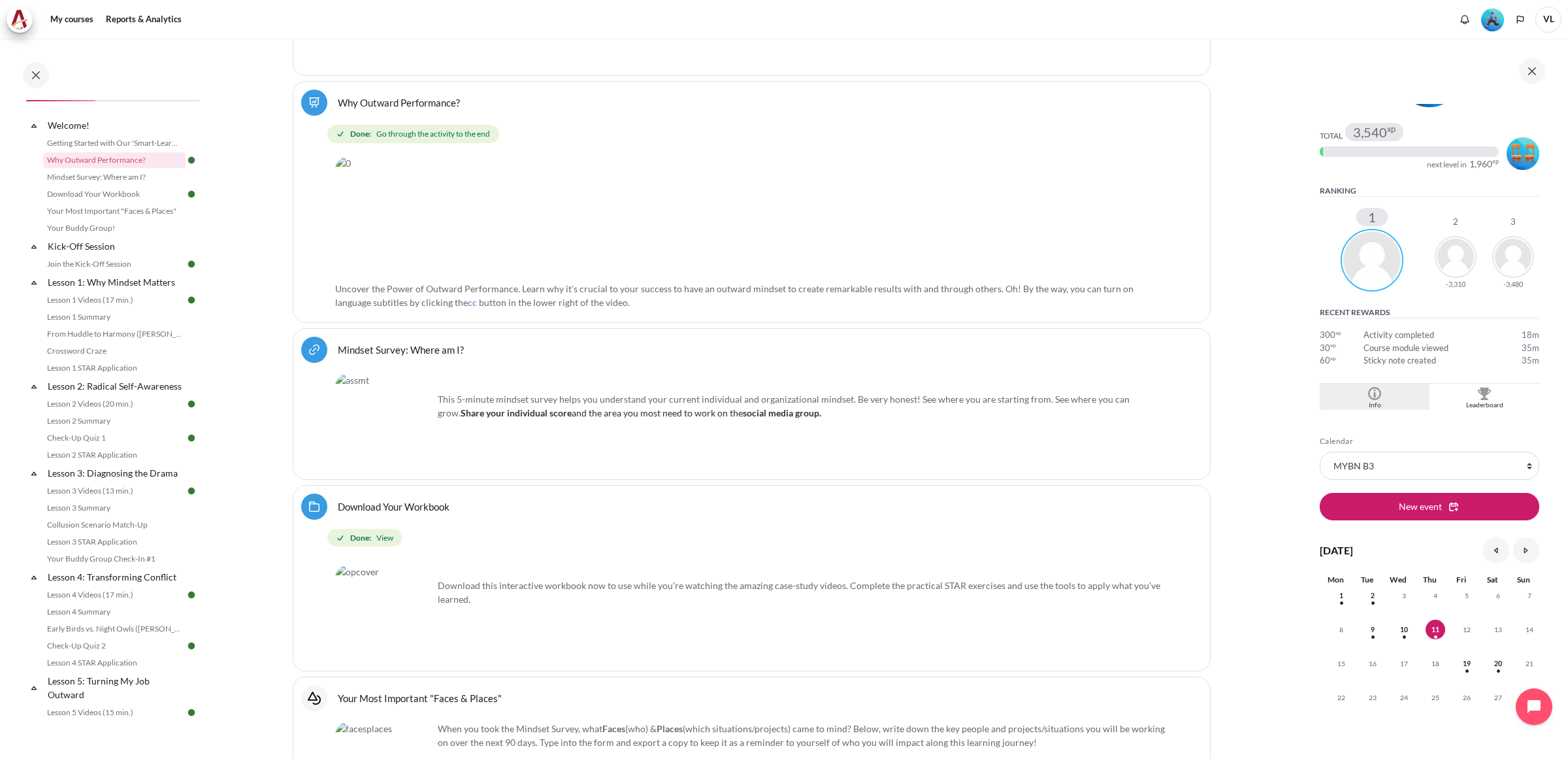
click at [1377, 403] on div "Info" at bounding box center [1374, 405] width 103 height 11
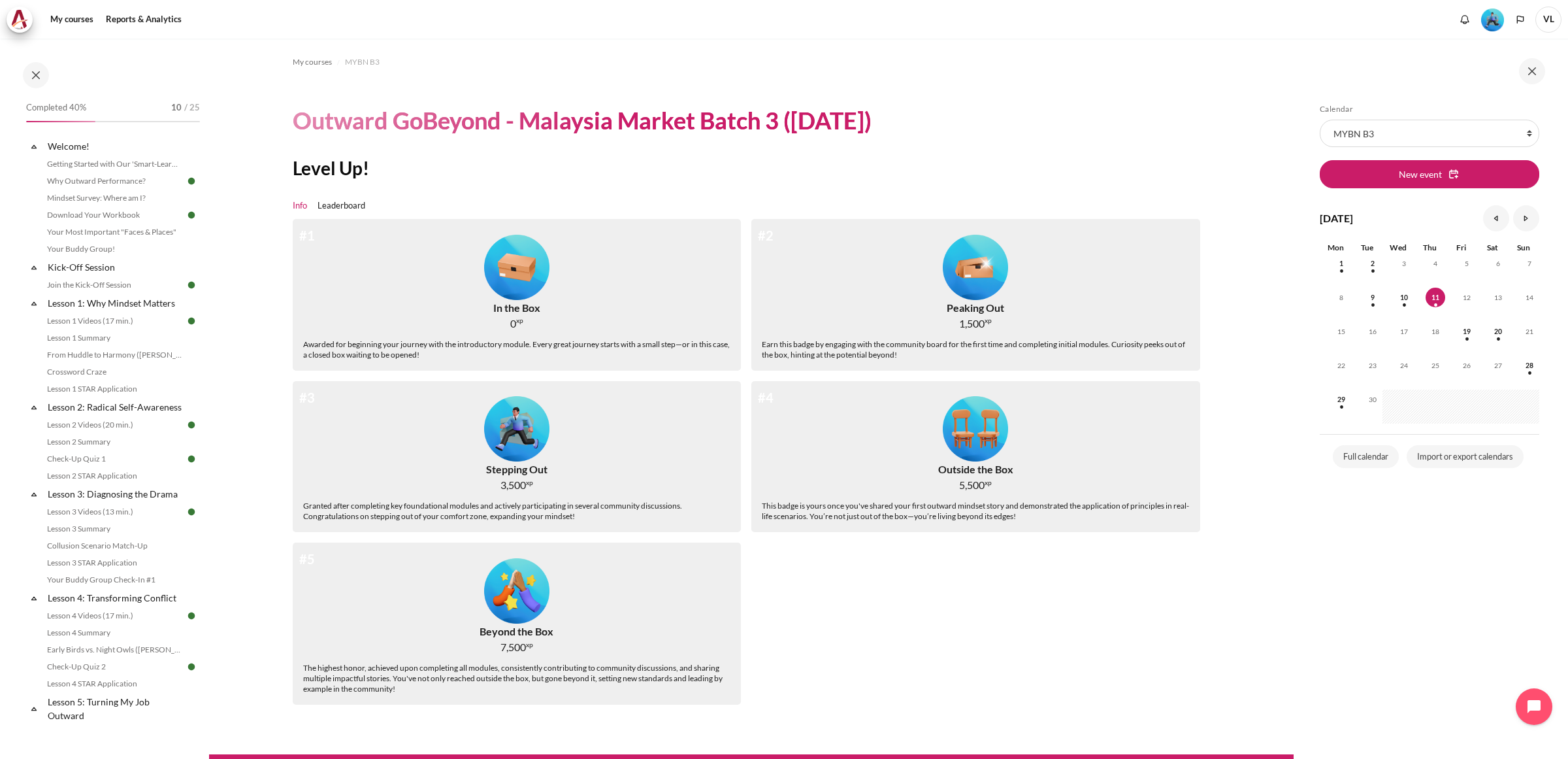
click at [982, 298] on img "Level #2" at bounding box center [975, 268] width 65 height 66
click at [1490, 178] on button "New event" at bounding box center [1429, 174] width 219 height 28
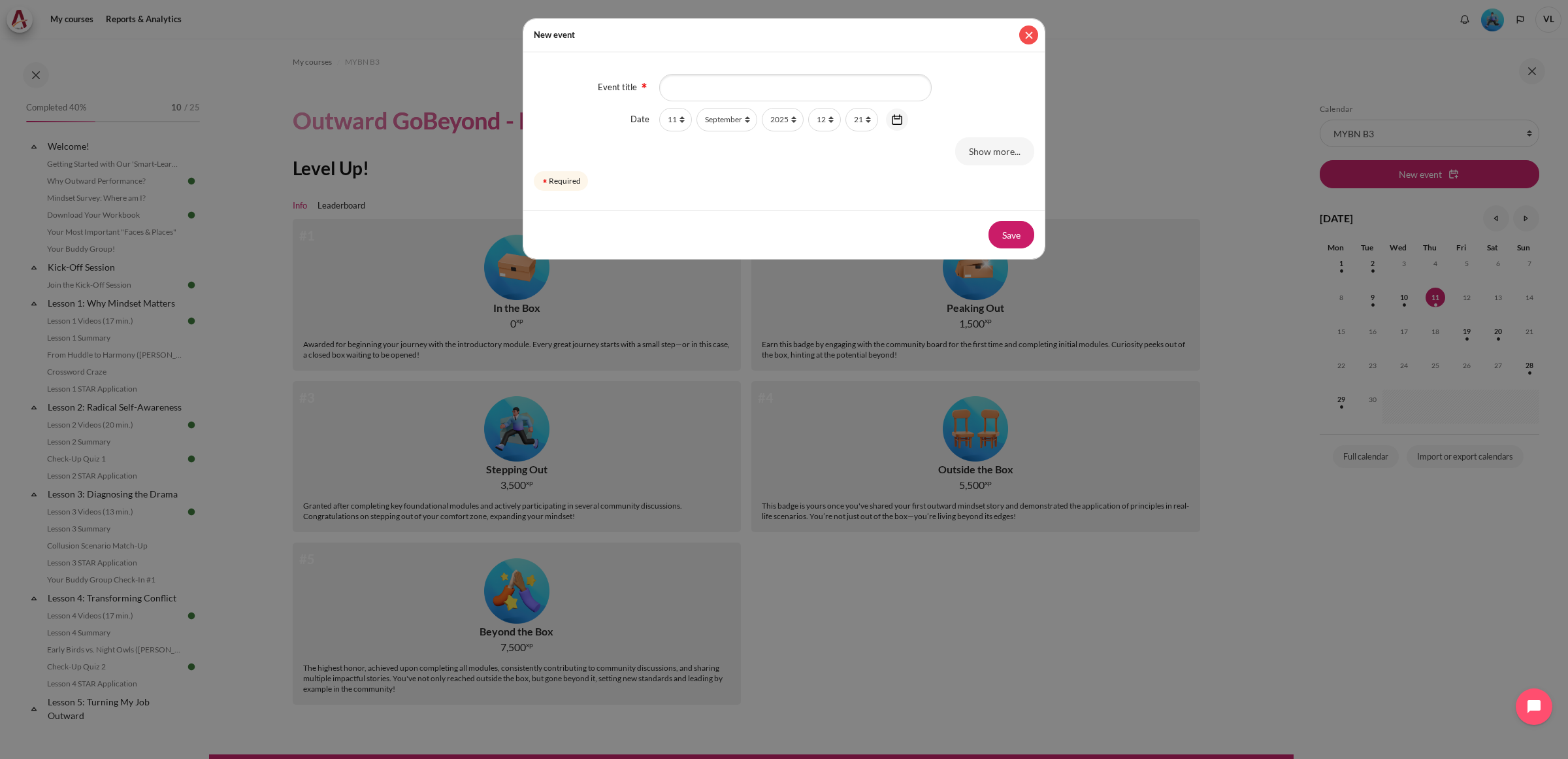
click at [1030, 31] on button "Close" at bounding box center [1028, 35] width 19 height 19
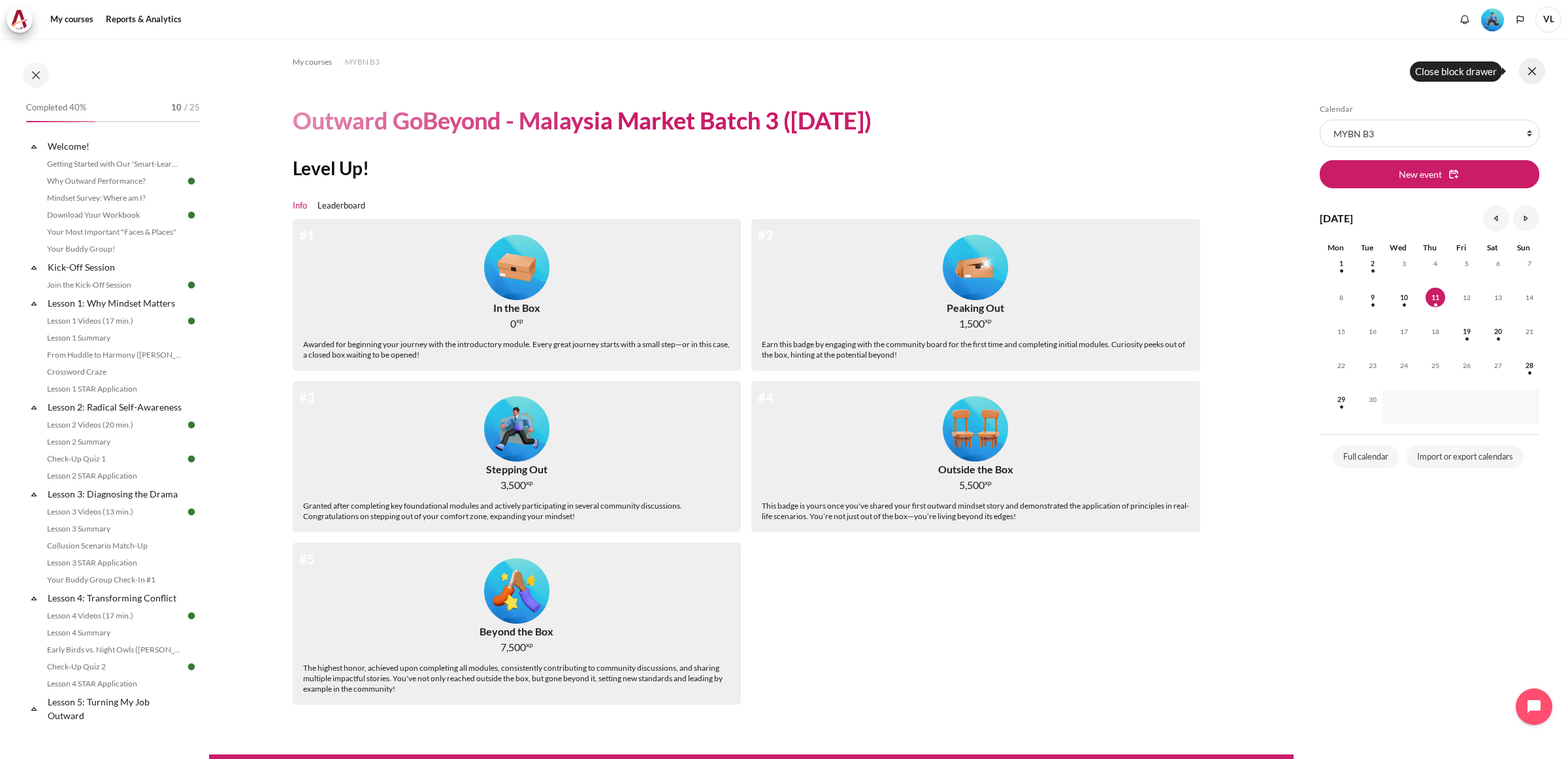
click at [1531, 75] on button at bounding box center [1532, 71] width 26 height 26
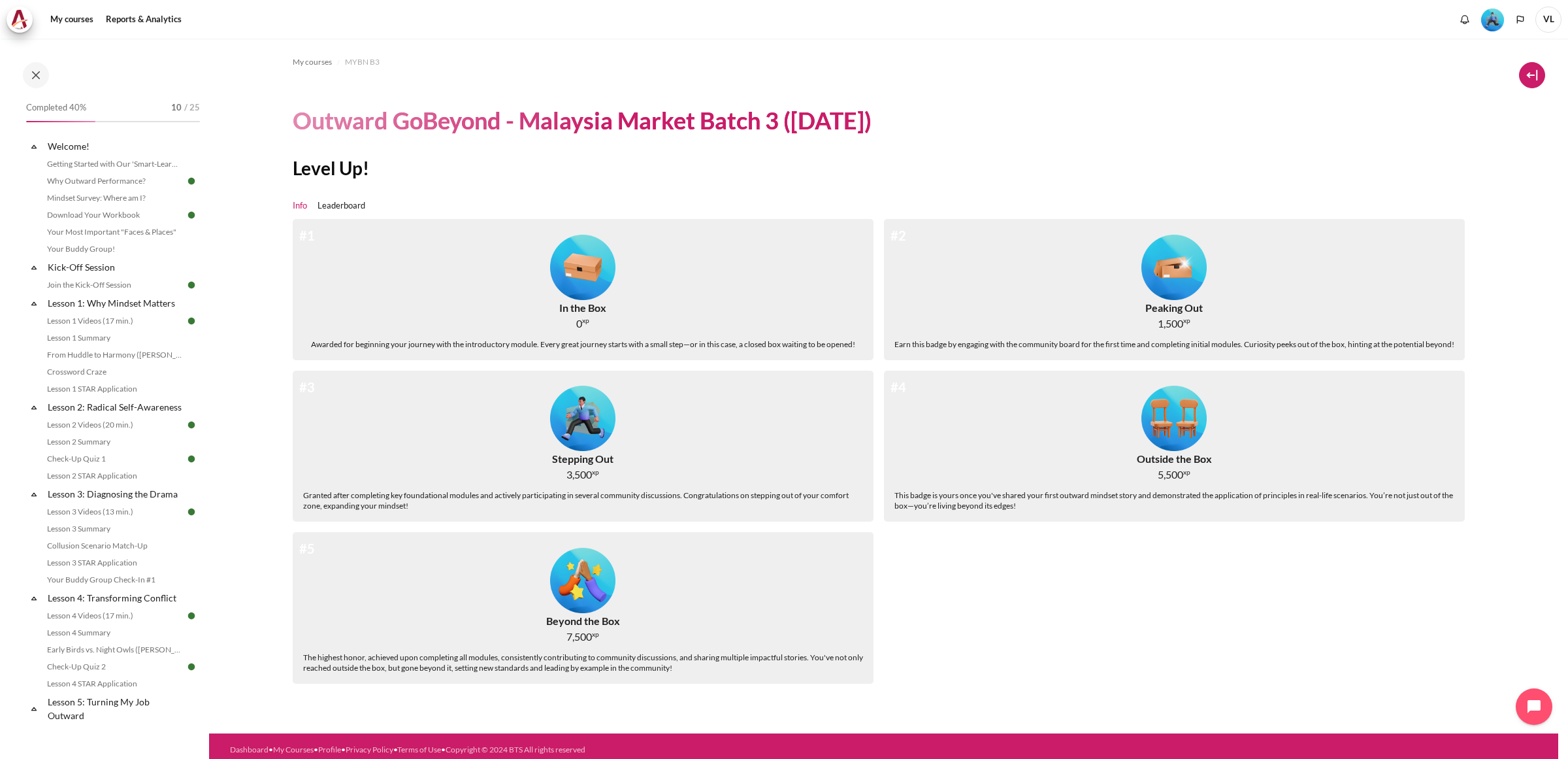
click at [1534, 73] on button at bounding box center [1532, 75] width 26 height 26
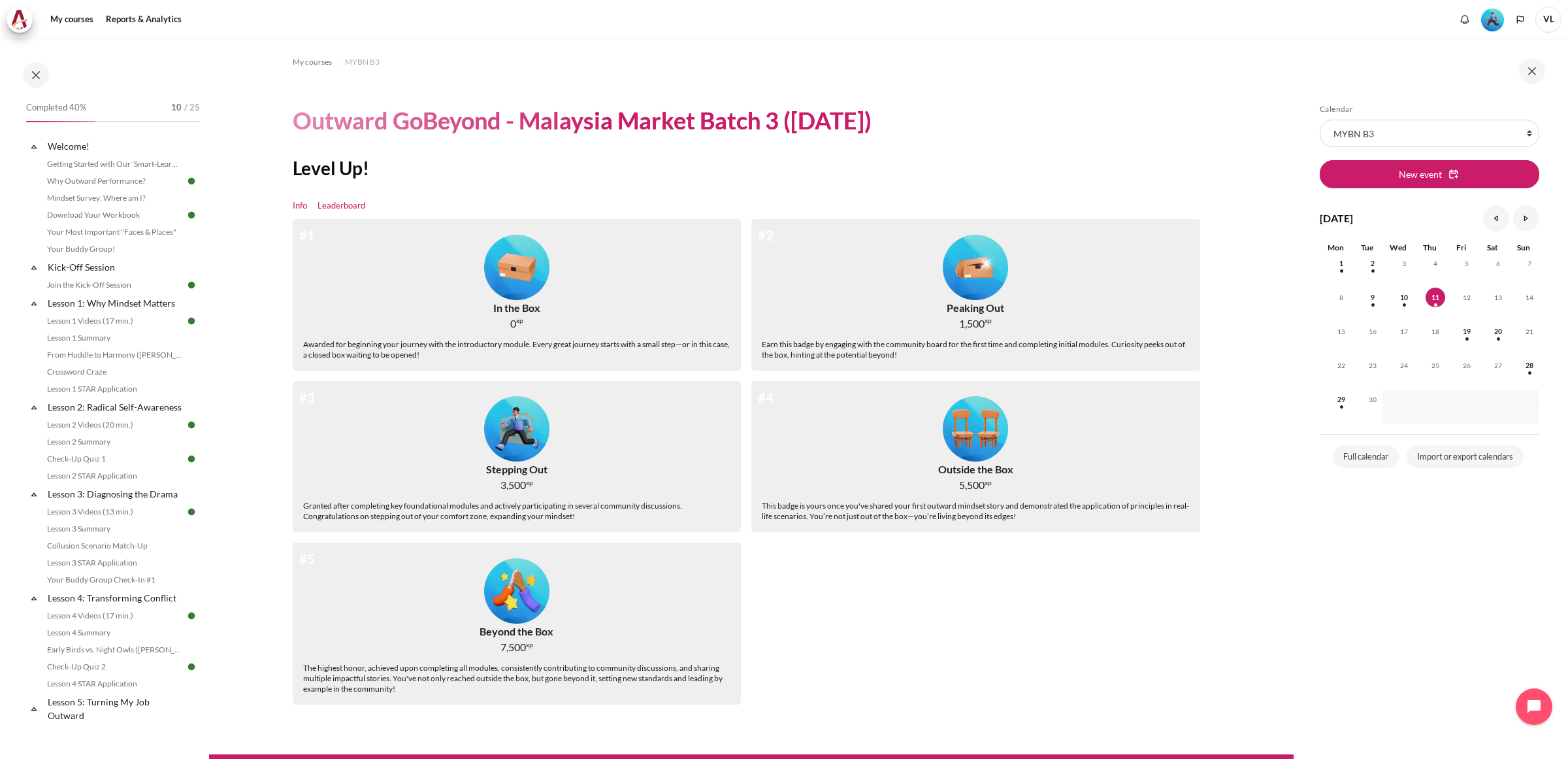
click at [360, 206] on link "Leaderboard" at bounding box center [341, 206] width 48 height 13
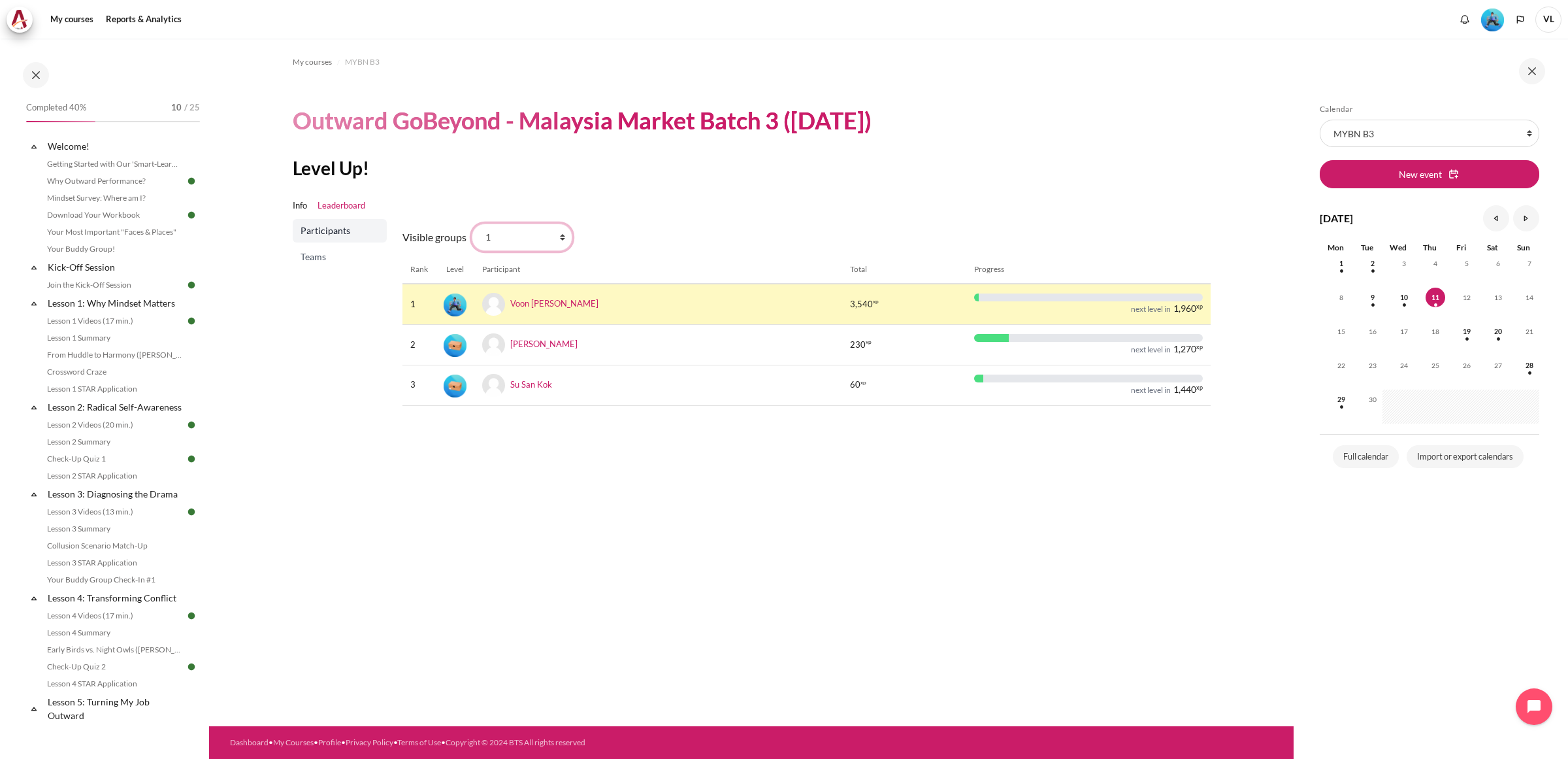
click at [508, 232] on select "All participants 1 2 3 3 4" at bounding box center [522, 237] width 100 height 28
select select "4962"
click at [472, 224] on select "All participants 1 2 3 3 4" at bounding box center [522, 237] width 100 height 28
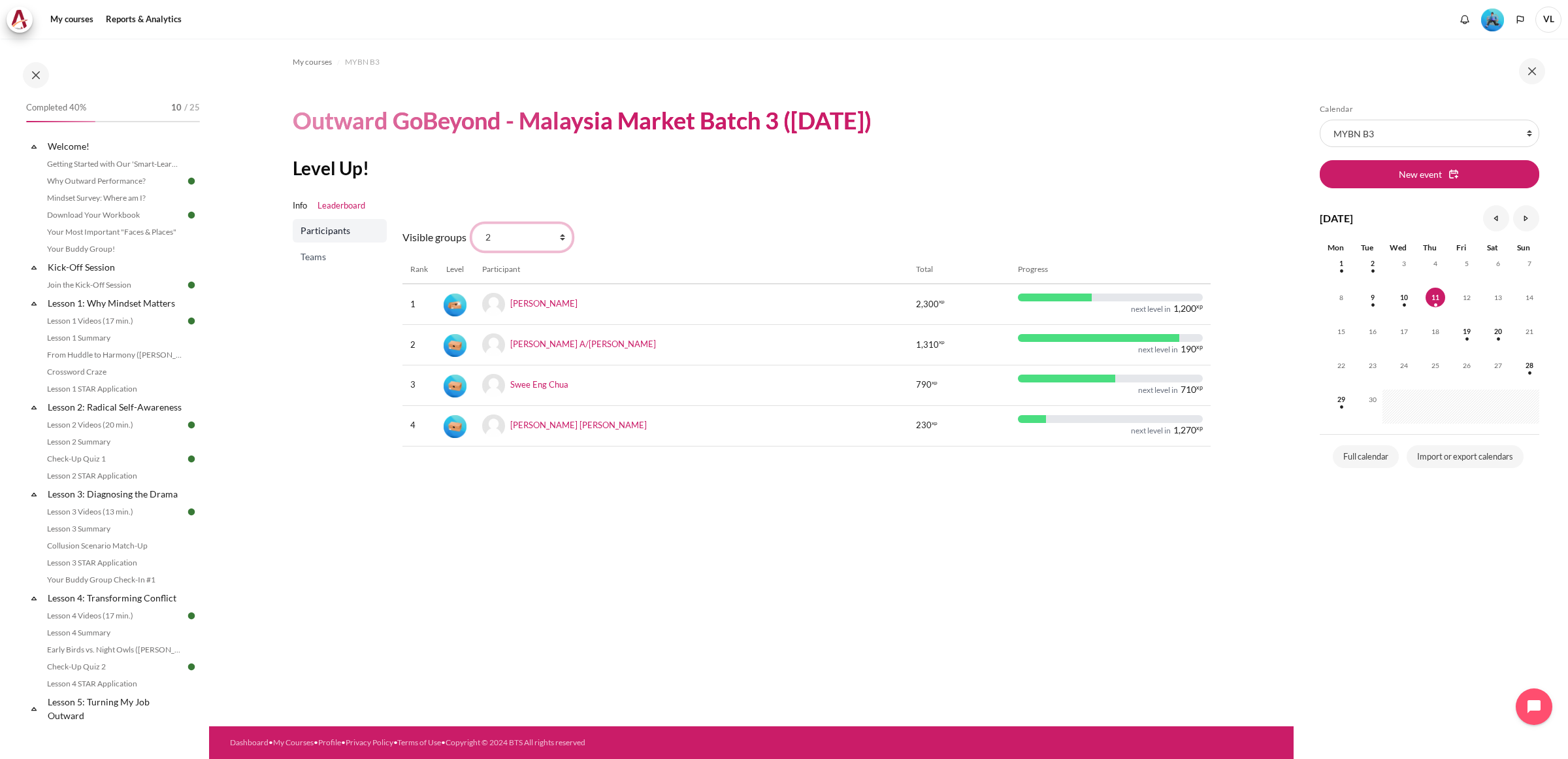
click at [517, 239] on select "All participants 1 2 3 3 4" at bounding box center [522, 237] width 100 height 28
select select "4979"
click at [472, 224] on select "All participants 1 2 3 3 4" at bounding box center [522, 237] width 100 height 28
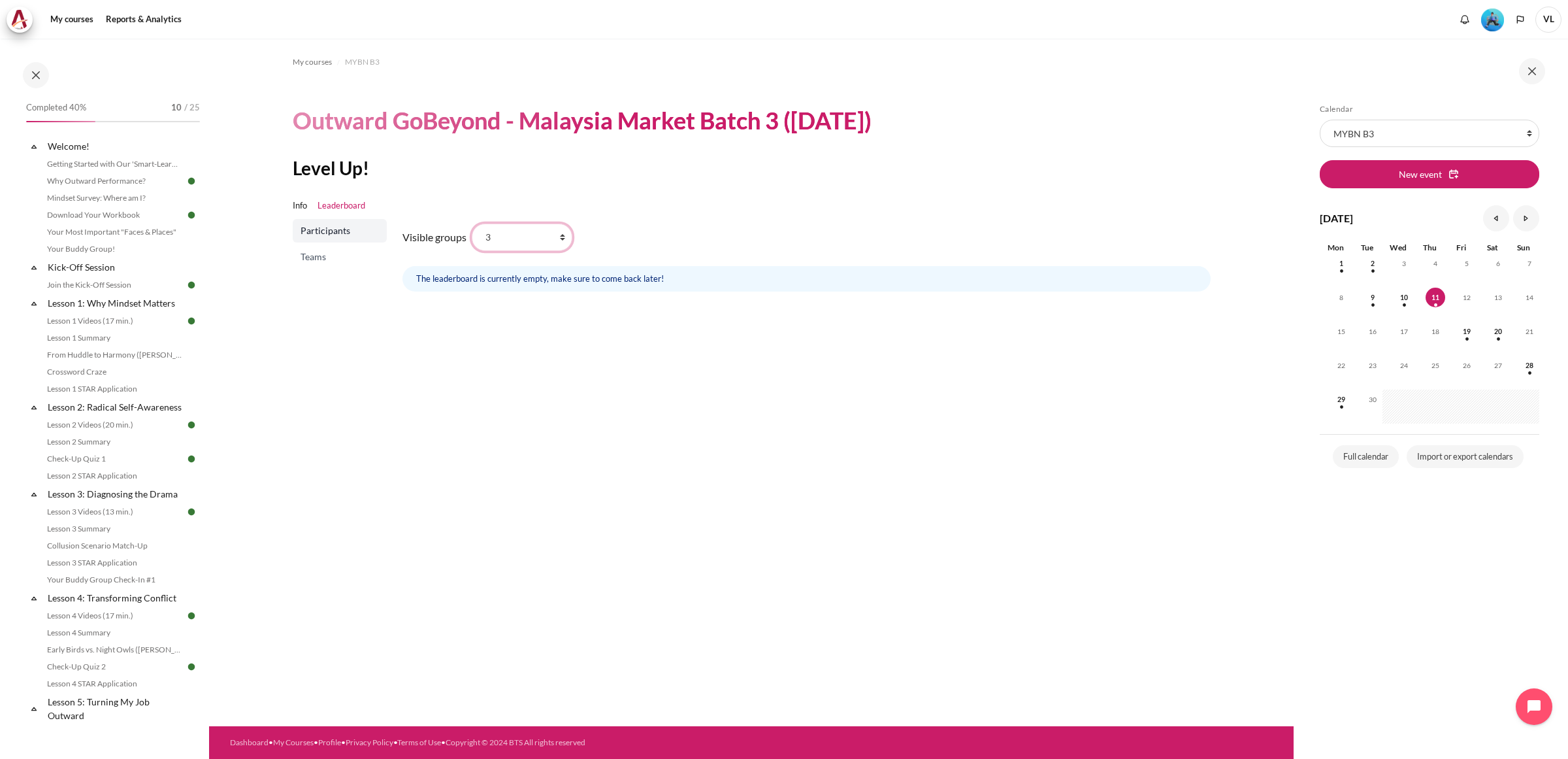
click at [504, 240] on select "All participants 1 2 3 3 4" at bounding box center [522, 237] width 100 height 28
select select "4963"
click at [472, 224] on select "All participants 1 2 3 3 4" at bounding box center [522, 237] width 100 height 28
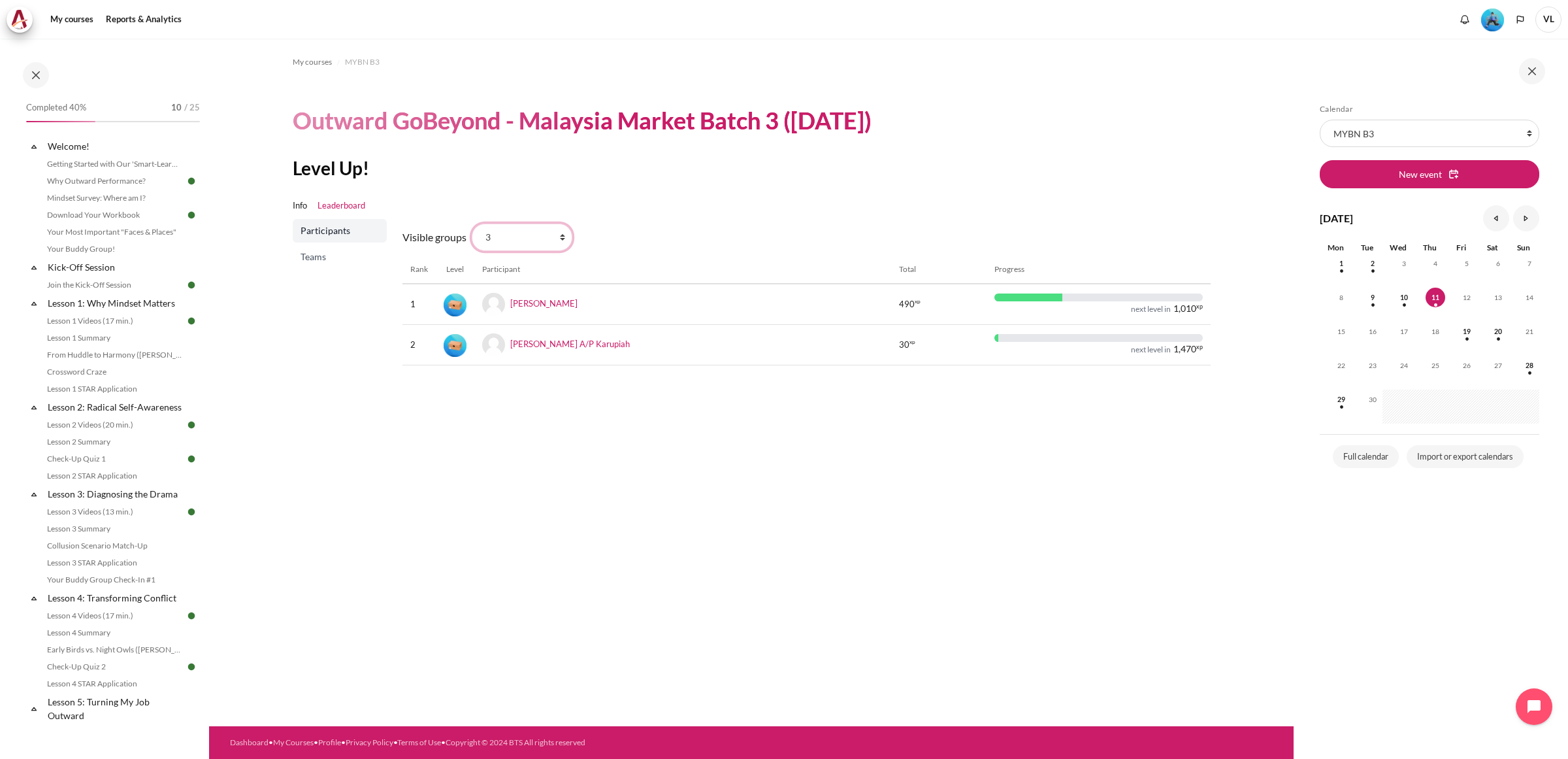
click at [507, 235] on select "All participants 1 2 3 3 4" at bounding box center [522, 237] width 100 height 28
select select "4964"
click at [472, 224] on select "All participants 1 2 3 3 4" at bounding box center [522, 237] width 100 height 28
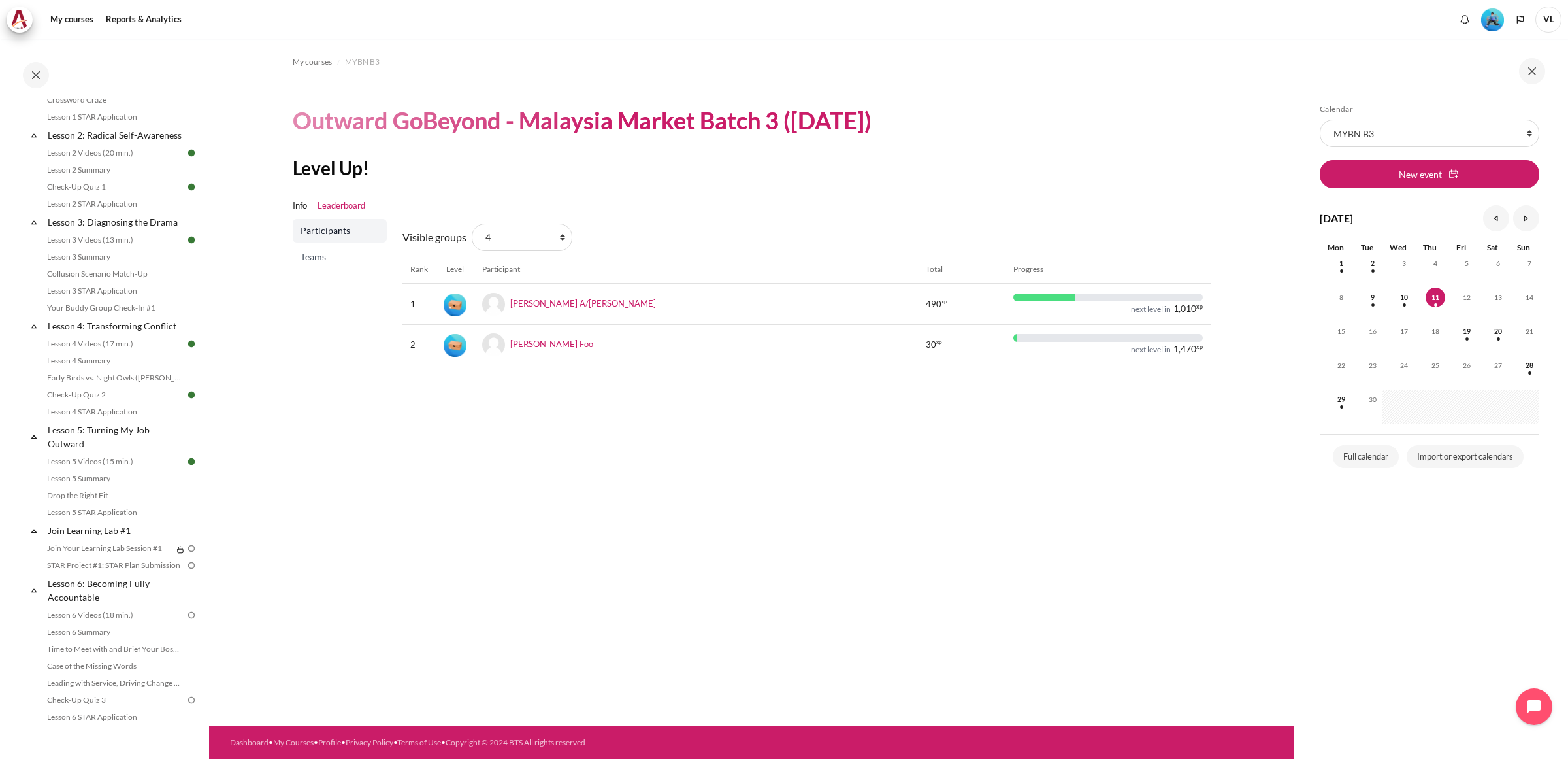
scroll to position [599, 0]
